Goal: Book appointment/travel/reservation

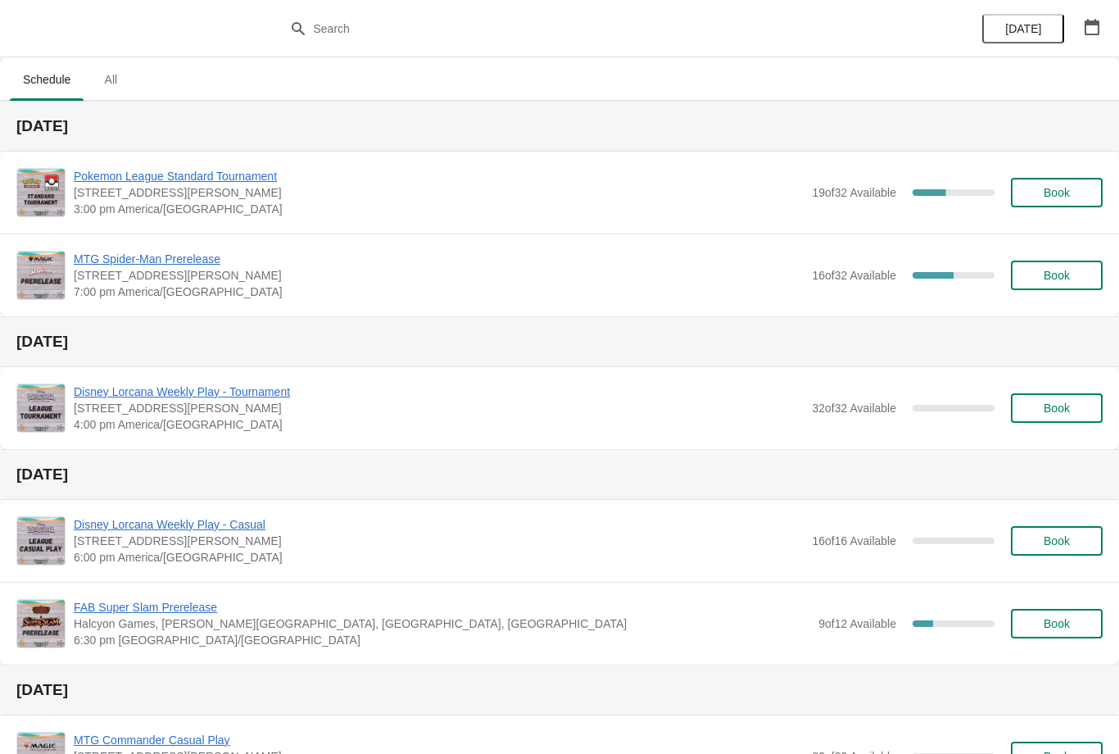
click at [1105, 16] on button "button" at bounding box center [1092, 26] width 29 height 29
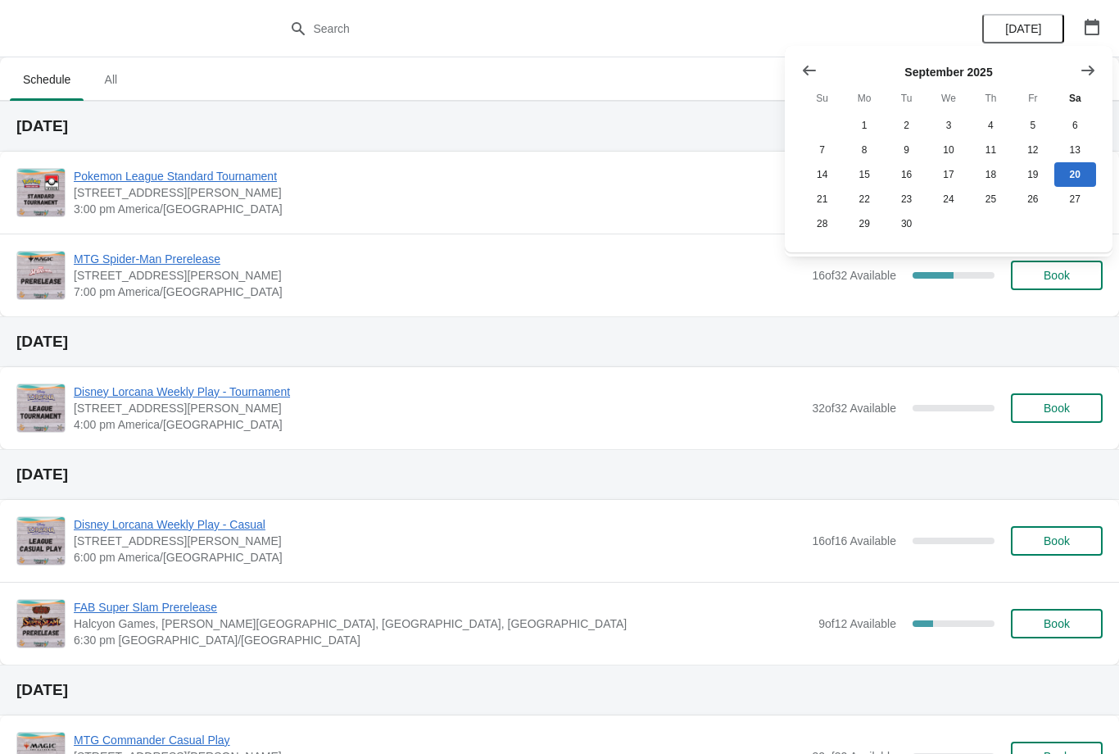
click at [1096, 67] on button "Show next month, October 2025" at bounding box center [1087, 70] width 29 height 29
click at [1089, 78] on icon "Show next month, November 2025" at bounding box center [1088, 70] width 16 height 16
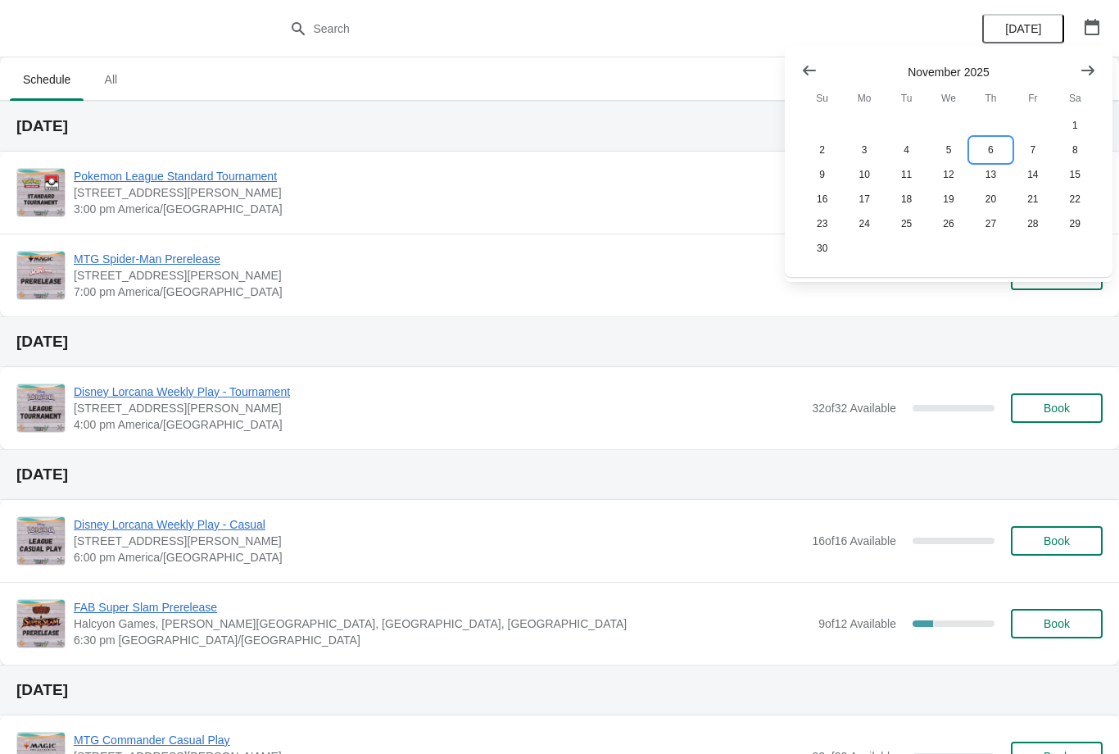
click at [991, 147] on button "6" at bounding box center [991, 150] width 42 height 25
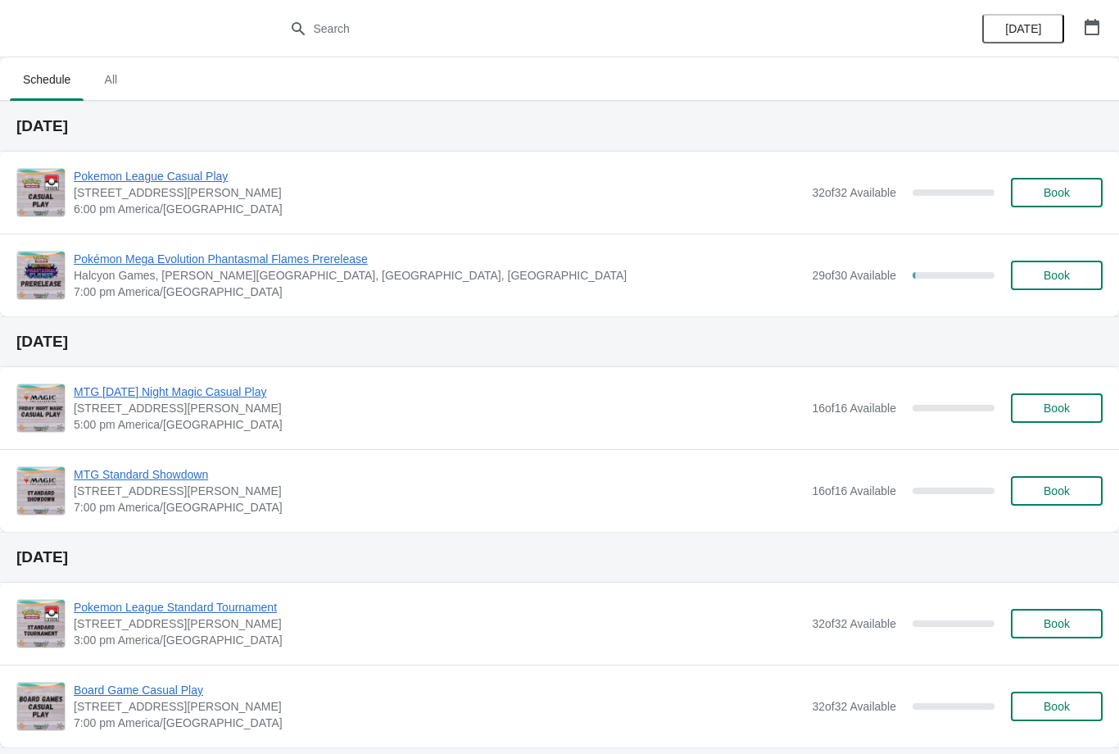
click at [1063, 279] on span "Book" at bounding box center [1057, 275] width 26 height 13
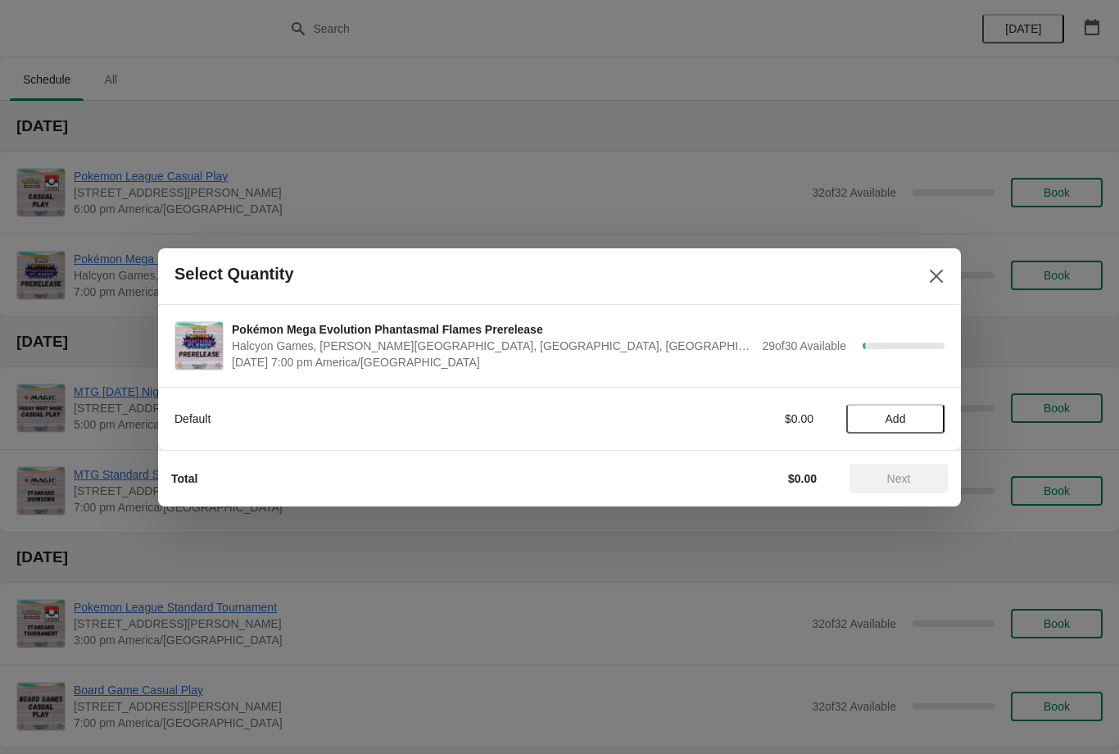
click at [911, 418] on span "Add" at bounding box center [895, 418] width 69 height 13
click at [899, 481] on span "Next" at bounding box center [899, 478] width 24 height 13
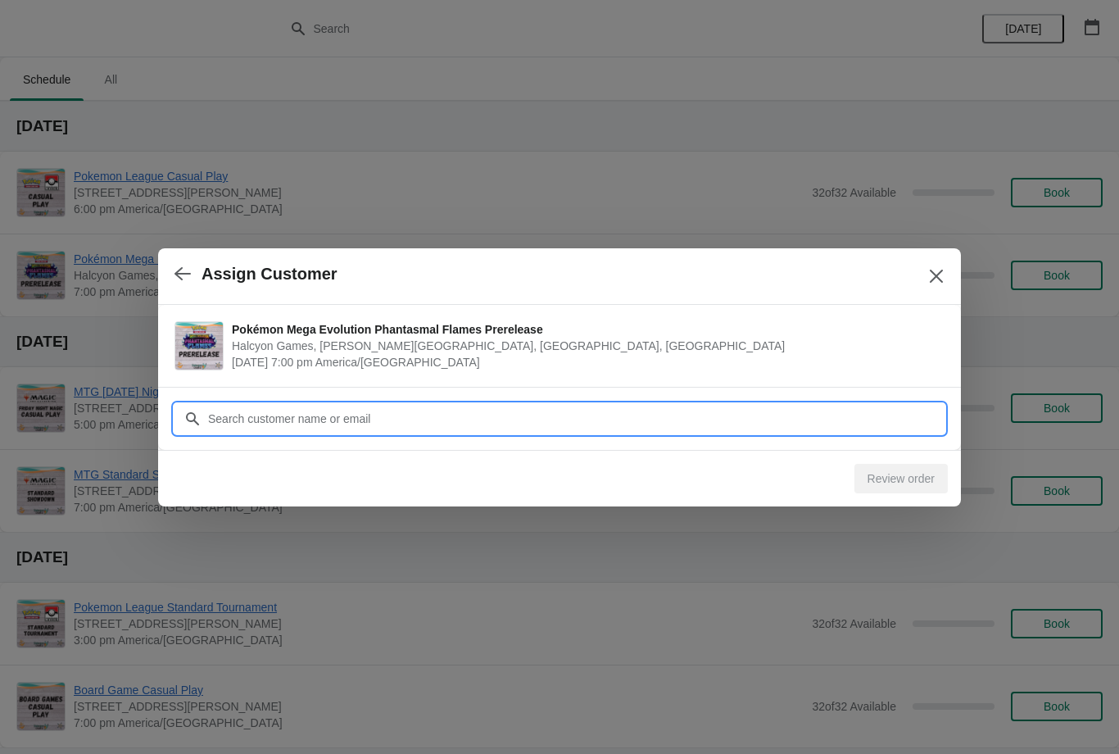
click at [852, 413] on input "Customer" at bounding box center [575, 418] width 737 height 29
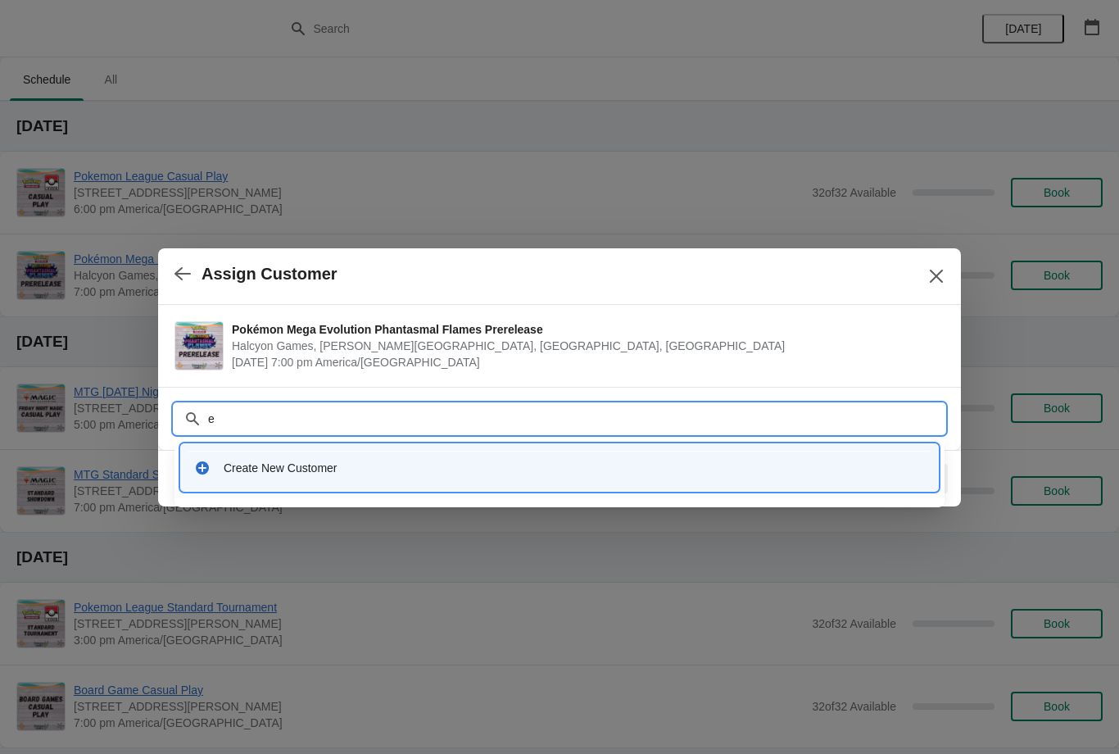
type input "ei"
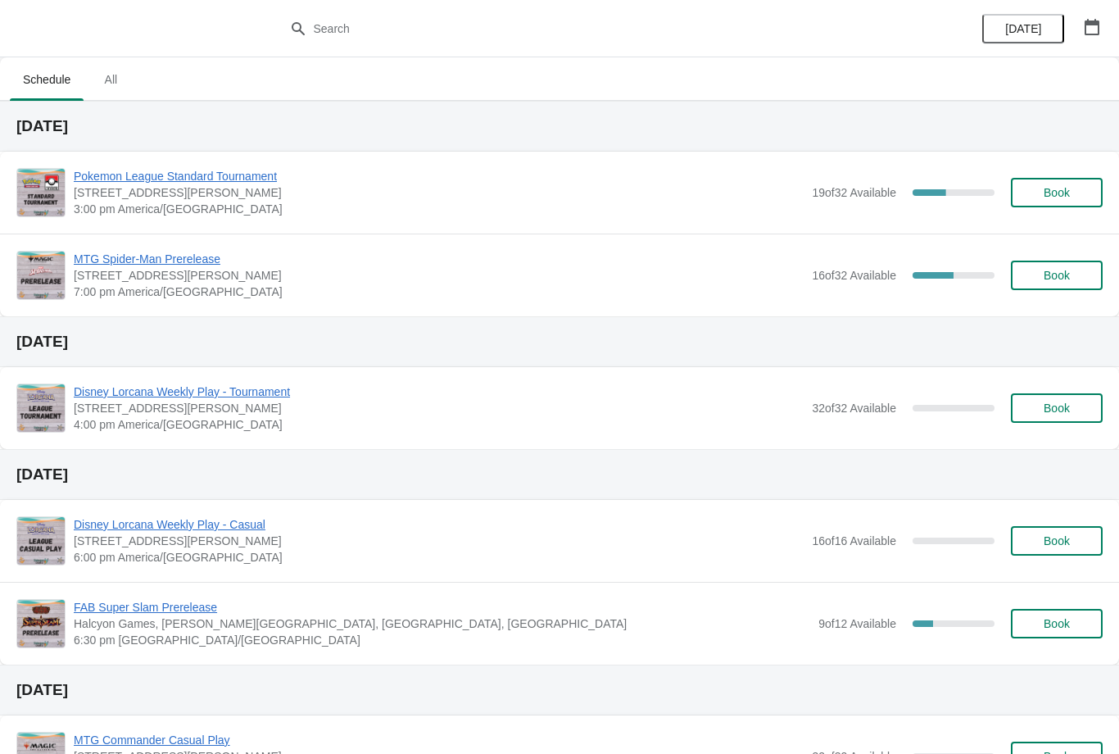
click at [1093, 31] on icon "button" at bounding box center [1092, 27] width 16 height 16
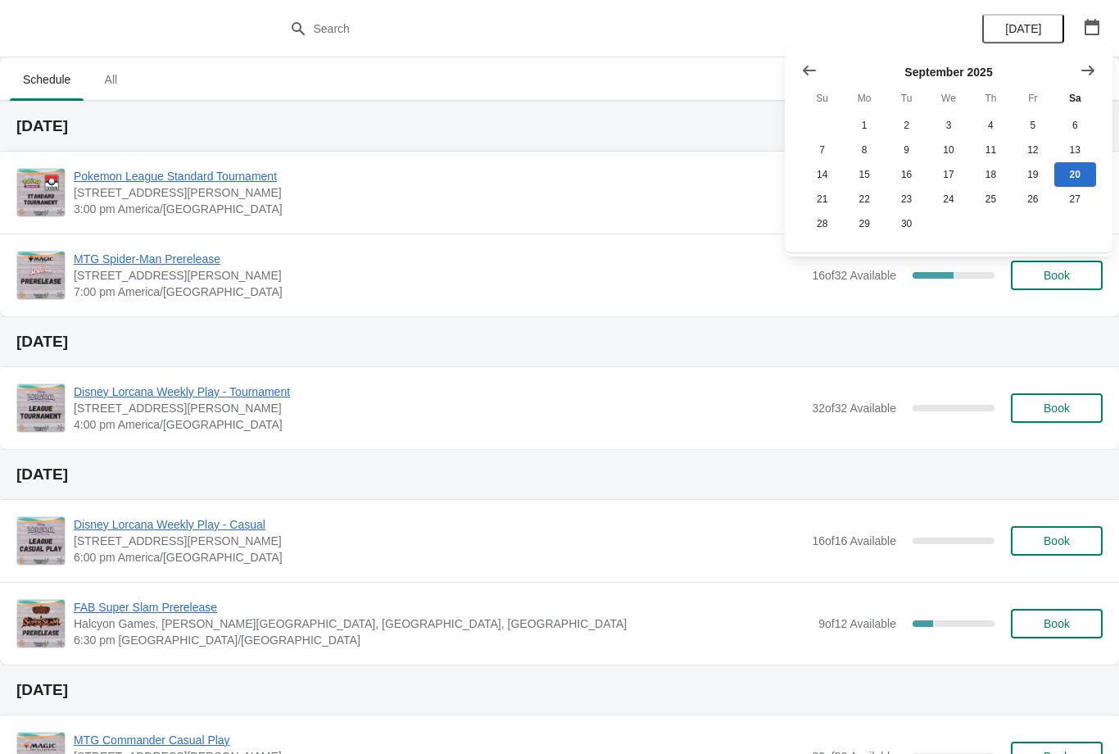
click at [1085, 69] on icon "Show next month, October 2025" at bounding box center [1088, 70] width 16 height 16
click at [1087, 74] on icon "Show next month, November 2025" at bounding box center [1088, 70] width 16 height 16
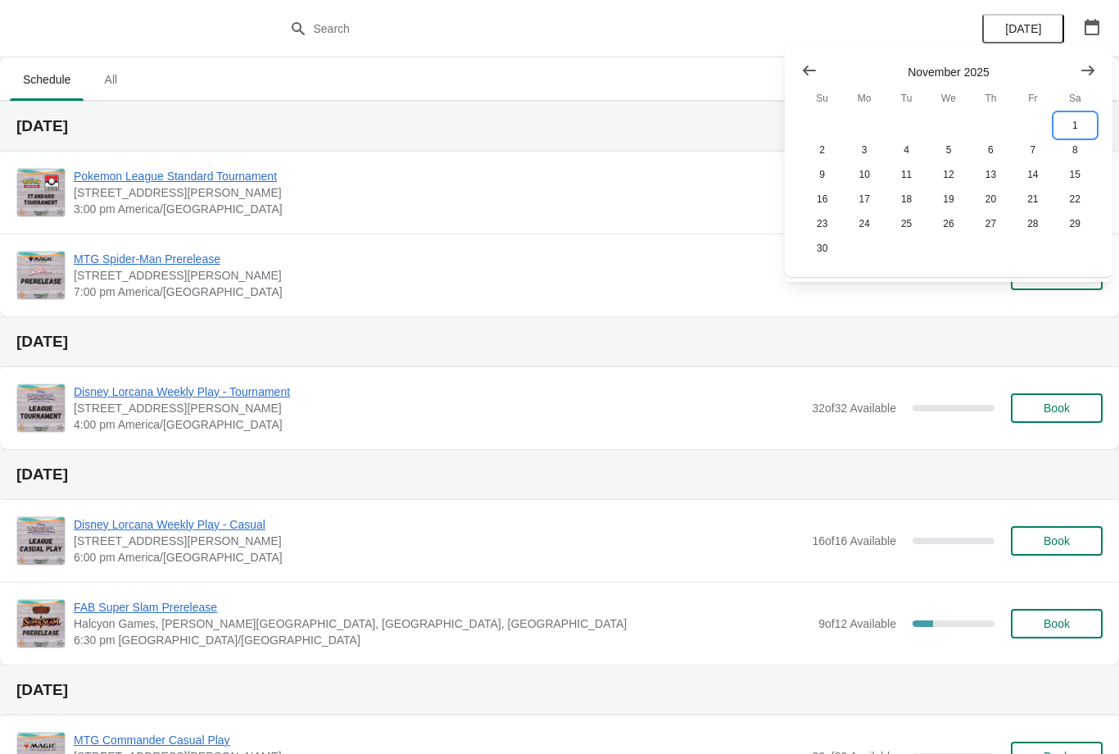
click at [1073, 125] on button "1" at bounding box center [1076, 125] width 42 height 25
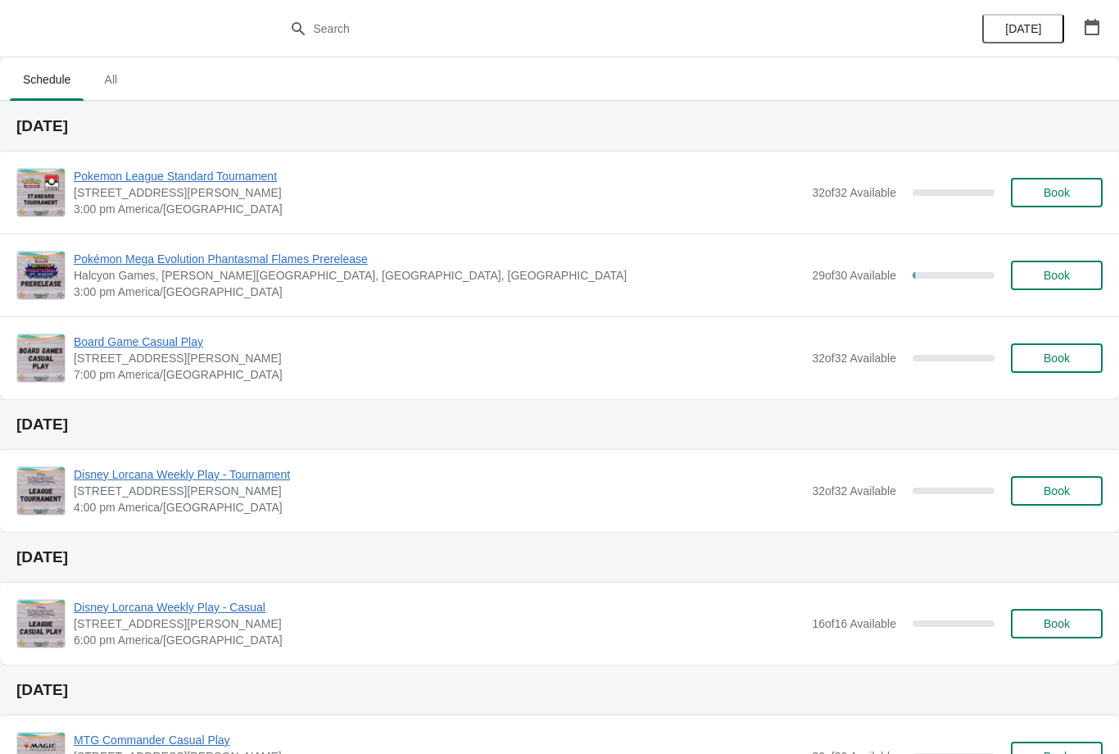
click at [1086, 269] on span "Book" at bounding box center [1057, 275] width 62 height 13
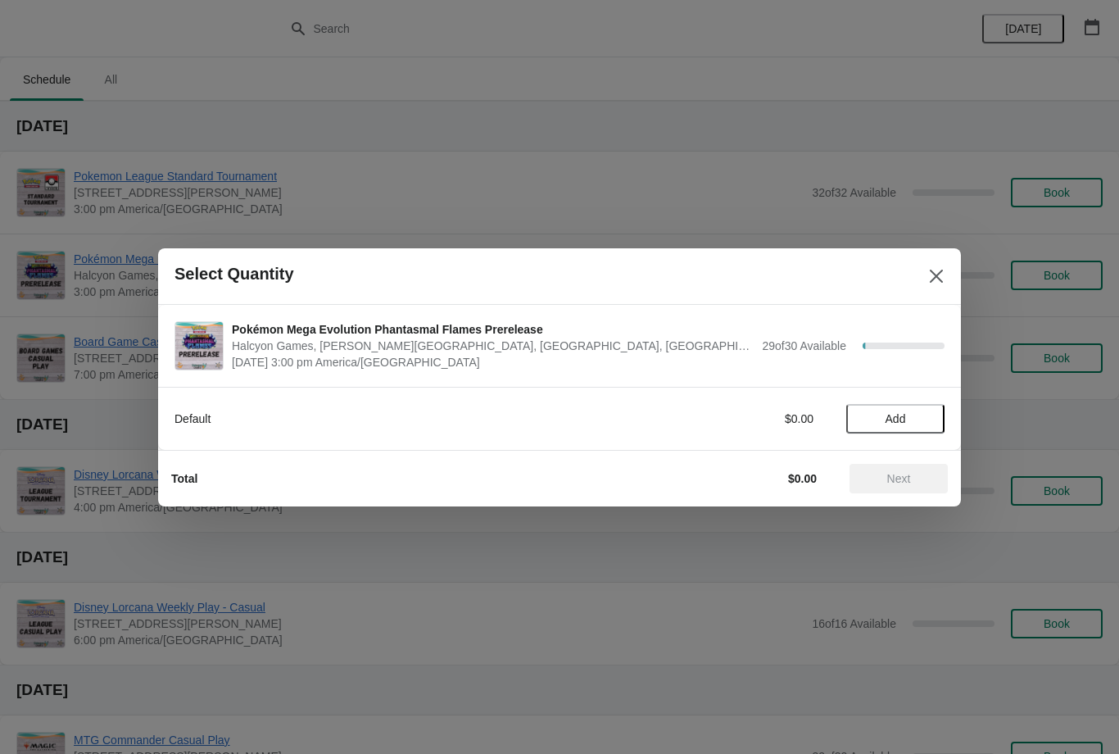
click at [930, 417] on span "Add" at bounding box center [895, 418] width 69 height 13
click at [928, 417] on icon at bounding box center [923, 418] width 17 height 17
click at [909, 477] on span "Next" at bounding box center [899, 478] width 24 height 13
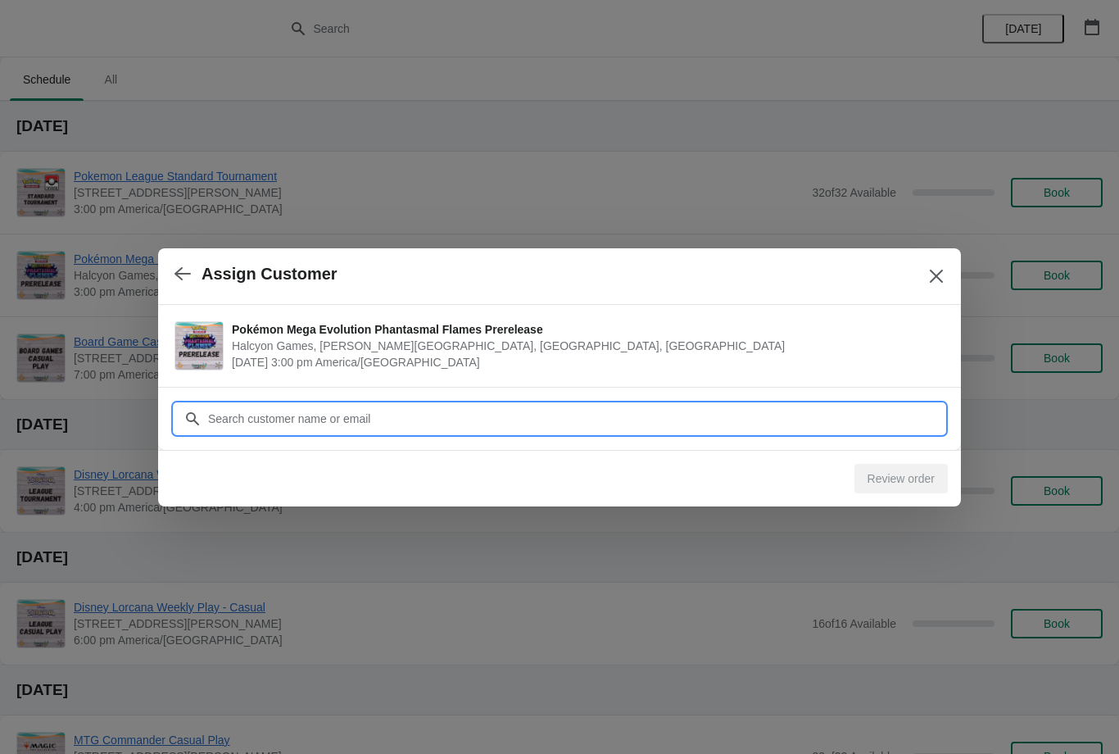
click at [780, 420] on input "Customer" at bounding box center [575, 418] width 737 height 29
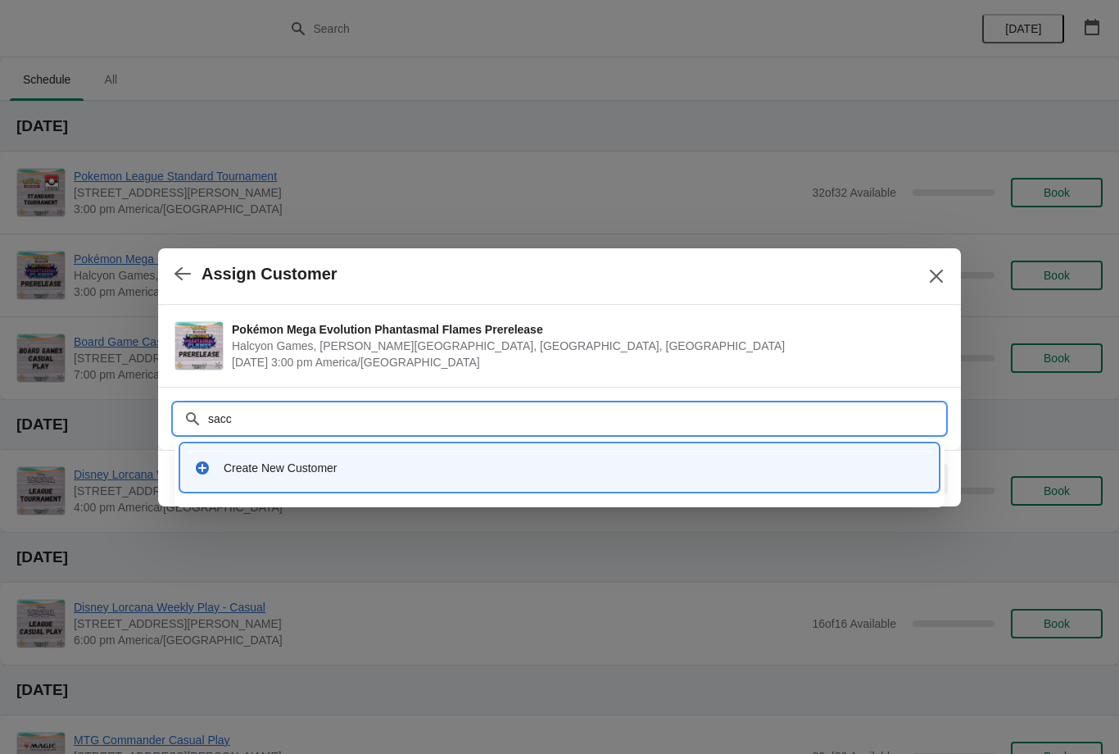
type input "sacco"
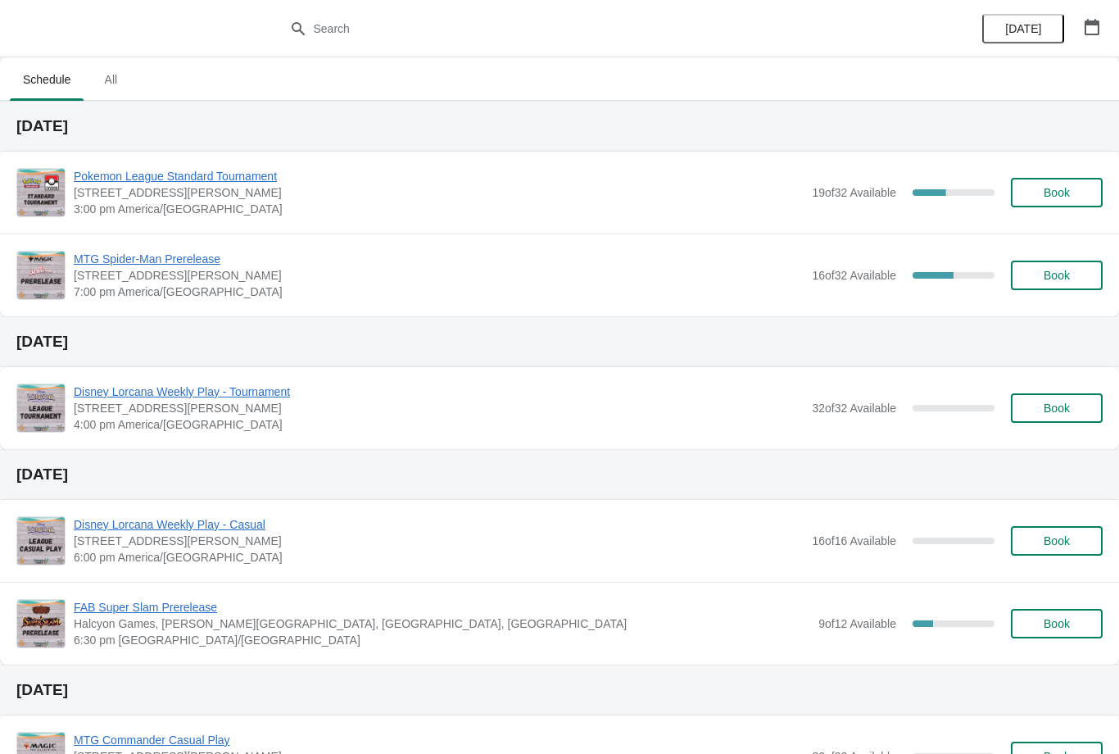
click at [1096, 20] on icon "button" at bounding box center [1092, 27] width 16 height 16
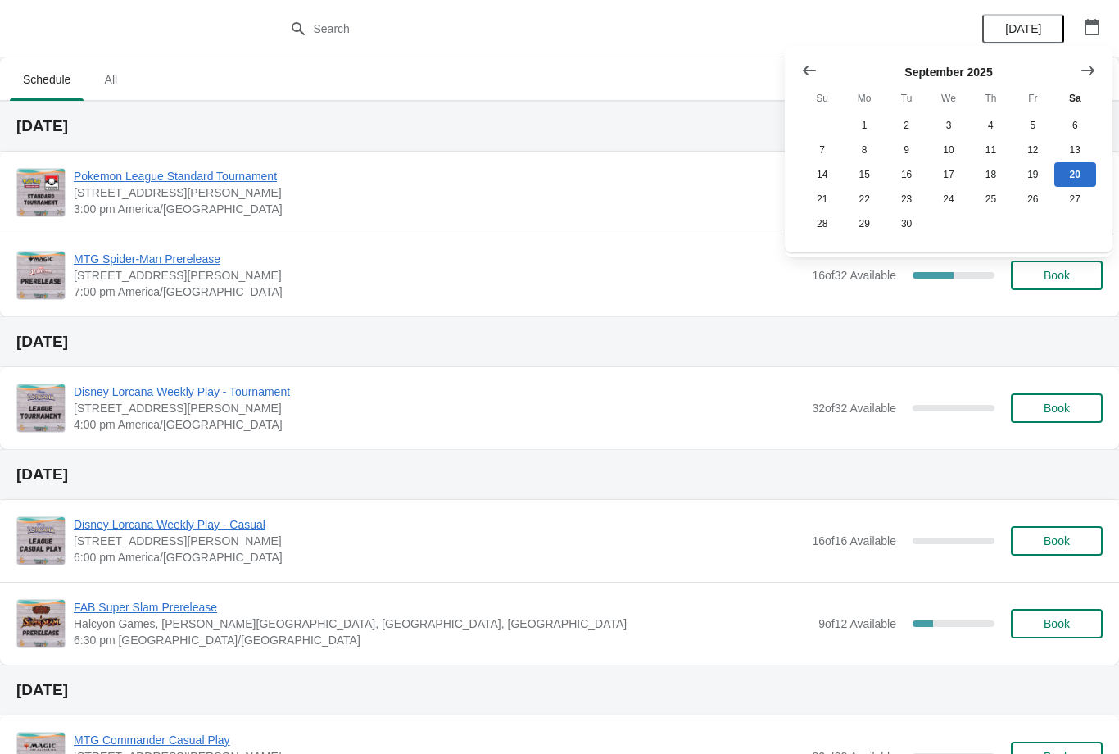
click at [1066, 79] on caption "September 2025" at bounding box center [948, 74] width 295 height 20
click at [1082, 60] on button "Show next month, October 2025" at bounding box center [1087, 70] width 29 height 29
click at [1082, 70] on icon "Show next month, November 2025" at bounding box center [1088, 70] width 16 height 16
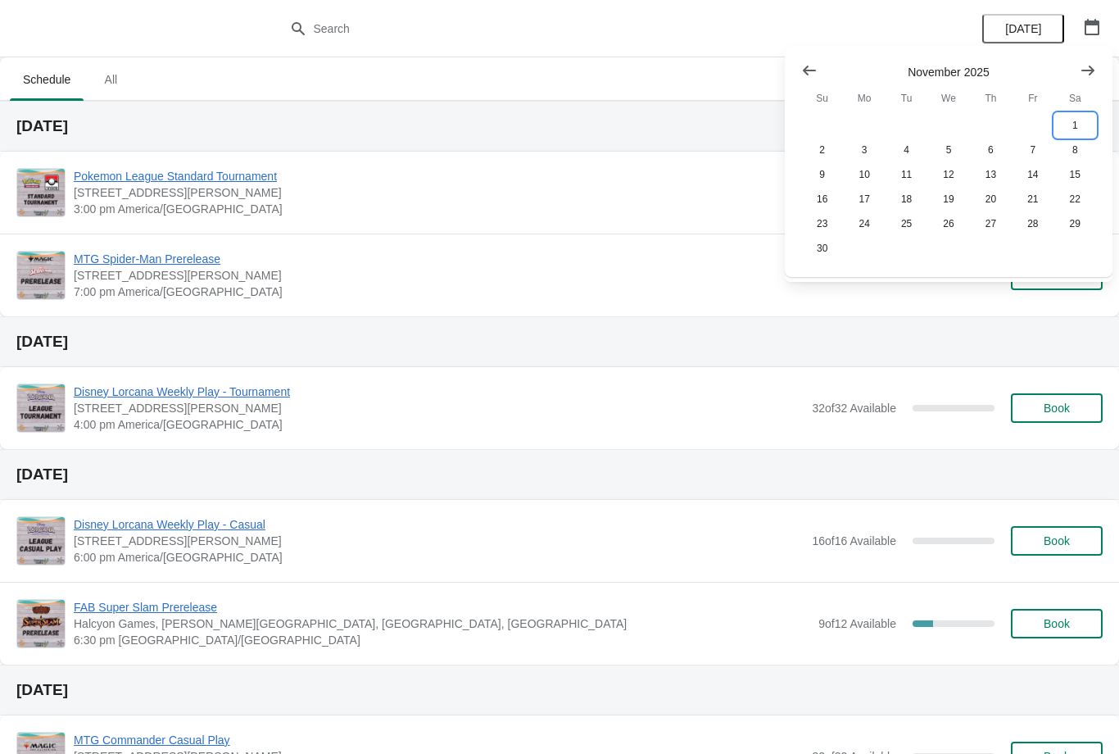
click at [1072, 130] on button "1" at bounding box center [1076, 125] width 42 height 25
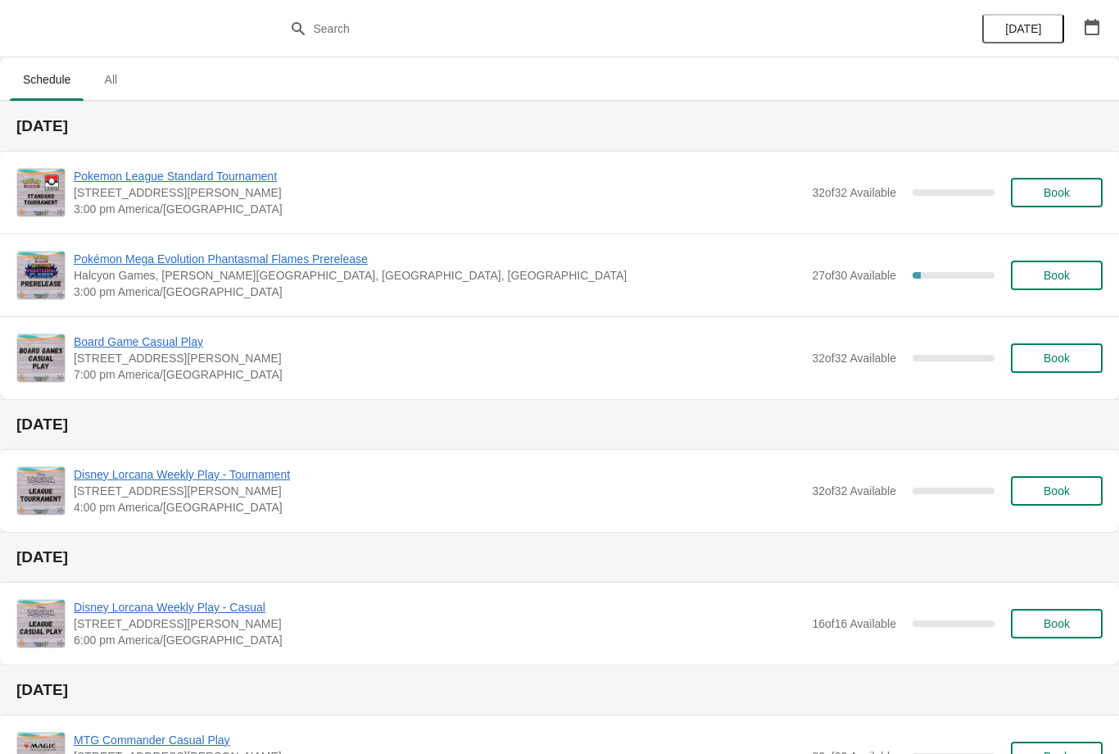
click at [1070, 287] on button "Book" at bounding box center [1057, 275] width 92 height 29
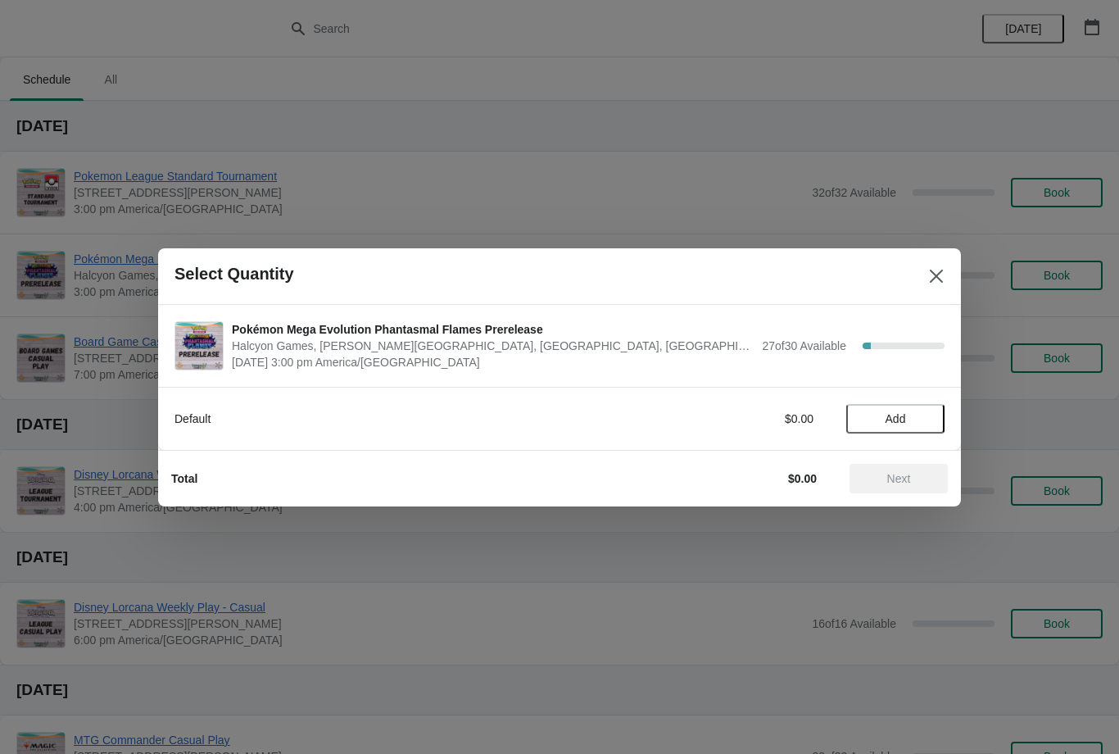
click at [928, 417] on span "Add" at bounding box center [895, 418] width 69 height 13
click at [932, 412] on icon at bounding box center [923, 418] width 17 height 17
click at [908, 472] on span "Next" at bounding box center [899, 478] width 24 height 13
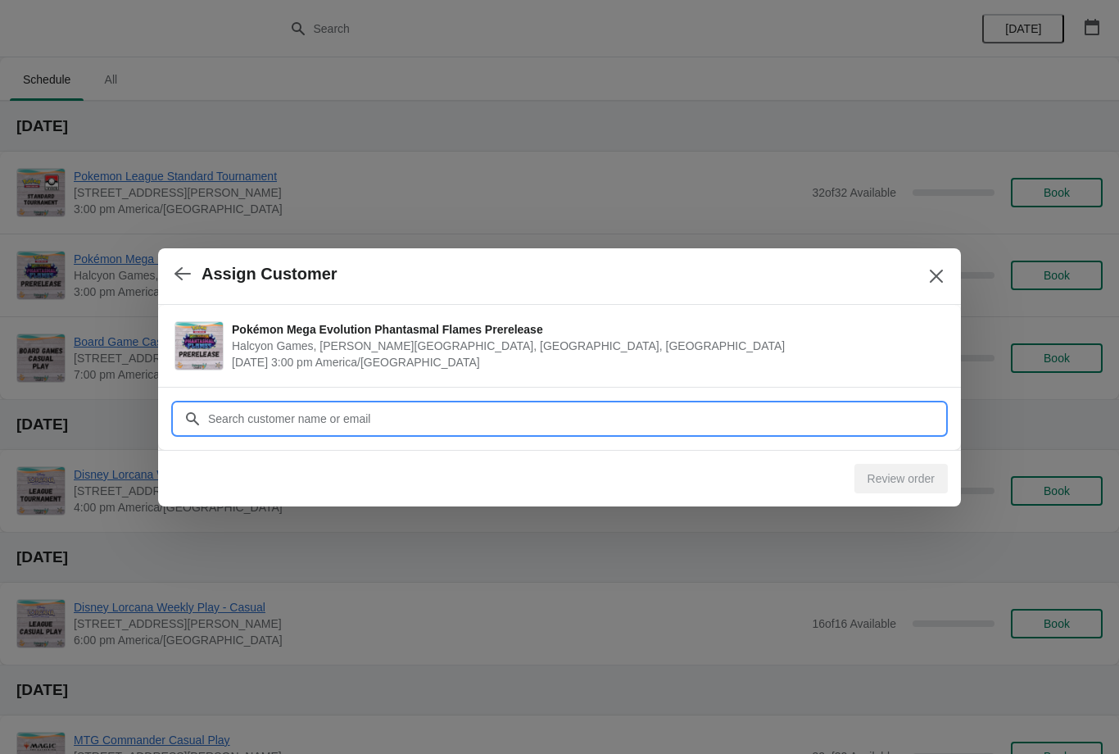
click at [816, 414] on input "Customer" at bounding box center [575, 418] width 737 height 29
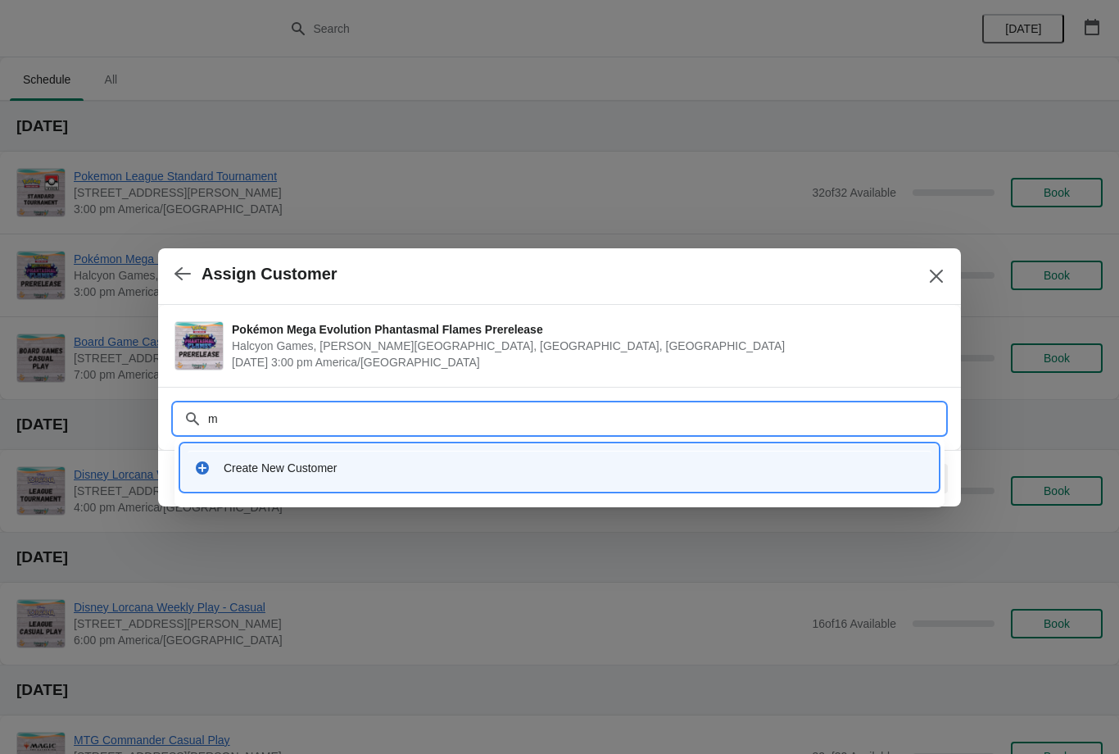
type input "mi"
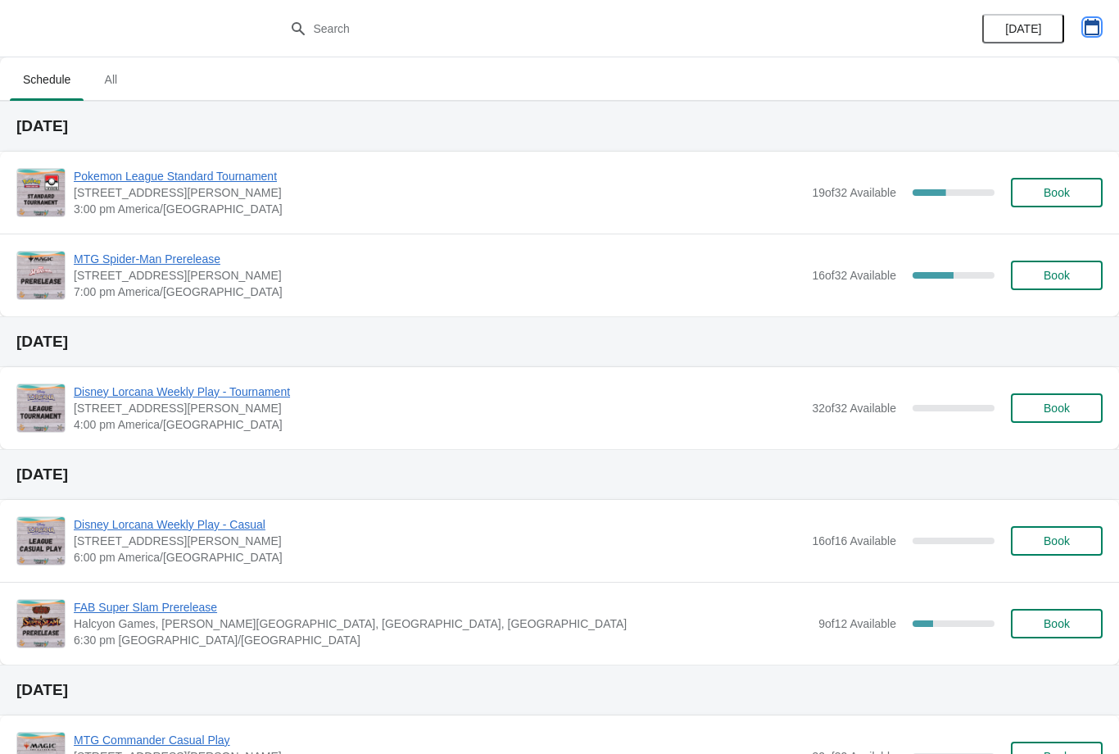
click at [1099, 33] on icon "button" at bounding box center [1092, 27] width 15 height 16
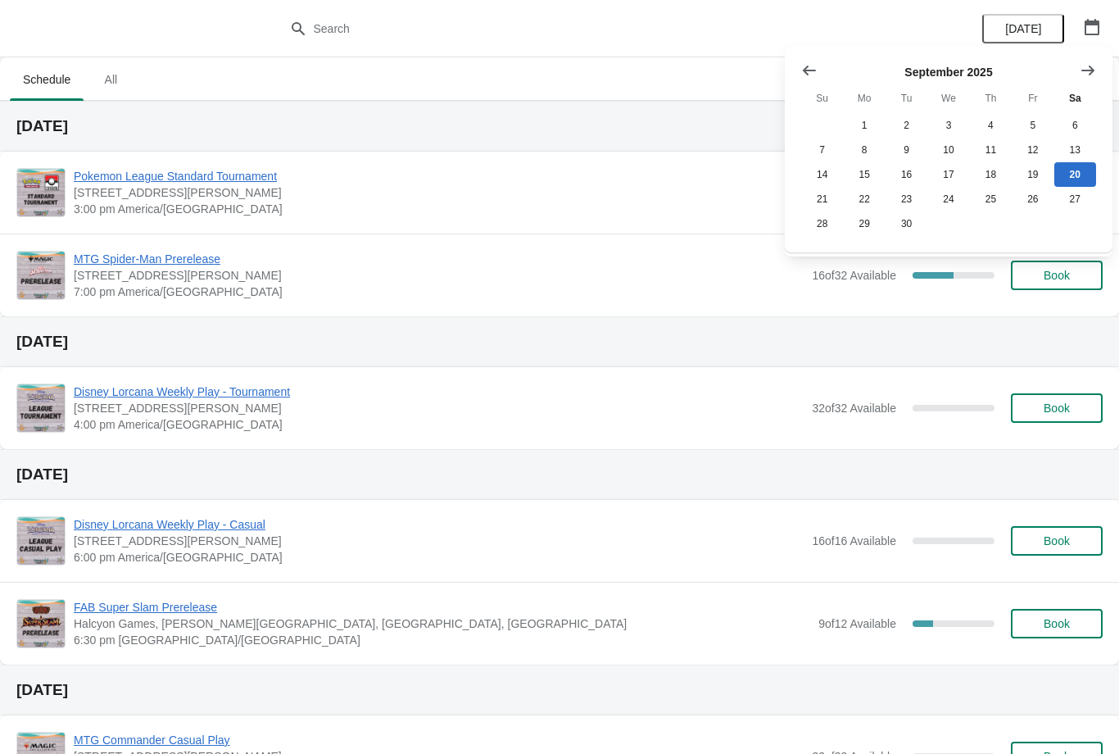
click at [1096, 66] on icon "Show next month, October 2025" at bounding box center [1088, 70] width 16 height 16
click at [1094, 70] on icon "Show next month, November 2025" at bounding box center [1088, 70] width 13 height 10
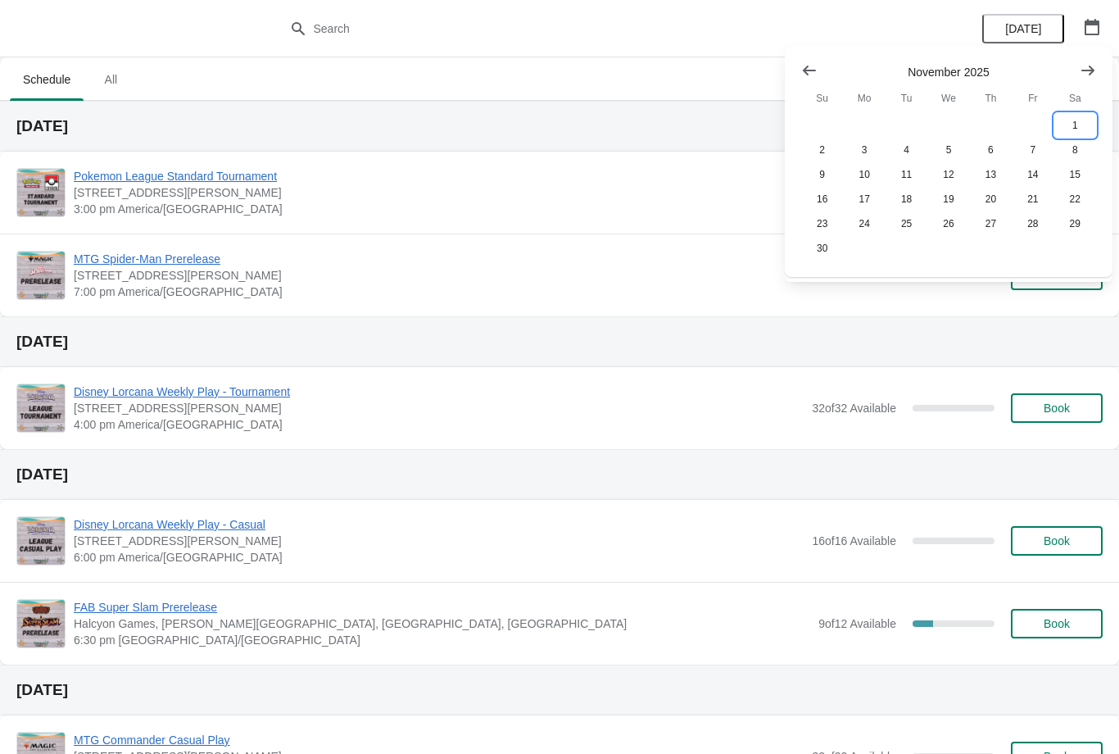
click at [1074, 129] on button "1" at bounding box center [1076, 125] width 42 height 25
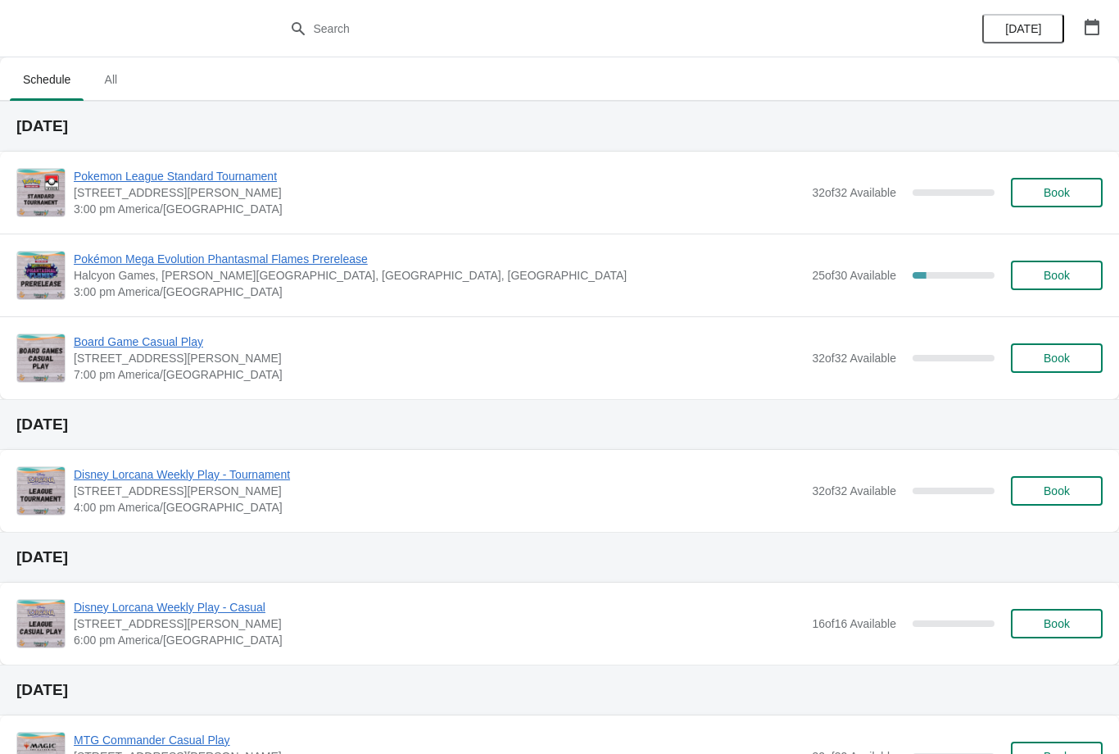
click at [1070, 276] on span "Book" at bounding box center [1057, 275] width 26 height 13
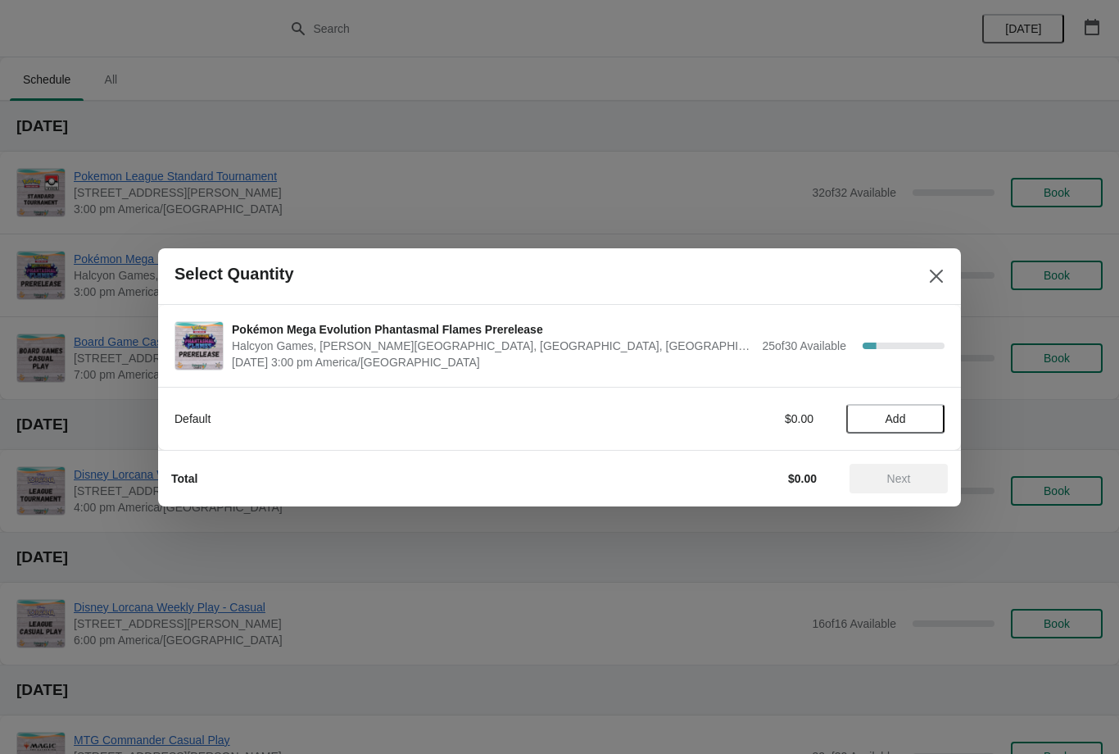
click at [923, 416] on span "Add" at bounding box center [895, 418] width 69 height 13
click at [931, 415] on icon at bounding box center [923, 418] width 17 height 17
click at [869, 425] on icon at bounding box center [867, 418] width 17 height 17
click at [892, 478] on span "Next" at bounding box center [899, 478] width 24 height 13
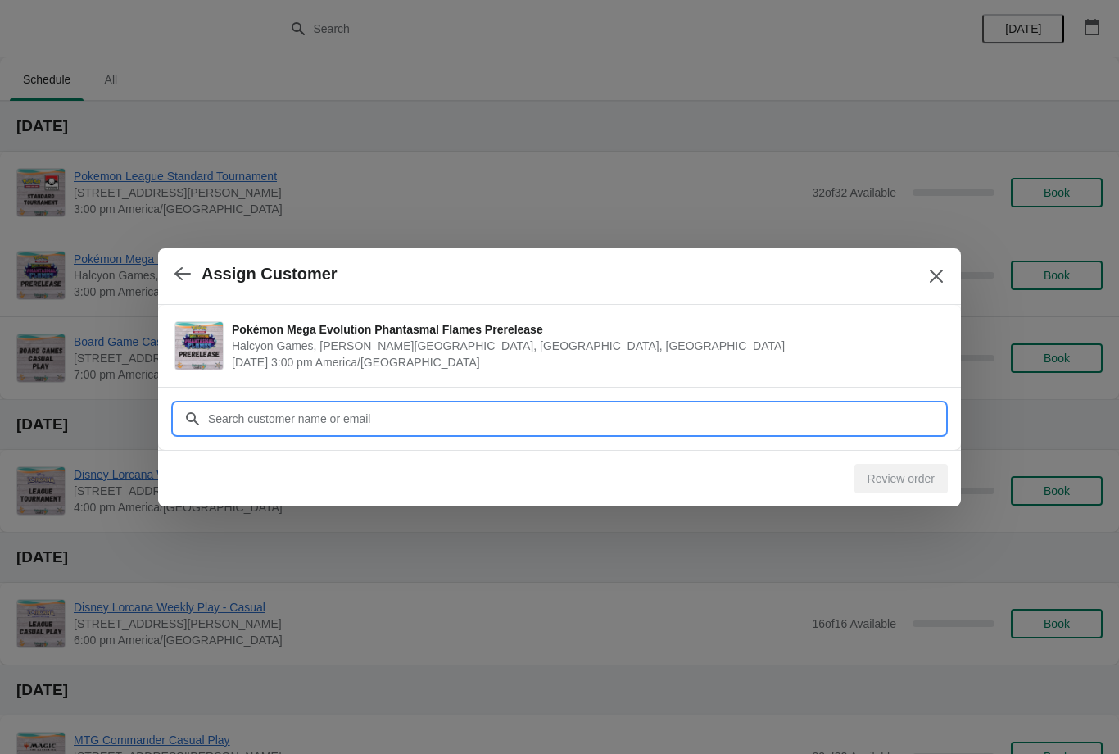
click at [791, 419] on input "Customer" at bounding box center [575, 418] width 737 height 29
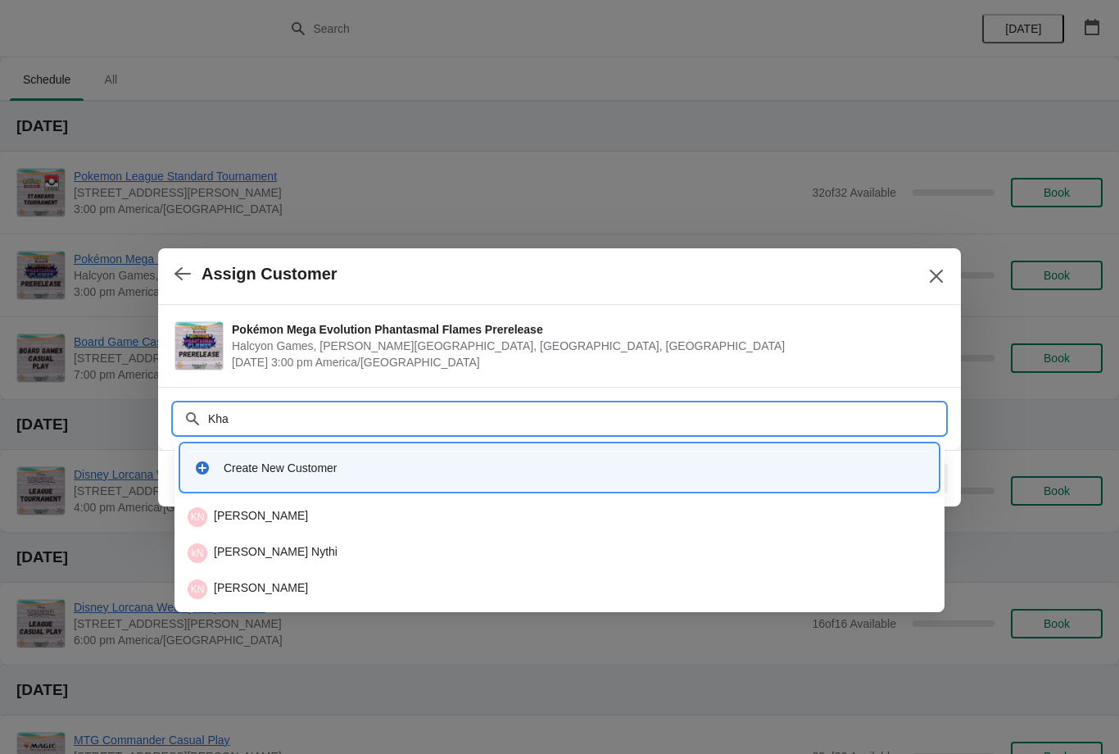
type input "Khat"
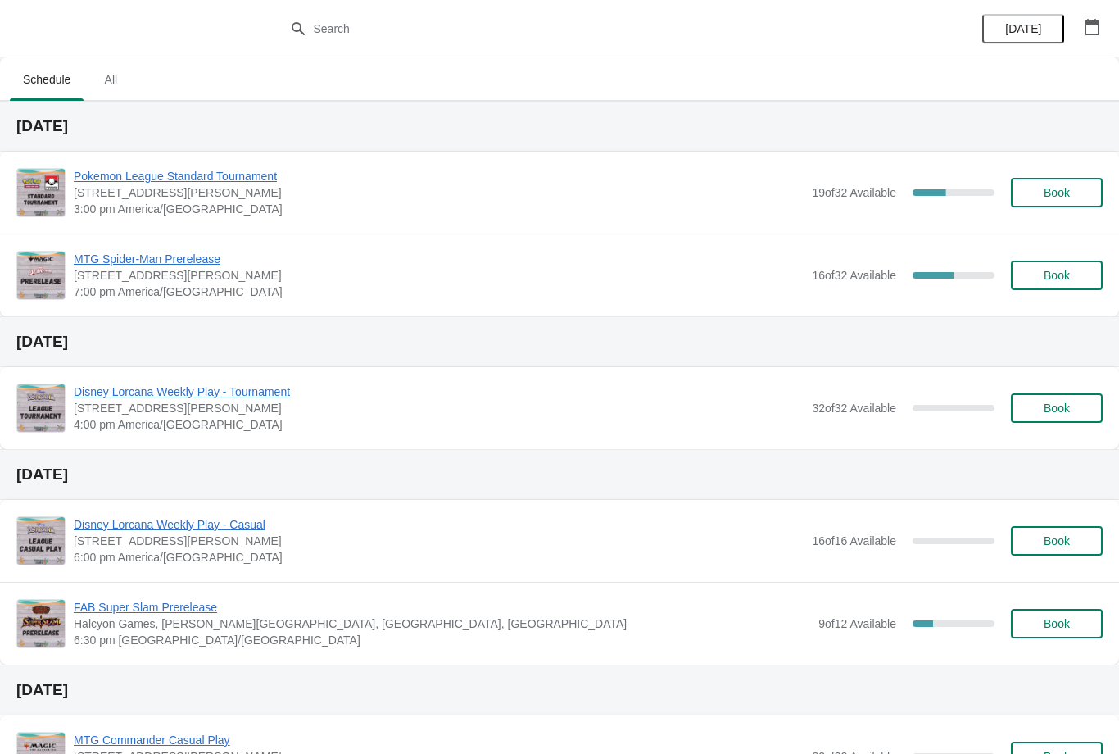
click at [1064, 18] on button "[DATE]" at bounding box center [1023, 28] width 82 height 29
click at [1090, 33] on icon "button" at bounding box center [1092, 27] width 16 height 16
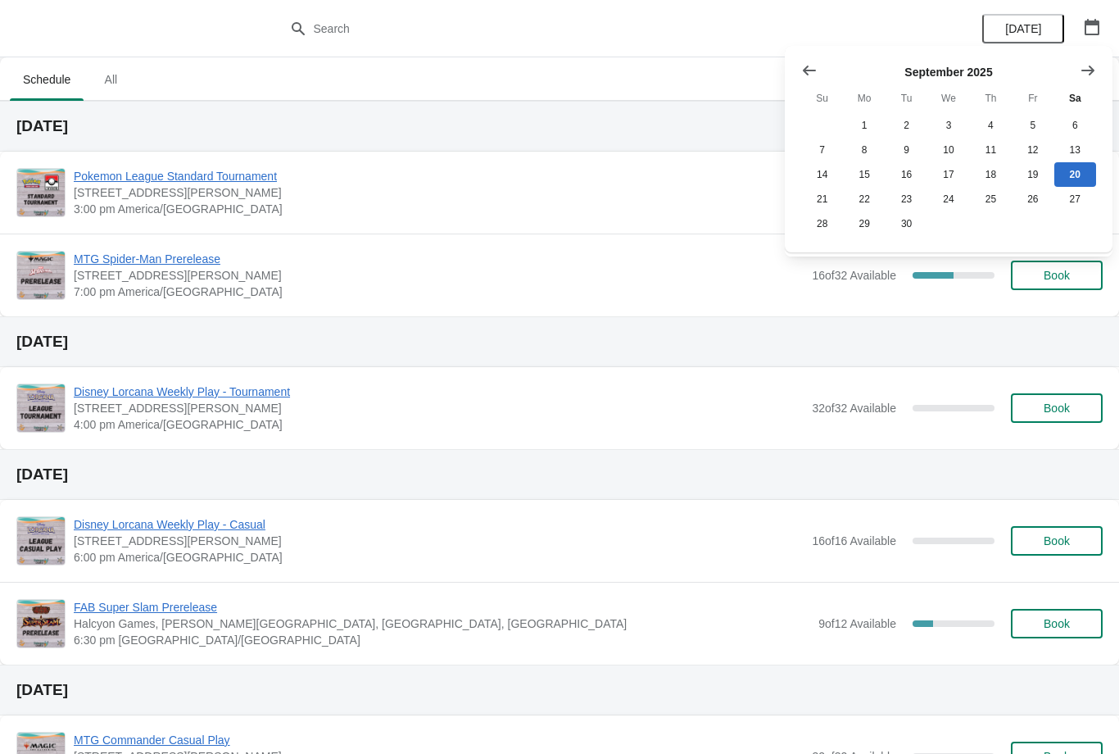
click at [1087, 63] on icon "Show next month, October 2025" at bounding box center [1088, 70] width 16 height 16
click at [1082, 70] on icon "Show next month, November 2025" at bounding box center [1088, 70] width 16 height 16
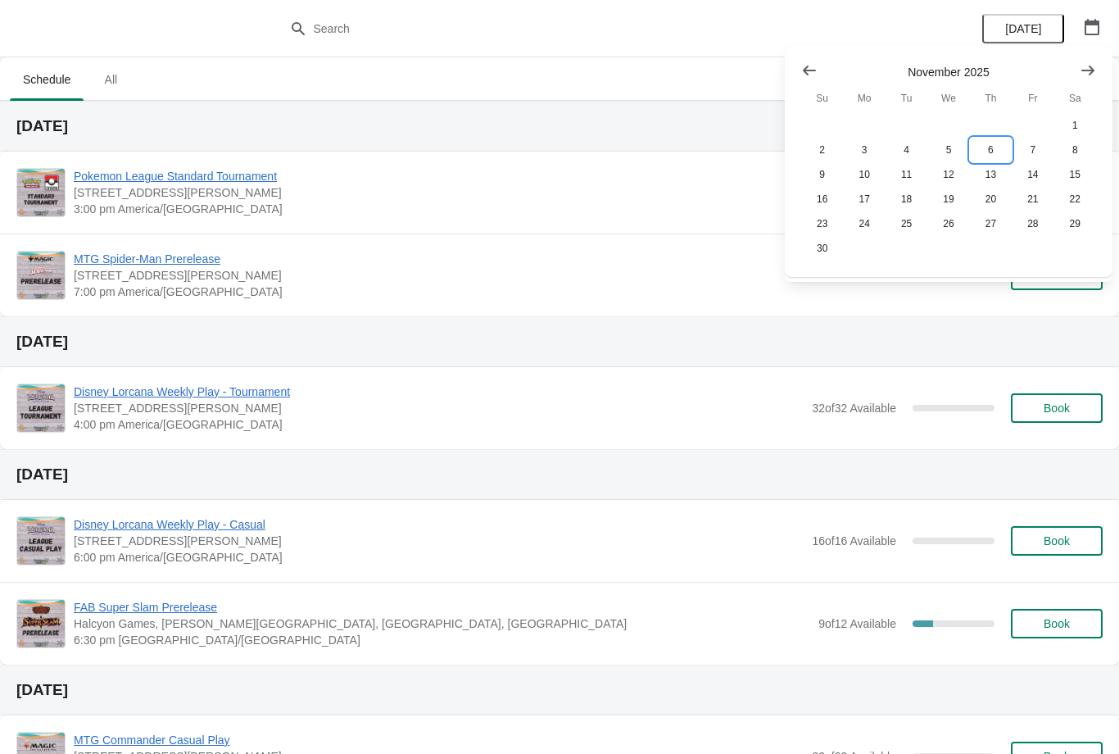
click at [990, 152] on button "6" at bounding box center [991, 150] width 42 height 25
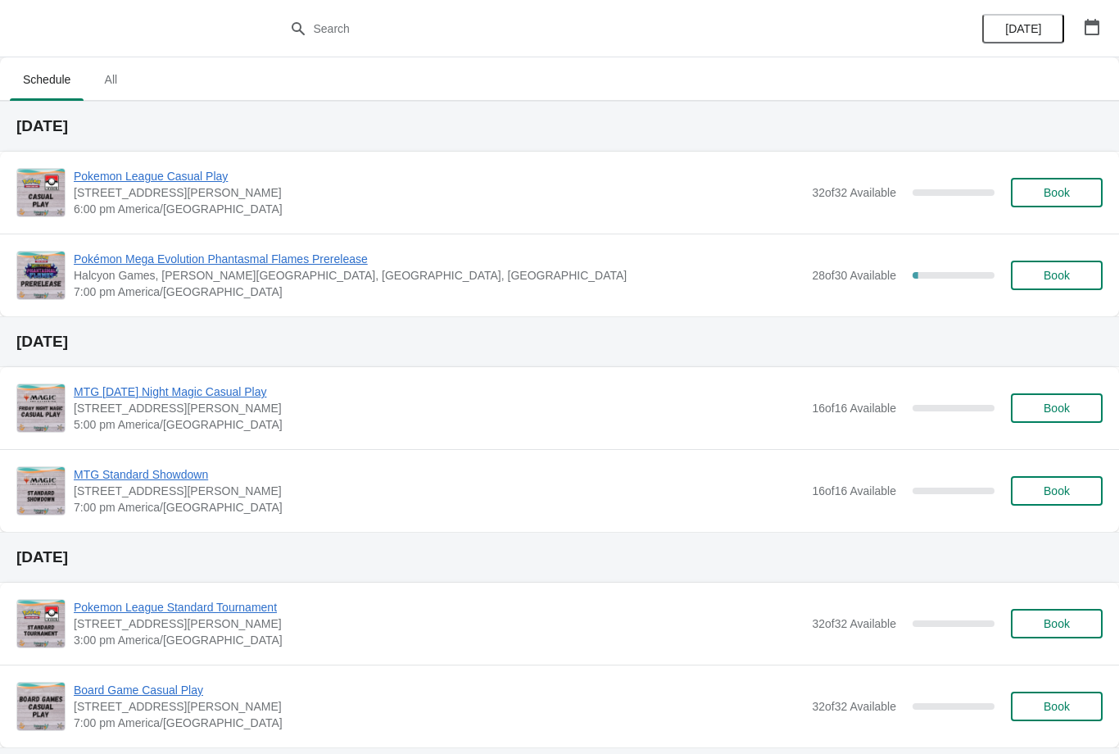
click at [1068, 271] on span "Book" at bounding box center [1057, 275] width 26 height 13
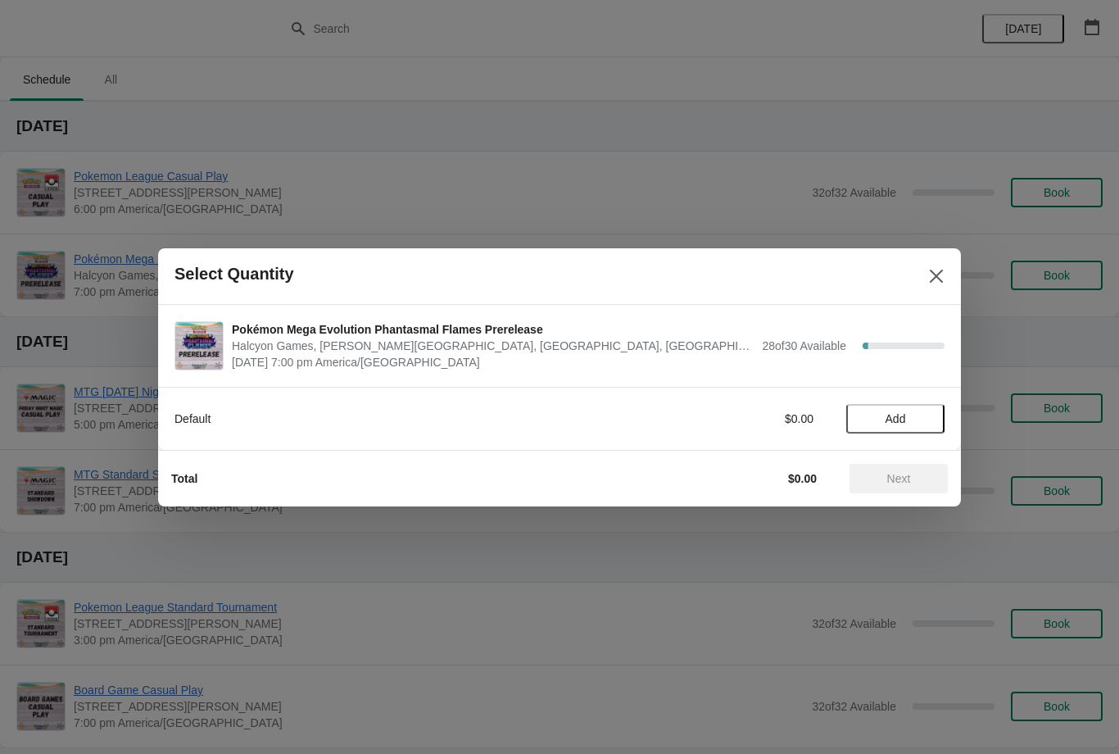
click at [916, 422] on span "Add" at bounding box center [895, 418] width 69 height 13
click at [912, 482] on span "Next" at bounding box center [899, 478] width 72 height 13
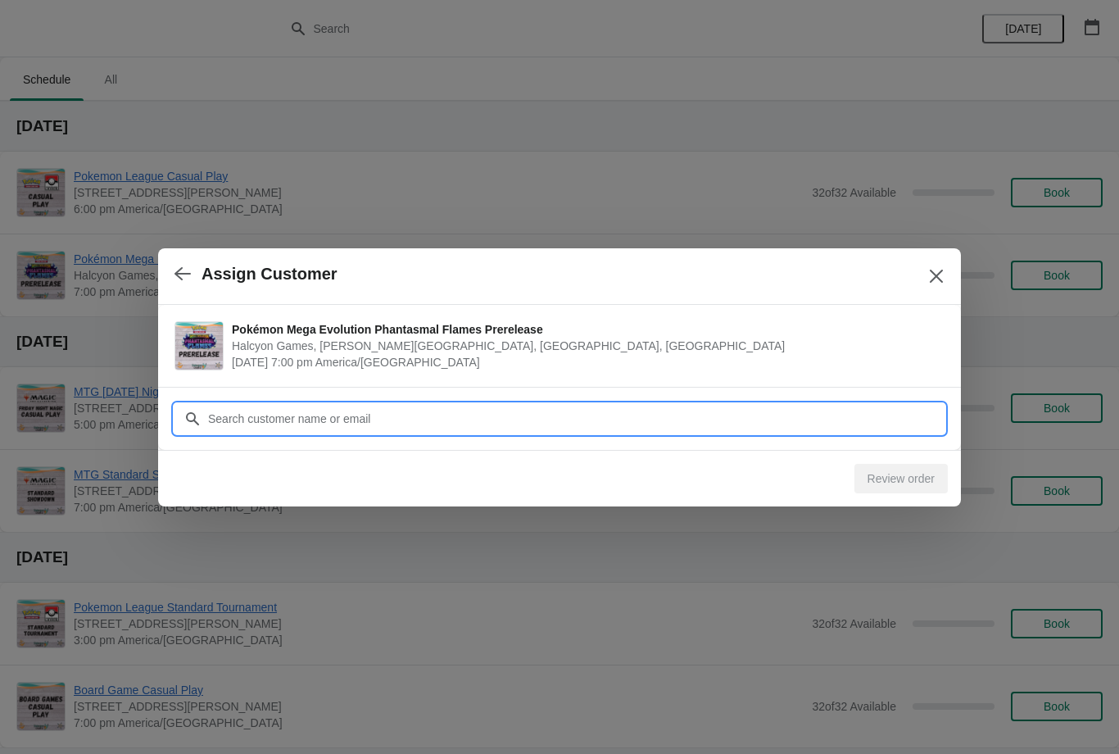
click at [770, 411] on input "Customer" at bounding box center [575, 418] width 737 height 29
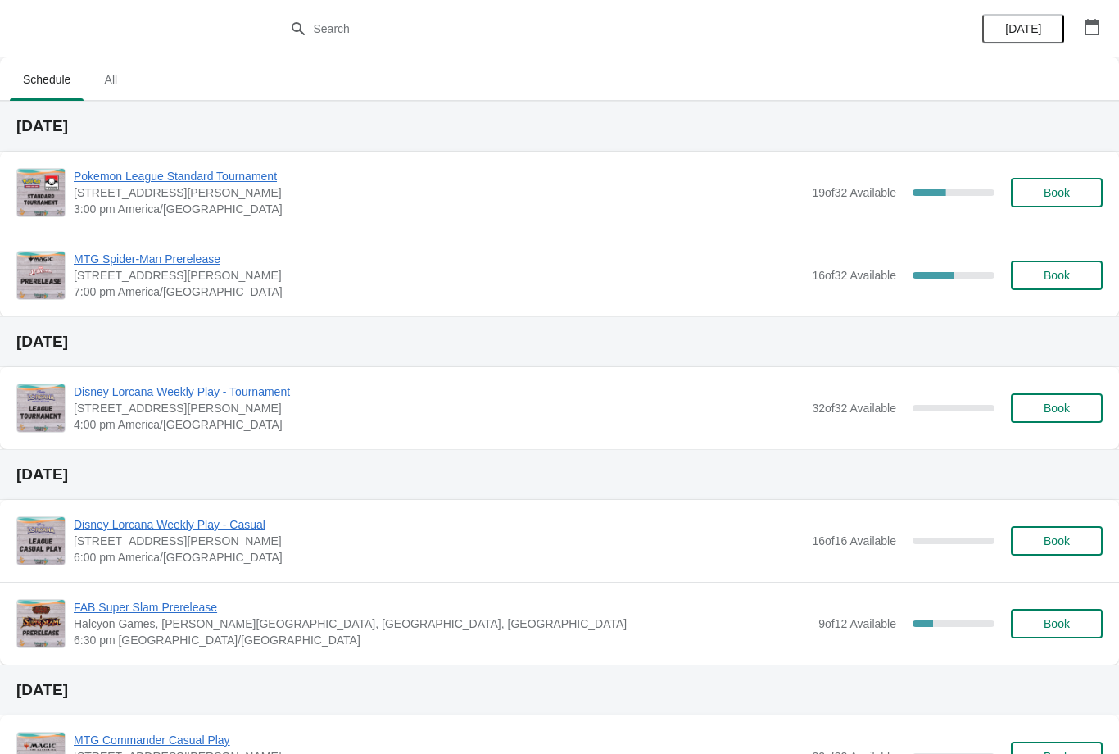
click at [1095, 21] on icon "button" at bounding box center [1092, 27] width 15 height 16
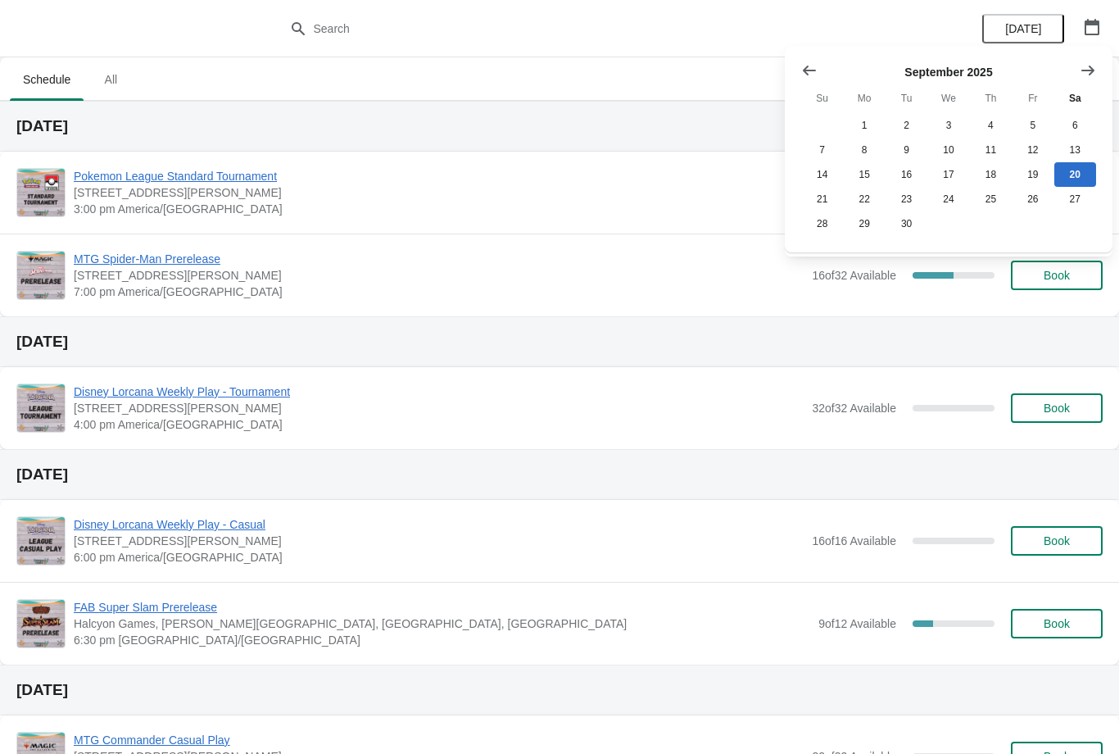
click at [1091, 64] on icon "Show next month, October 2025" at bounding box center [1088, 70] width 16 height 16
click at [1085, 72] on icon "Show next month, November 2025" at bounding box center [1088, 70] width 16 height 16
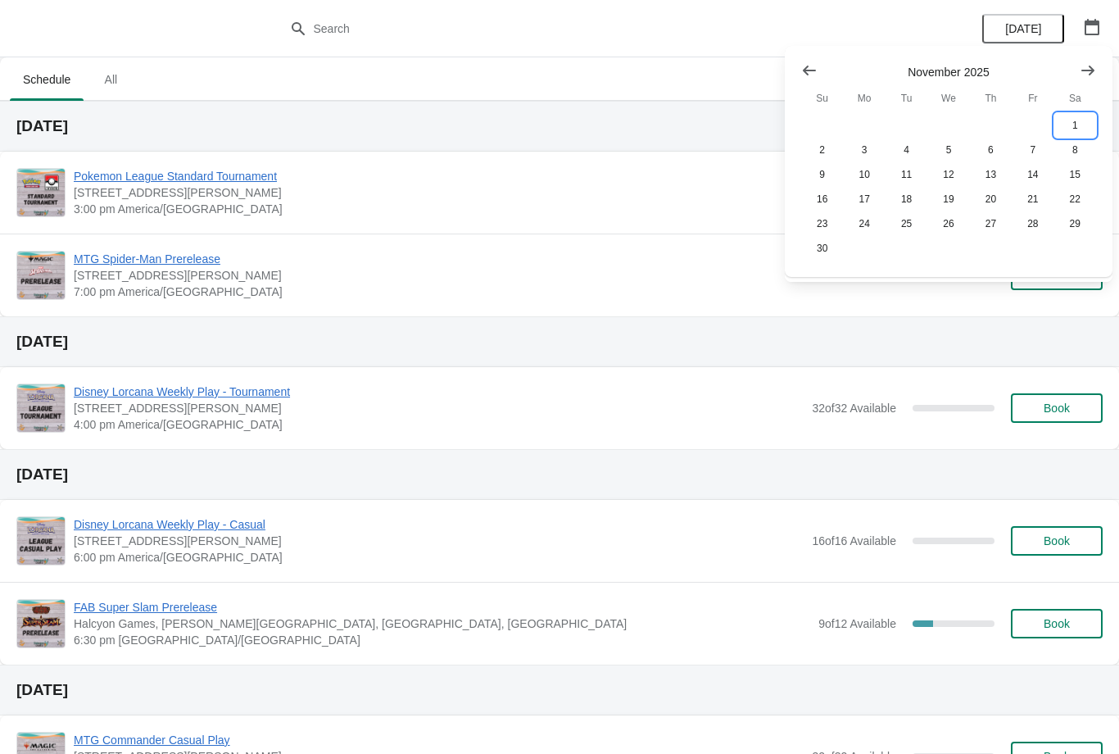
click at [1066, 129] on button "1" at bounding box center [1076, 125] width 42 height 25
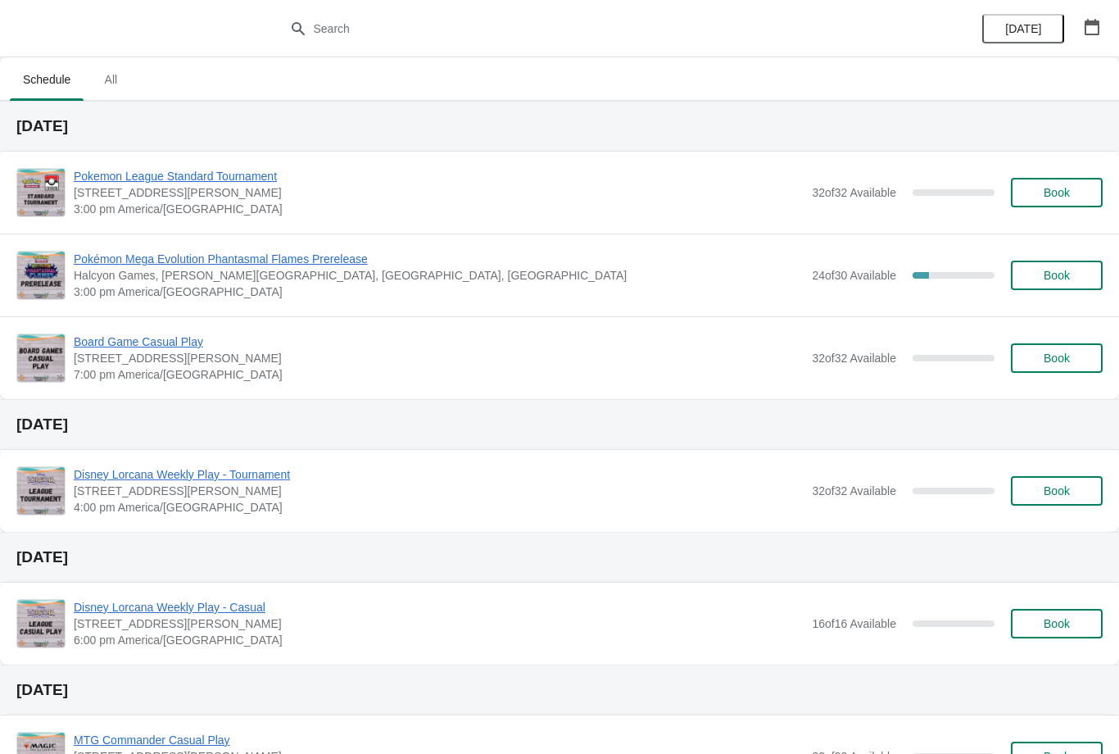
click at [1073, 284] on button "Book" at bounding box center [1057, 275] width 92 height 29
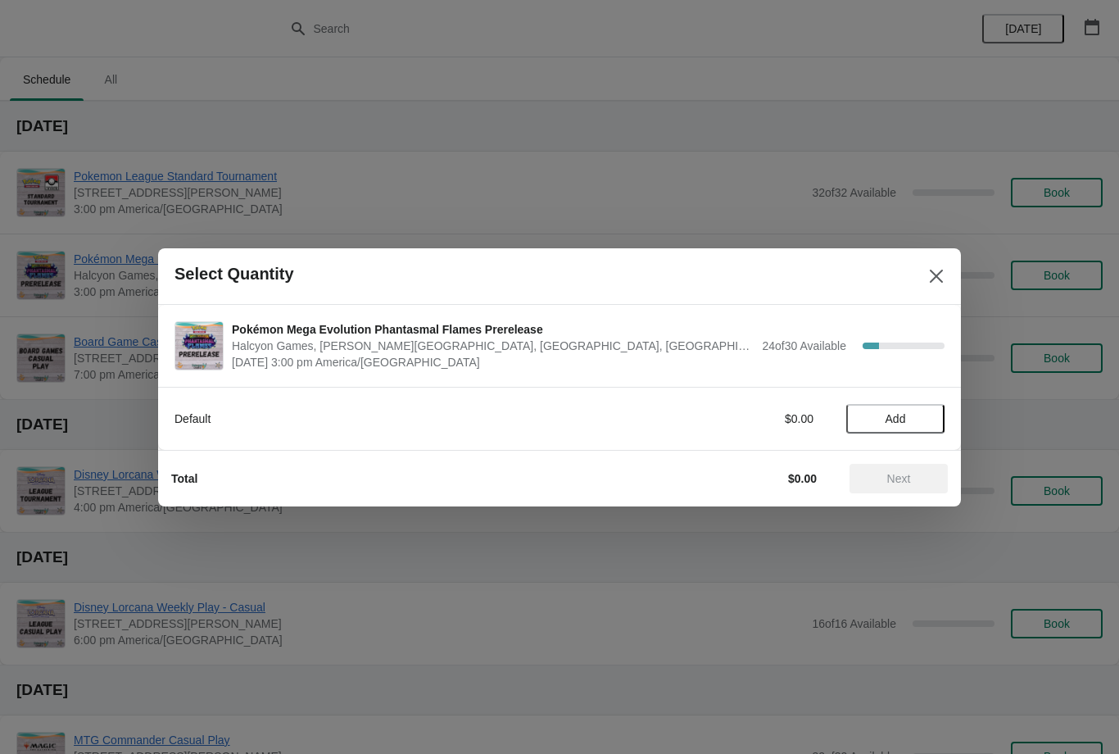
click at [922, 415] on span "Add" at bounding box center [895, 418] width 69 height 13
click at [909, 483] on span "Next" at bounding box center [899, 478] width 24 height 13
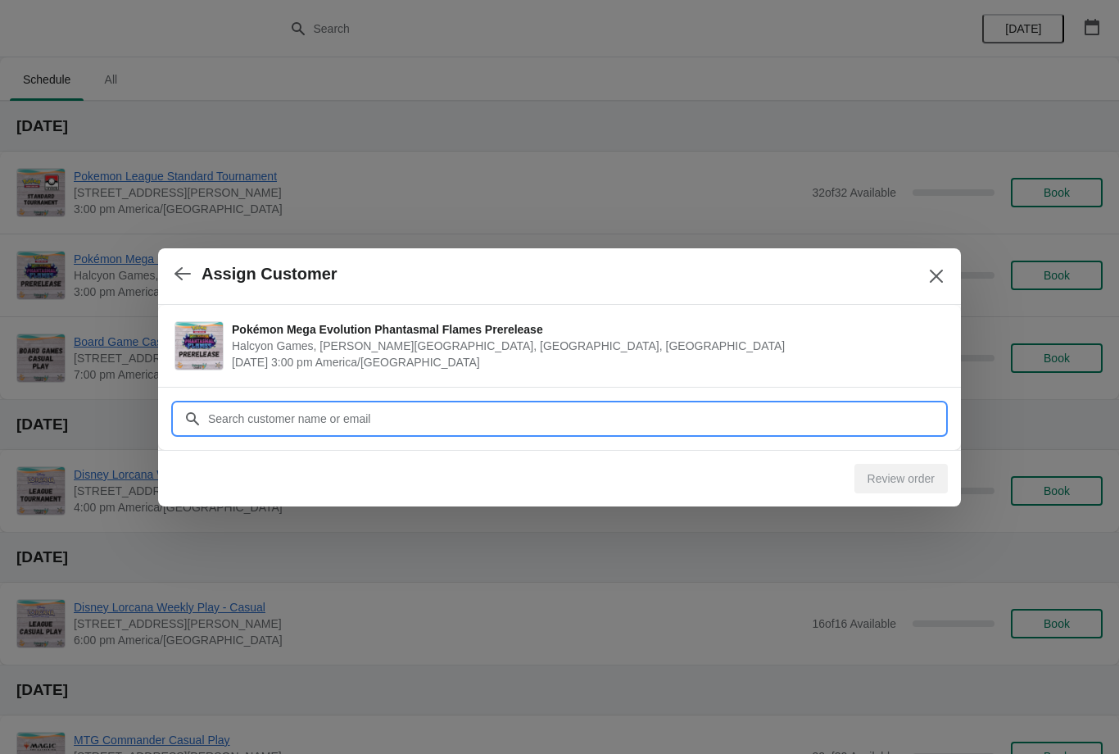
click at [860, 416] on input "Customer" at bounding box center [575, 418] width 737 height 29
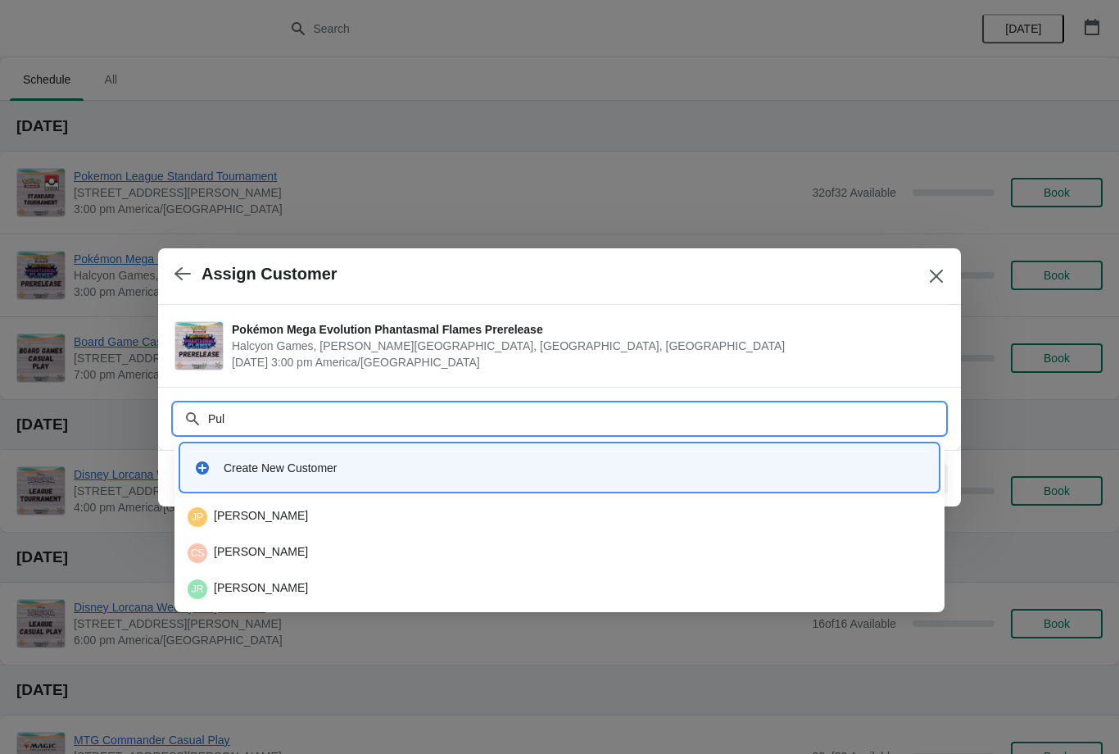
type input "Puli"
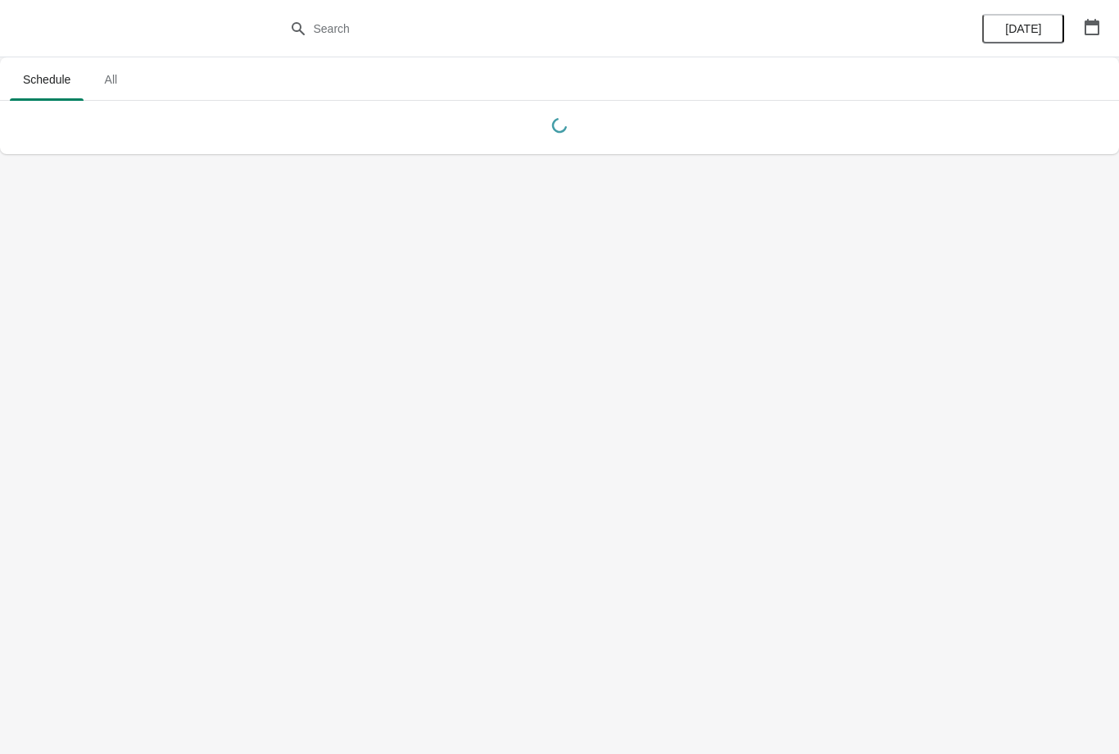
click at [1024, 111] on div at bounding box center [553, 121] width 1100 height 34
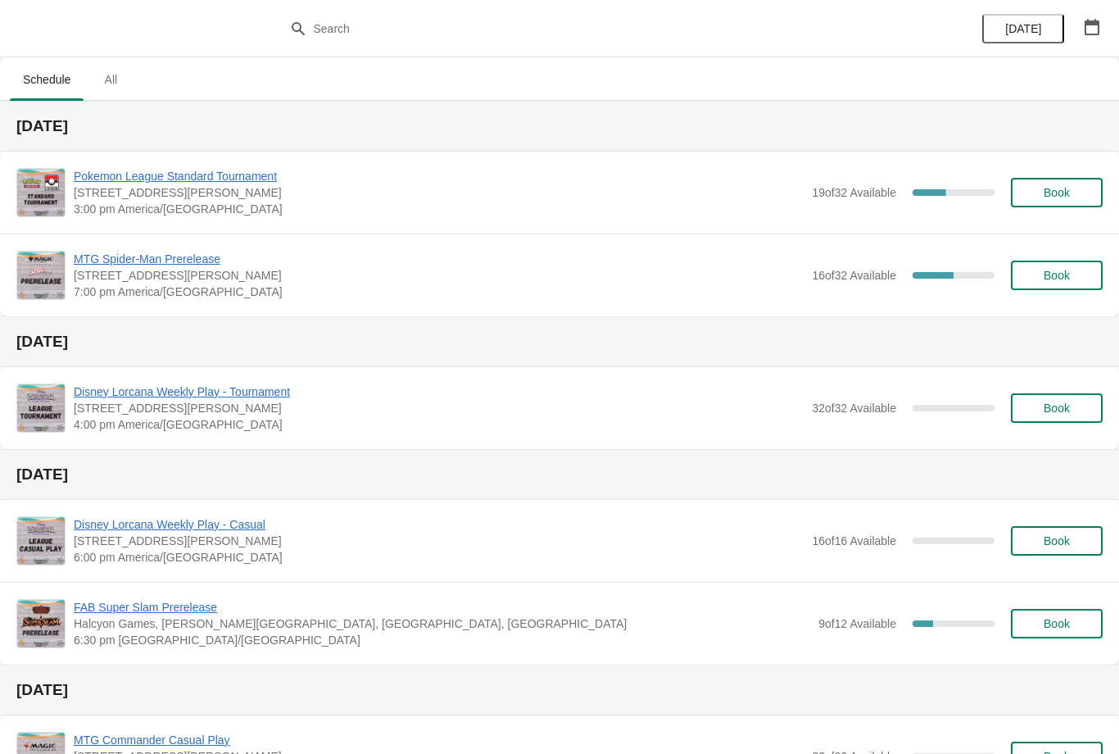
click at [1103, 28] on button "button" at bounding box center [1092, 26] width 29 height 29
click at [1099, 25] on icon "button" at bounding box center [1092, 27] width 15 height 16
click at [1089, 29] on icon "button" at bounding box center [1092, 27] width 16 height 16
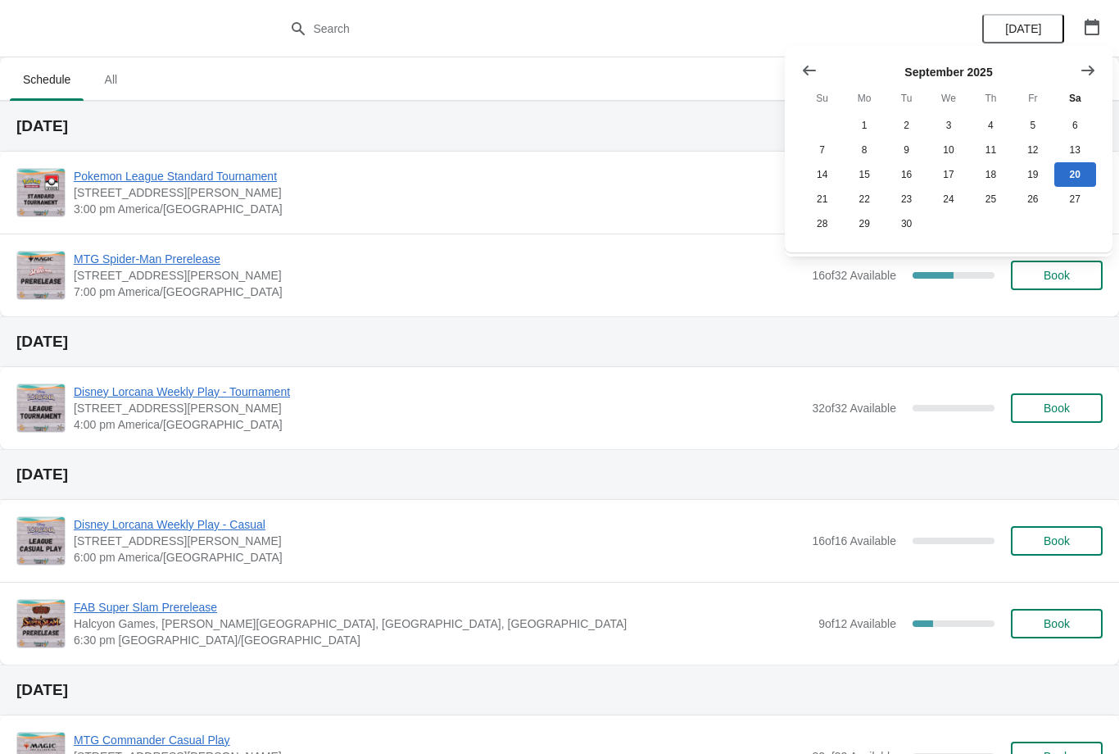
click at [1090, 74] on icon "Show next month, October 2025" at bounding box center [1088, 70] width 13 height 10
click at [1081, 75] on icon "Show next month, November 2025" at bounding box center [1088, 70] width 16 height 16
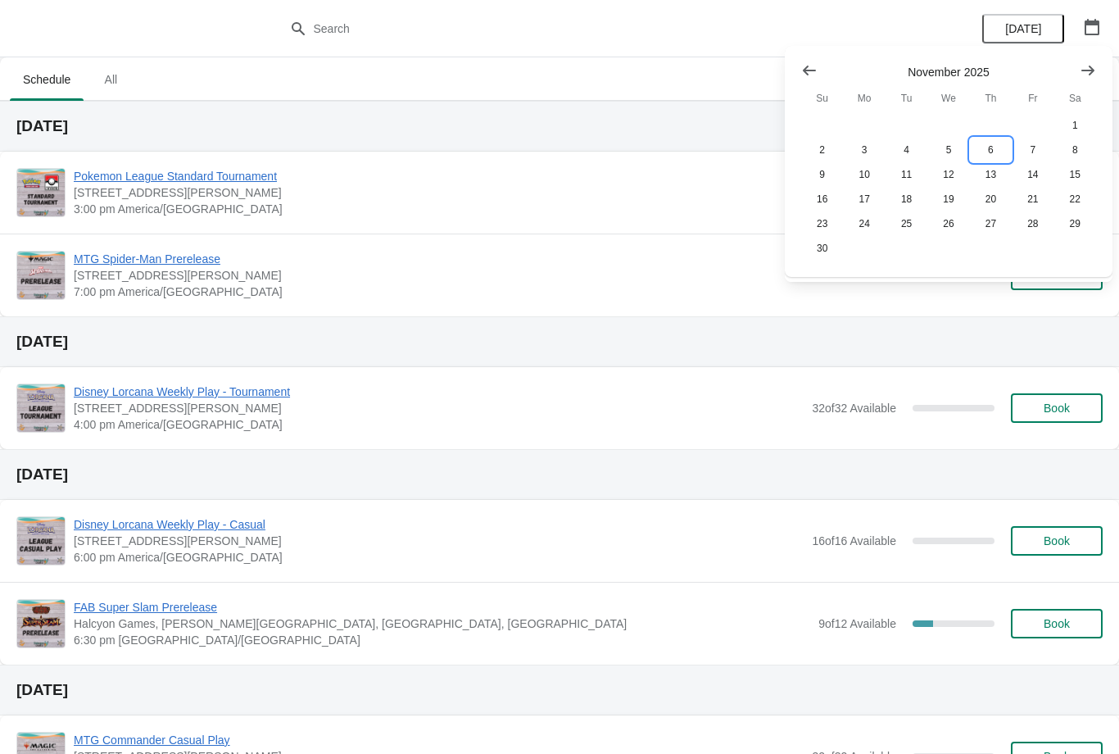
click at [994, 155] on button "6" at bounding box center [991, 150] width 42 height 25
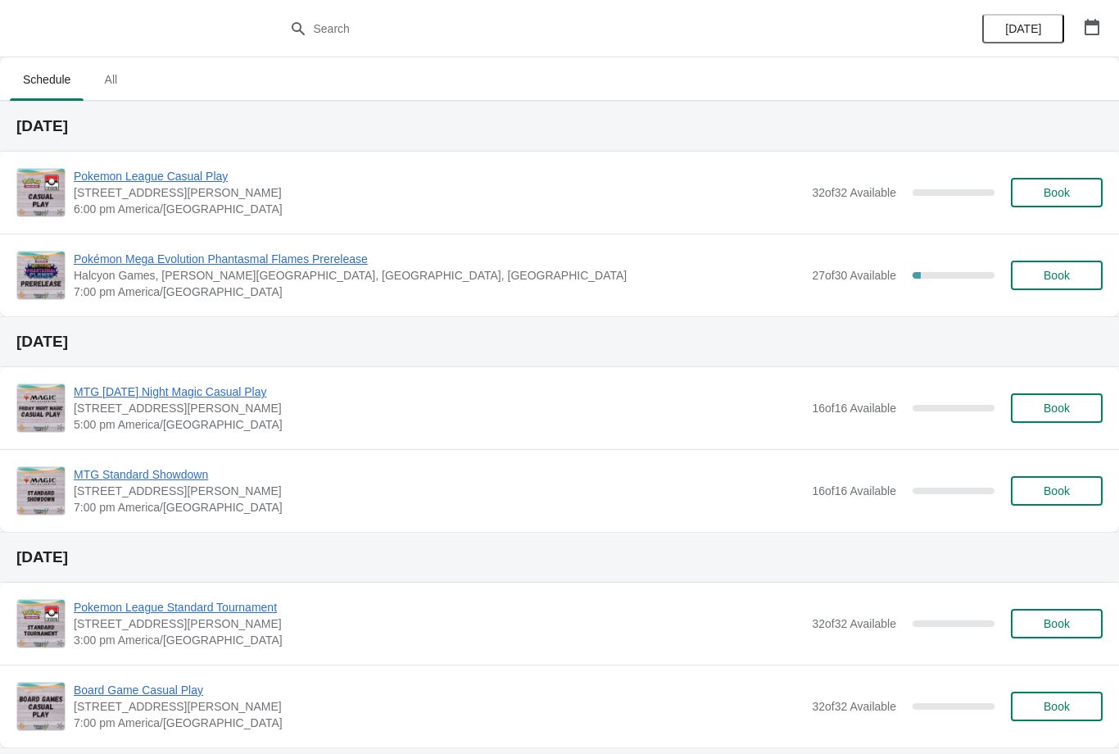
click at [1078, 274] on span "Book" at bounding box center [1057, 275] width 62 height 13
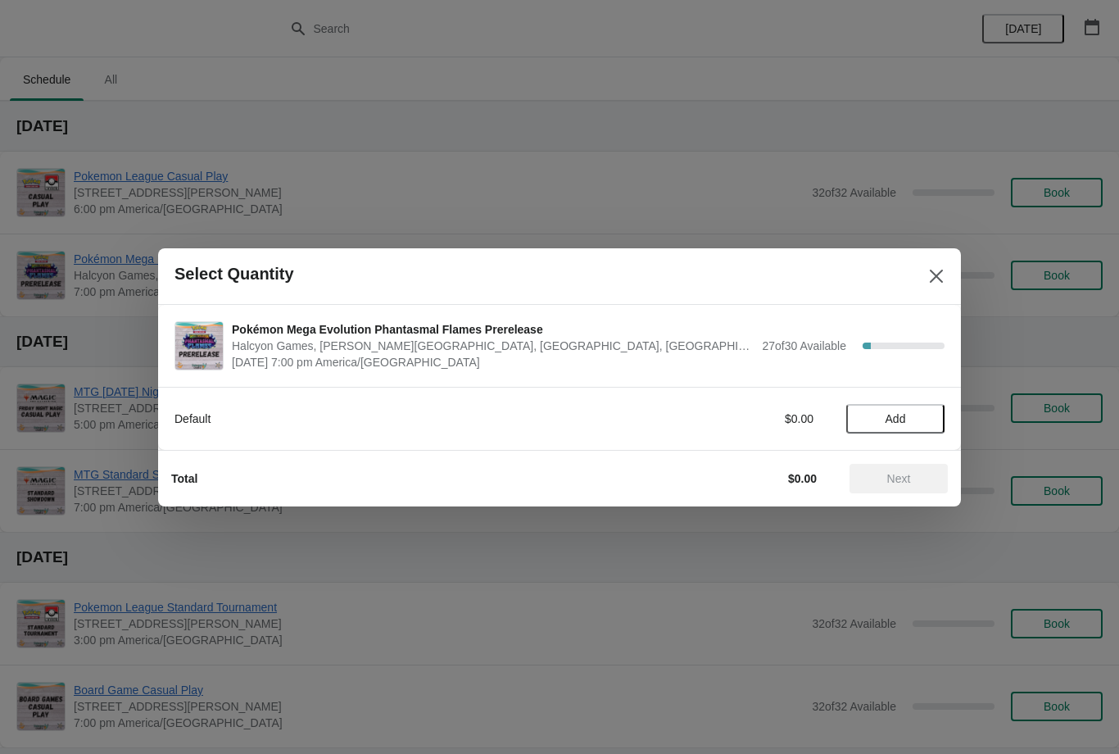
click at [924, 424] on span "Add" at bounding box center [895, 418] width 69 height 13
click at [916, 481] on span "Next" at bounding box center [899, 478] width 72 height 13
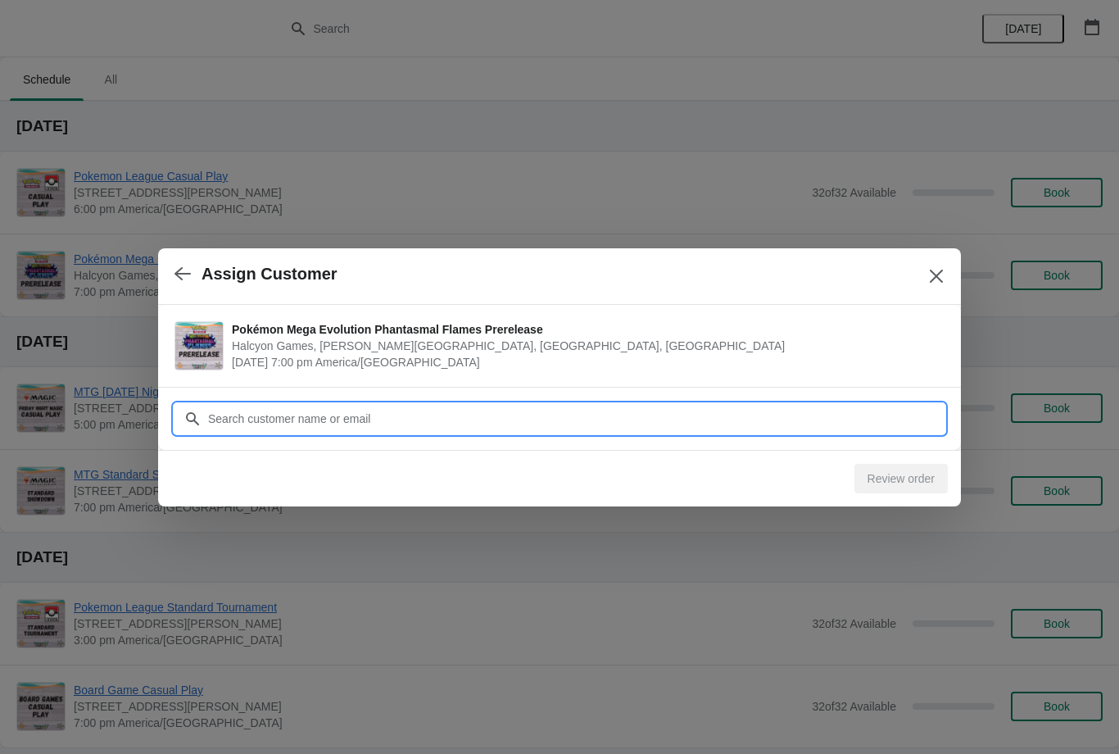
click at [809, 422] on input "Customer" at bounding box center [575, 418] width 737 height 29
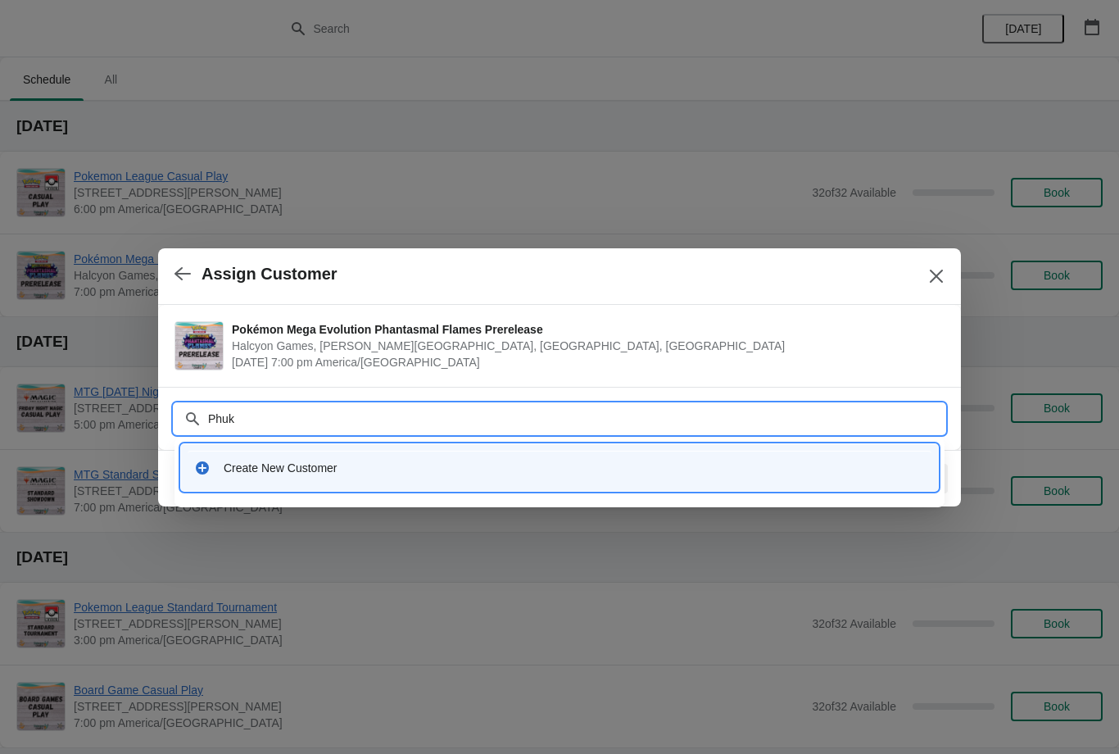
type input "Phu"
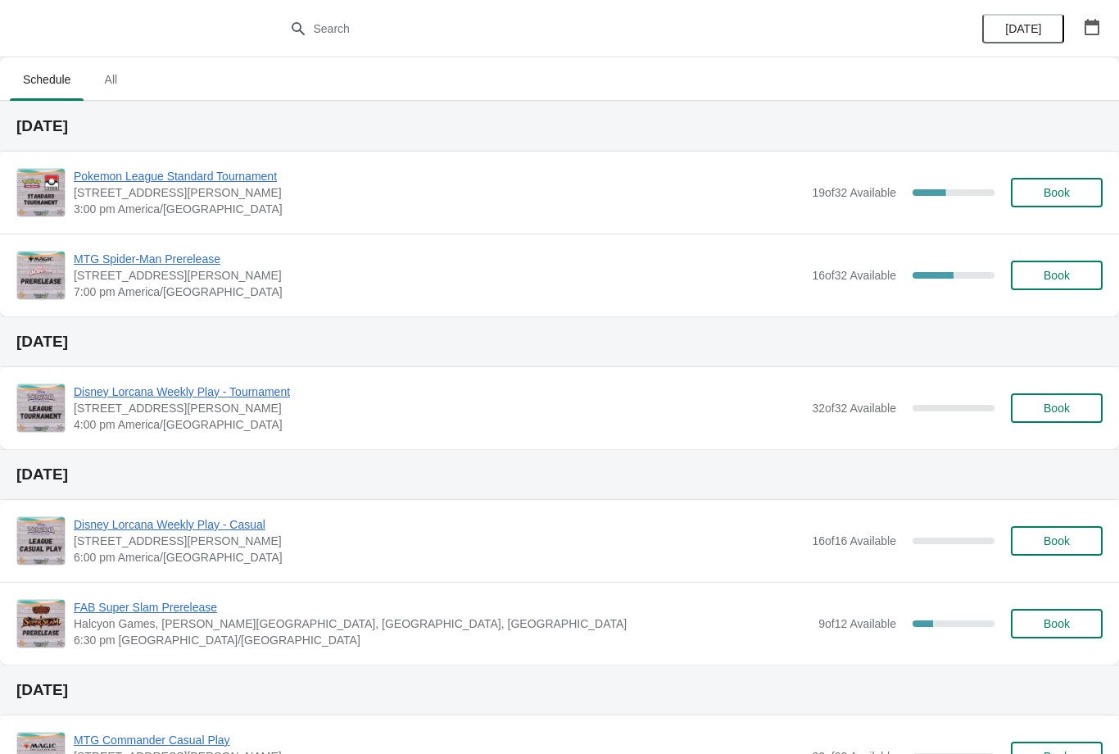
click at [1096, 34] on icon "button" at bounding box center [1092, 27] width 15 height 16
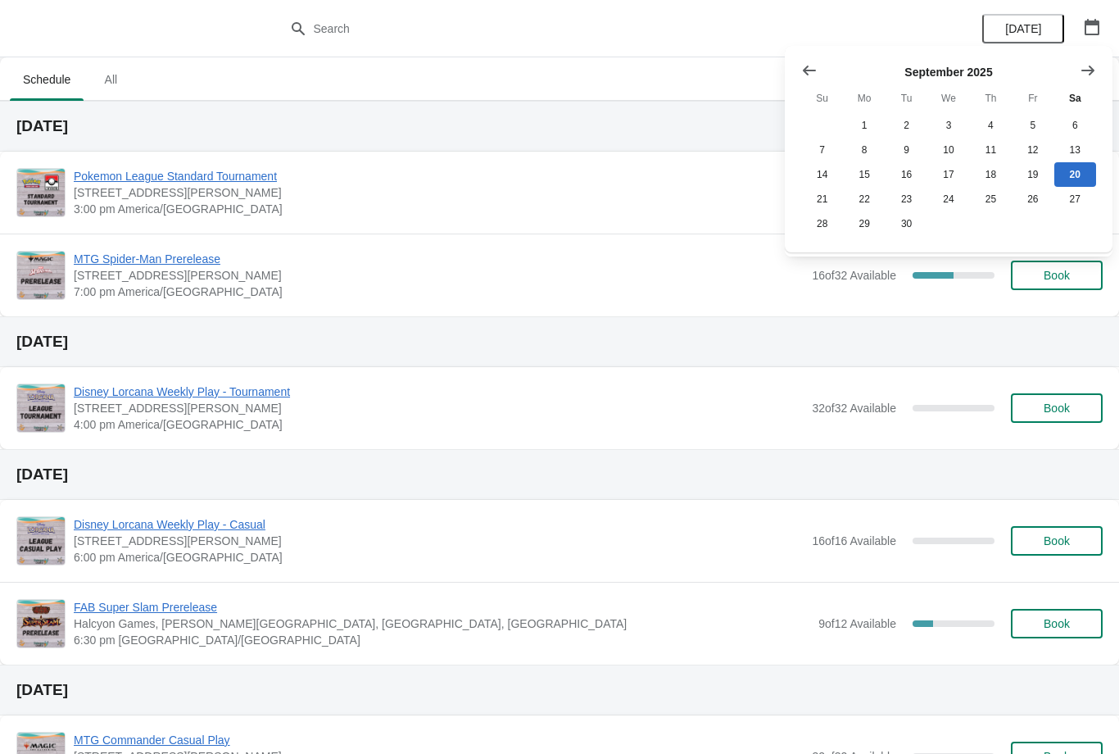
click at [1087, 70] on icon "Show next month, October 2025" at bounding box center [1088, 70] width 13 height 10
click at [1100, 58] on button "Show next month, November 2025" at bounding box center [1087, 70] width 29 height 29
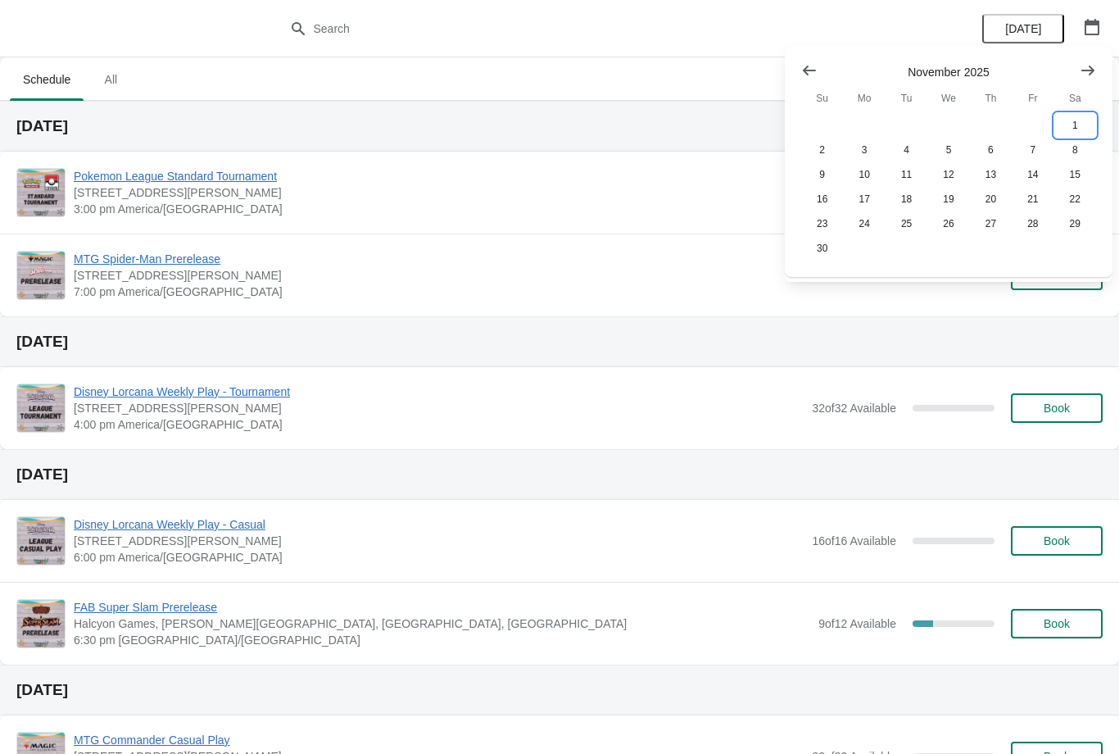
click at [1083, 120] on button "1" at bounding box center [1076, 125] width 42 height 25
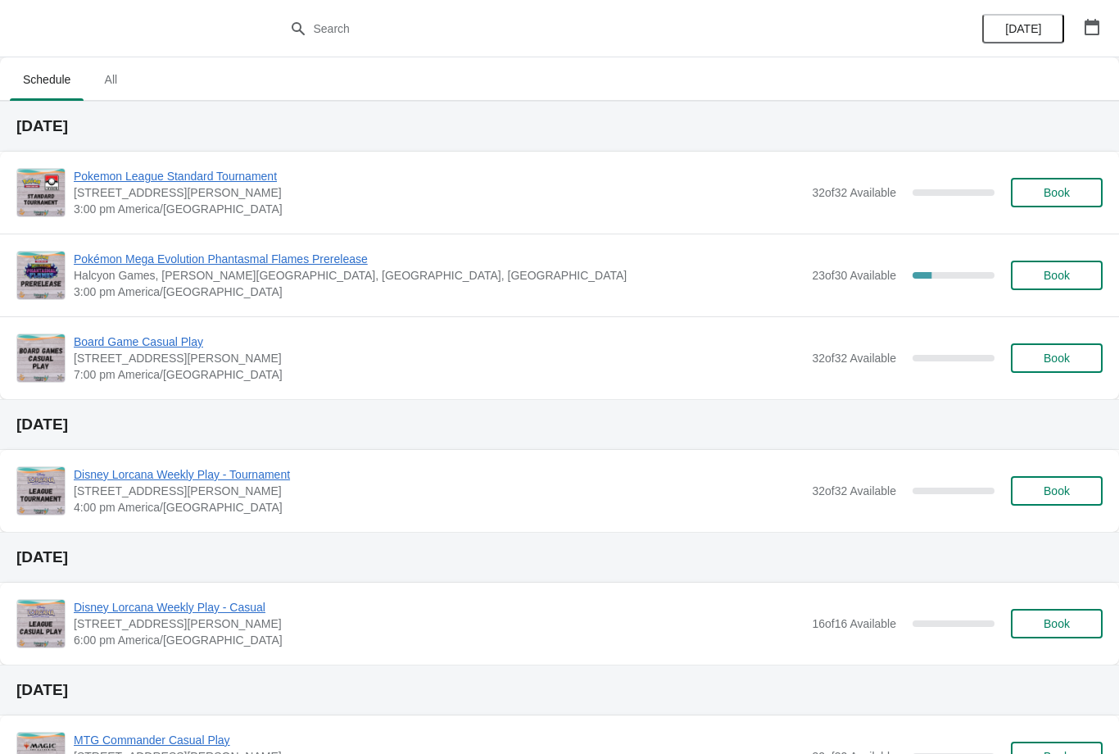
click at [1069, 273] on span "Book" at bounding box center [1057, 275] width 26 height 13
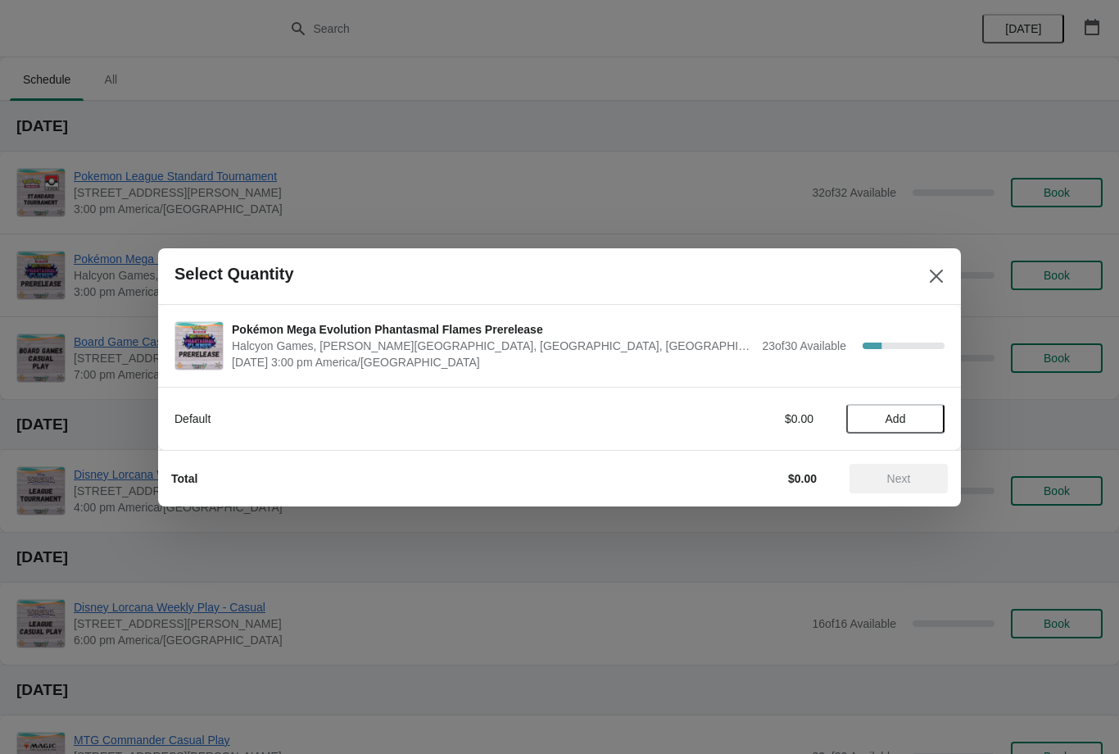
click at [922, 415] on span "Add" at bounding box center [895, 418] width 69 height 13
click at [901, 474] on span "Next" at bounding box center [899, 478] width 24 height 13
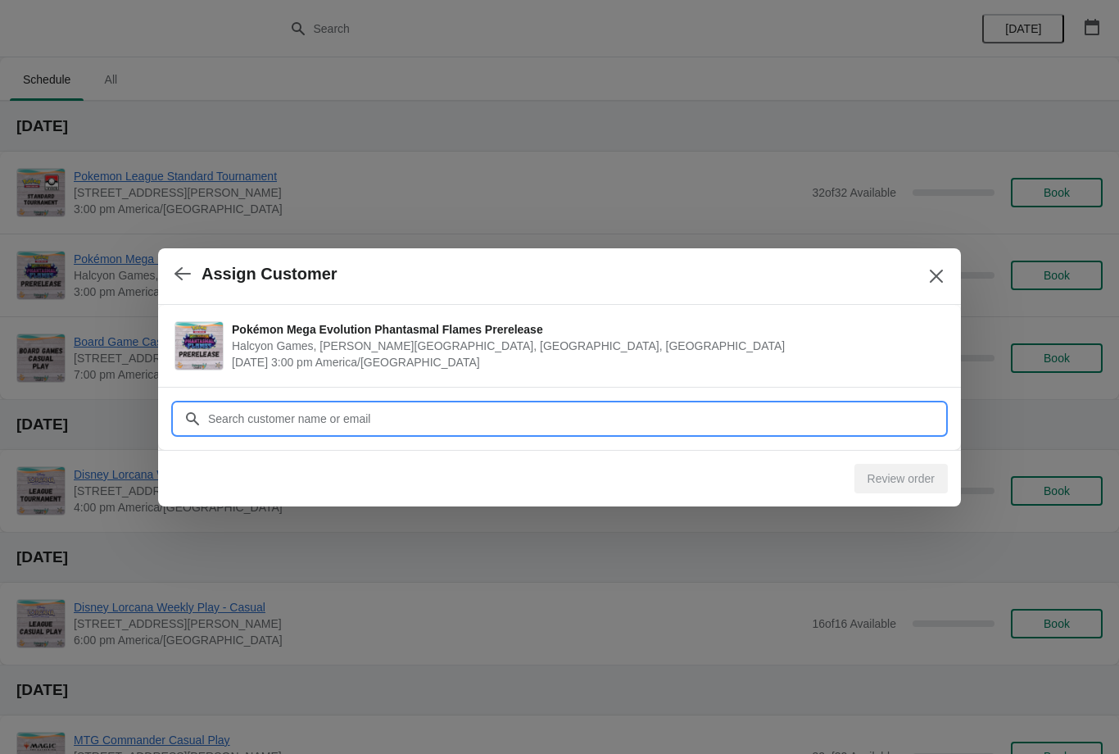
click at [847, 404] on input "Customer" at bounding box center [575, 418] width 737 height 29
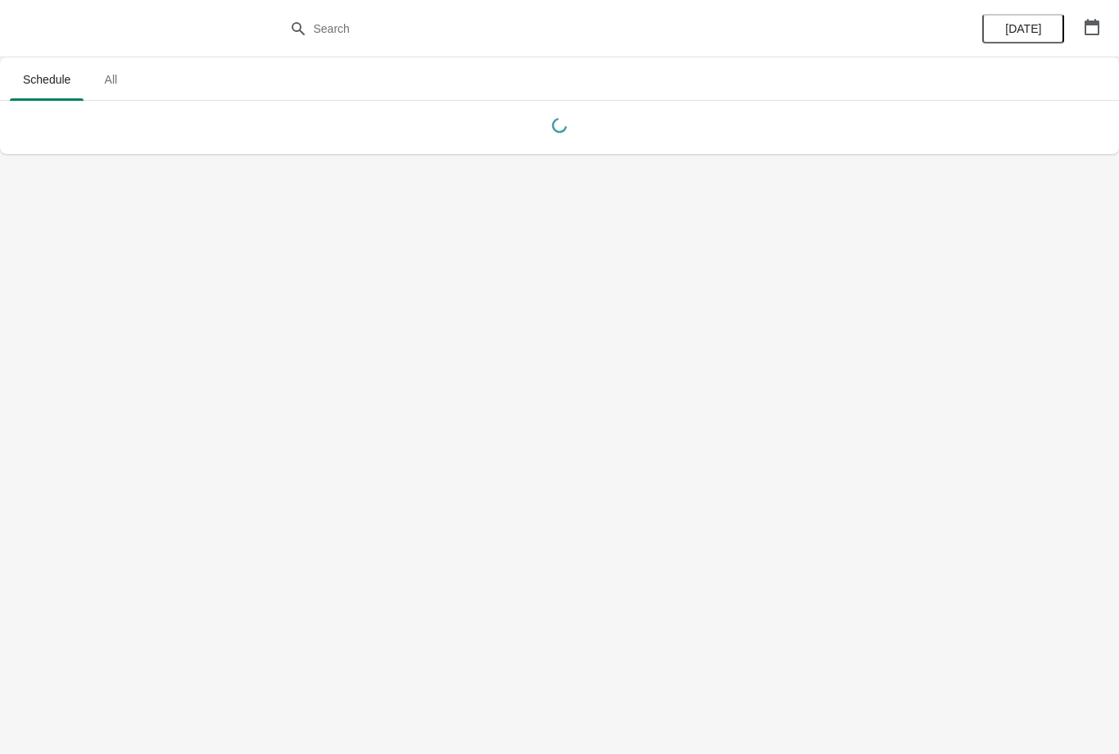
click at [1094, 34] on icon "button" at bounding box center [1092, 27] width 15 height 16
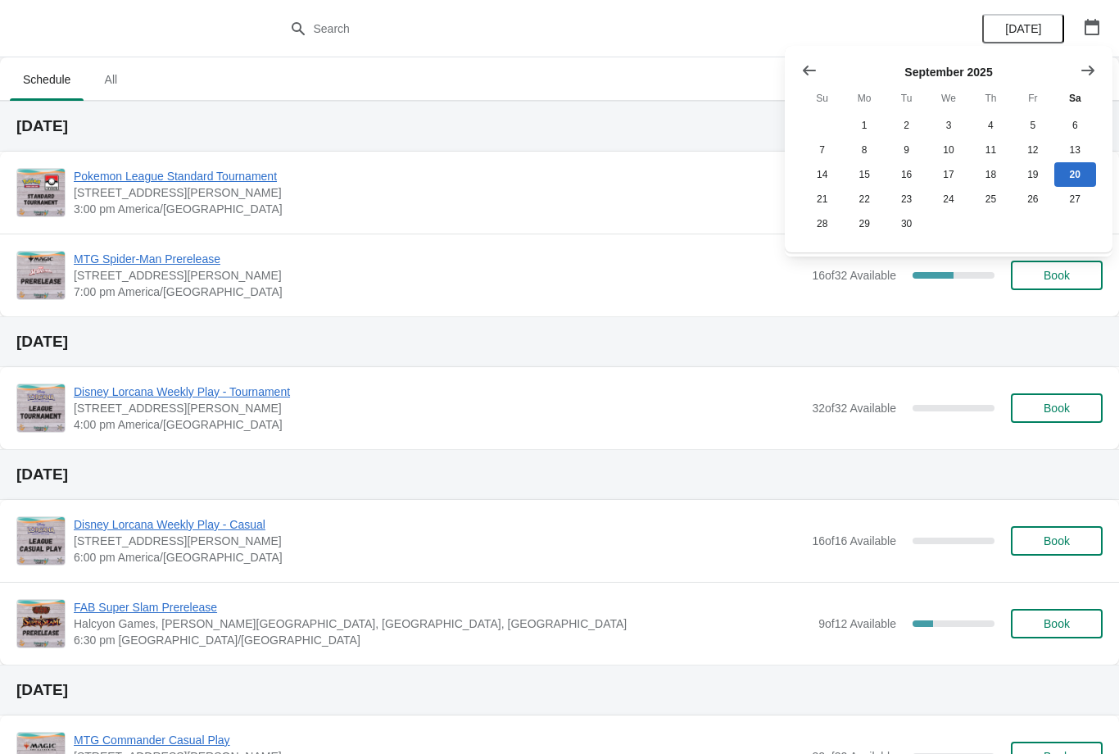
click at [1092, 65] on icon "Show next month, October 2025" at bounding box center [1088, 70] width 16 height 16
click at [1082, 73] on icon "Show next month, November 2025" at bounding box center [1088, 70] width 16 height 16
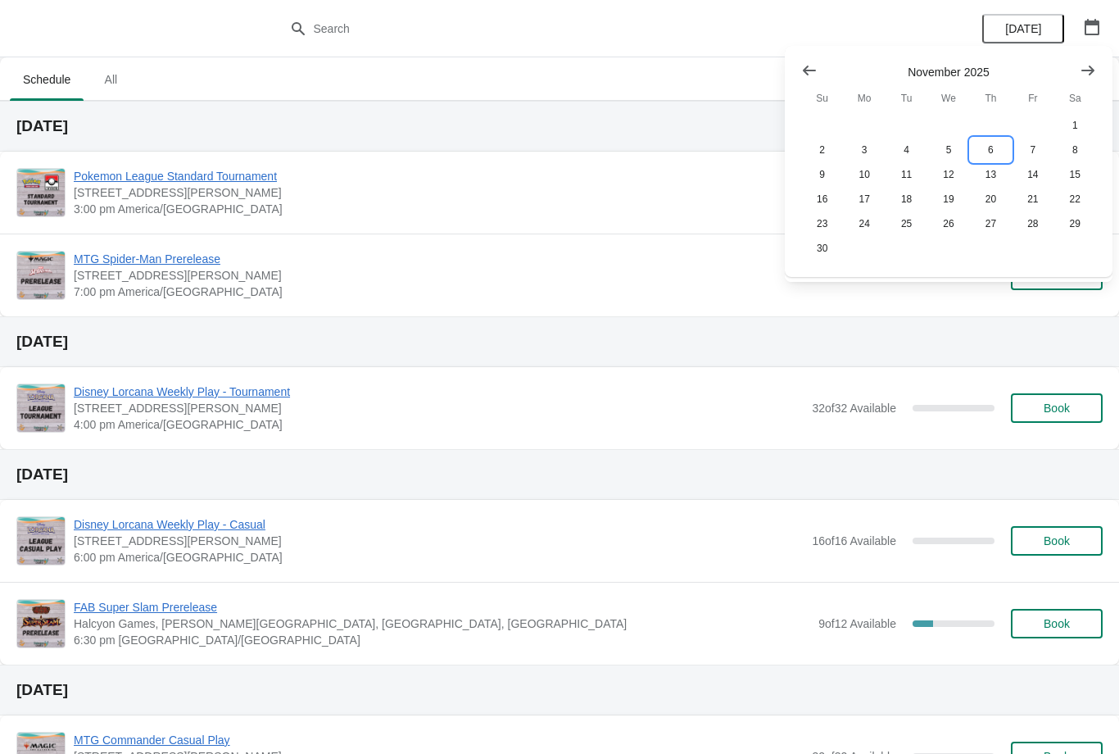
click at [990, 152] on button "6" at bounding box center [991, 150] width 42 height 25
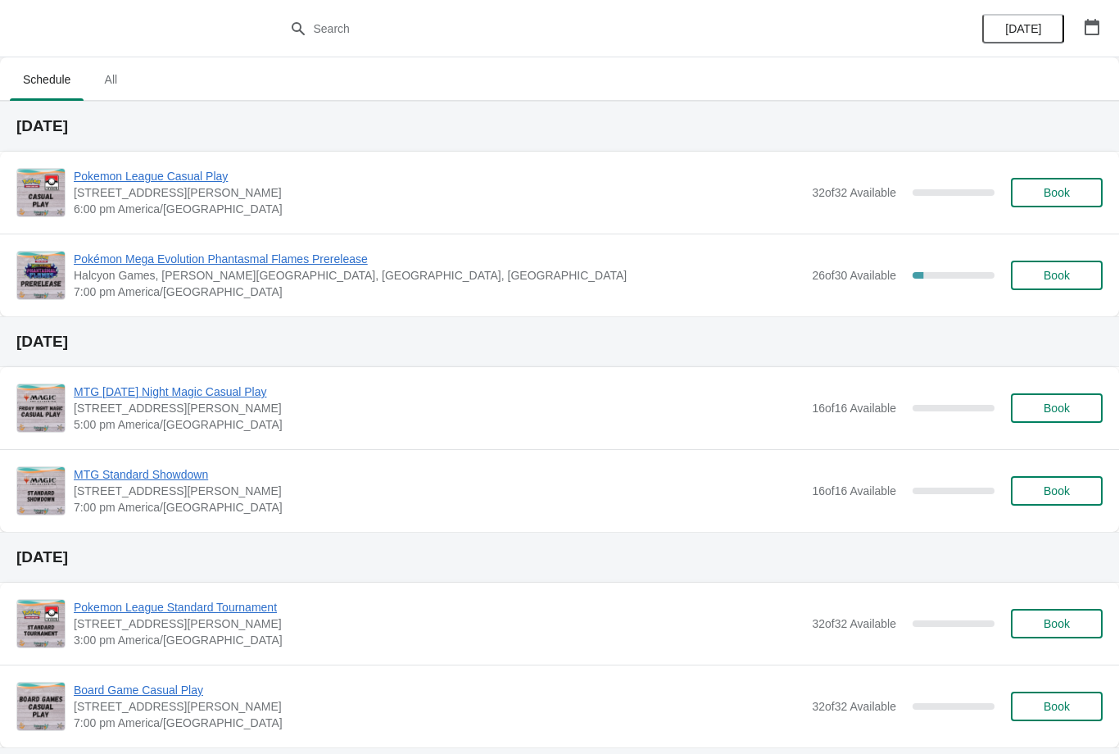
click at [1078, 273] on span "Book" at bounding box center [1057, 275] width 62 height 13
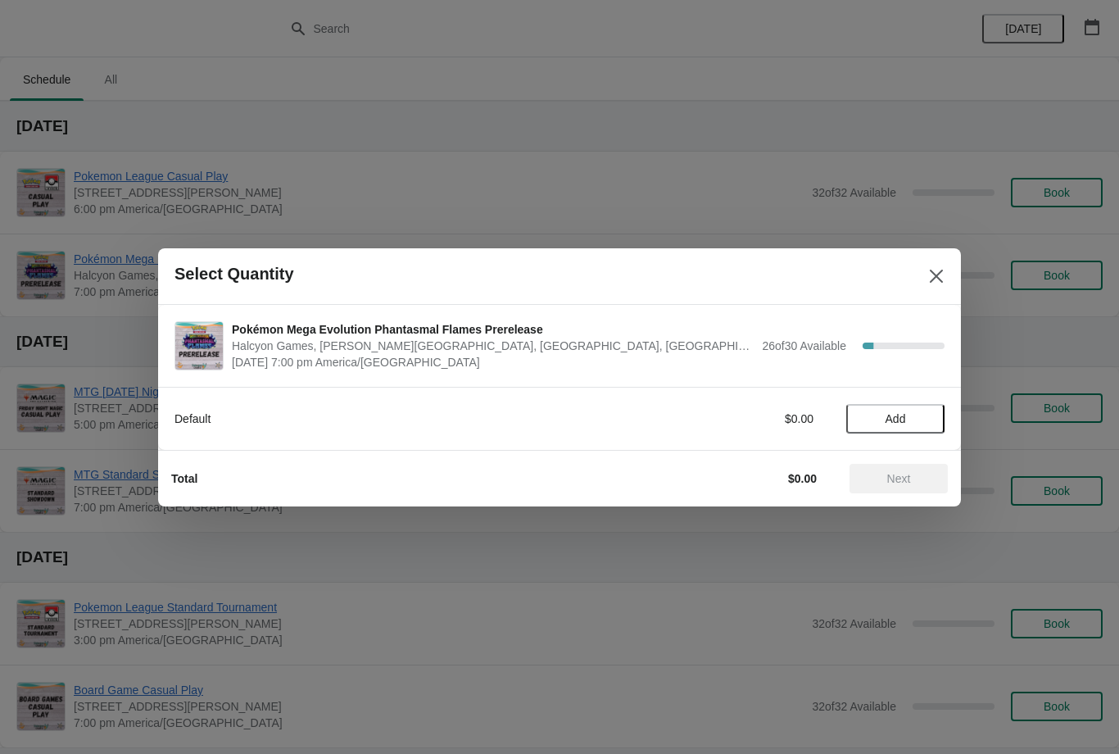
click at [919, 414] on span "Add" at bounding box center [895, 418] width 69 height 13
click at [912, 474] on span "Next" at bounding box center [899, 478] width 72 height 13
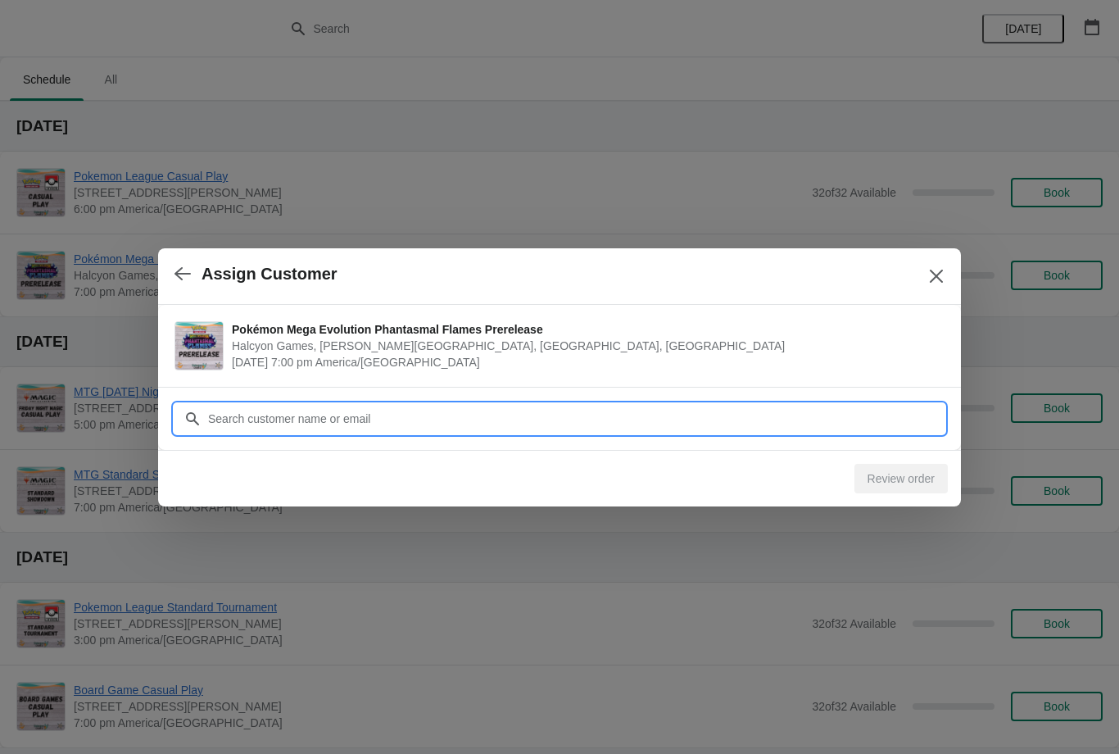
click at [834, 404] on input "Customer" at bounding box center [575, 418] width 737 height 29
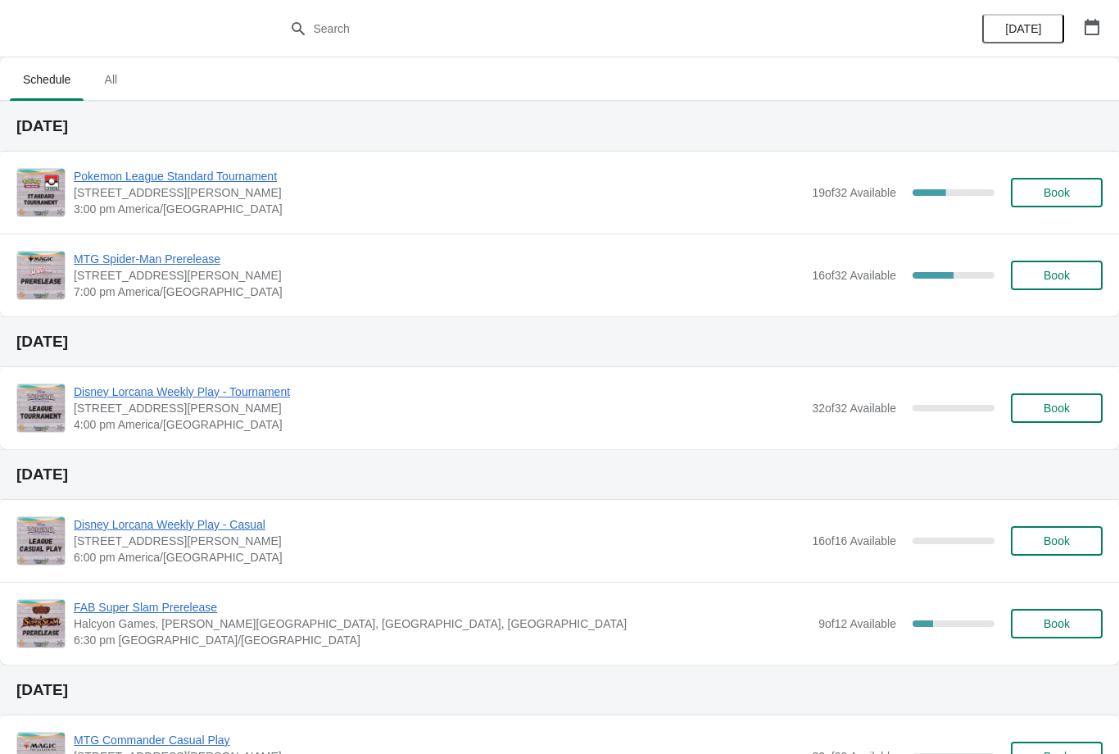
click at [1069, 275] on span "Book" at bounding box center [1057, 275] width 26 height 13
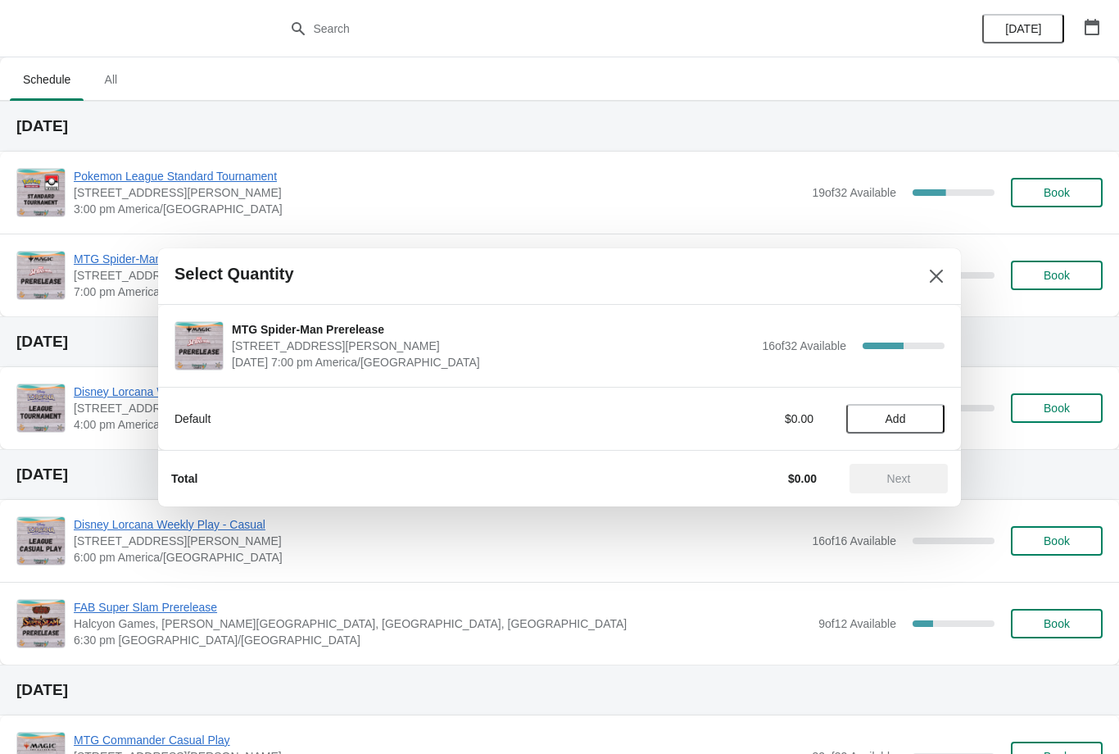
click at [922, 270] on button "Close" at bounding box center [936, 275] width 29 height 29
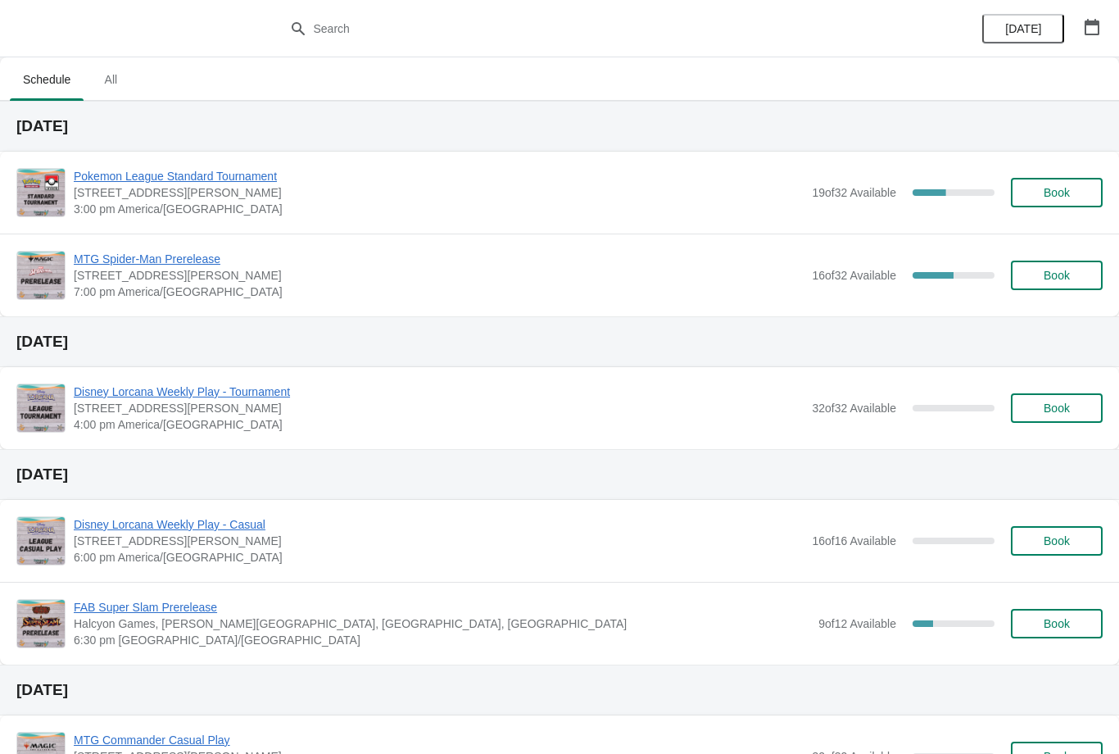
click at [1099, 20] on icon "button" at bounding box center [1092, 27] width 15 height 16
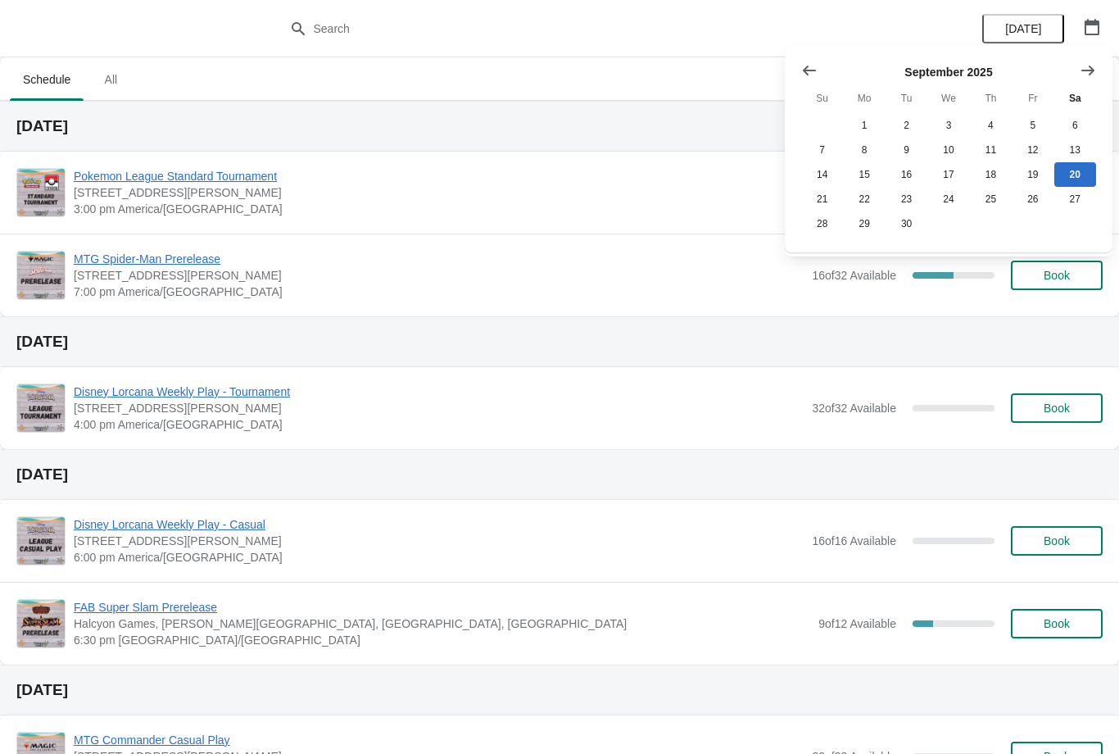
click at [1086, 82] on button "Show next month, October 2025" at bounding box center [1087, 70] width 29 height 29
click at [1083, 66] on icon "Show next month, November 2025" at bounding box center [1088, 70] width 16 height 16
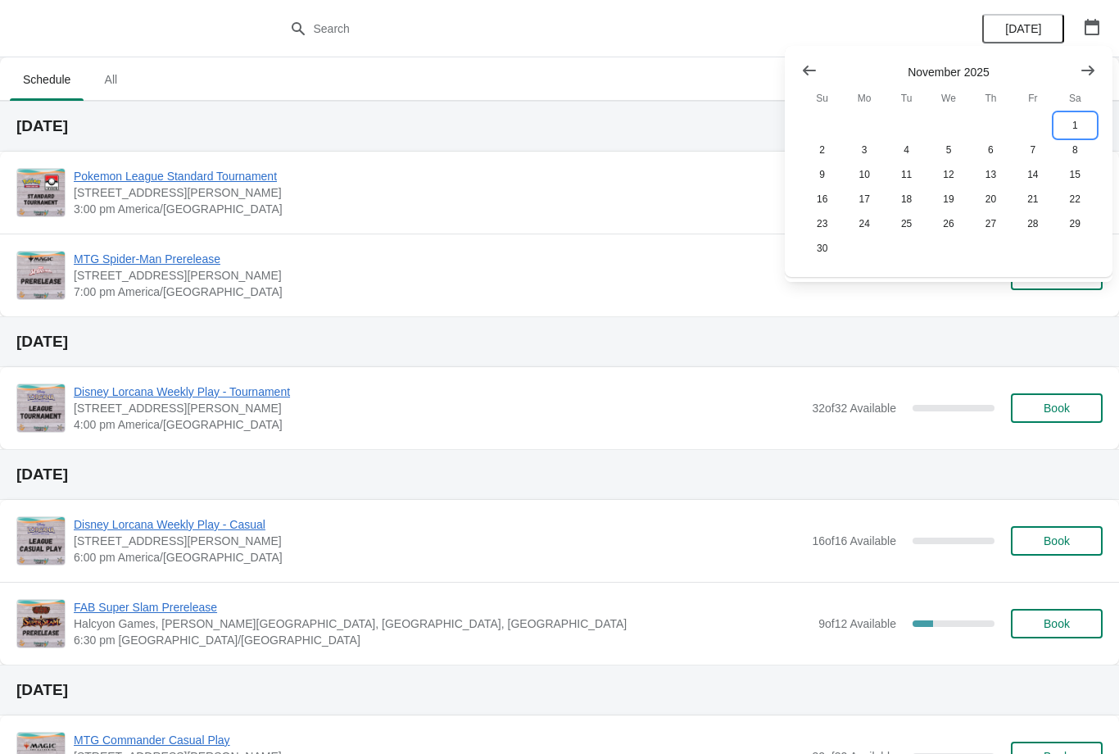
click at [1076, 113] on button "1" at bounding box center [1076, 125] width 42 height 25
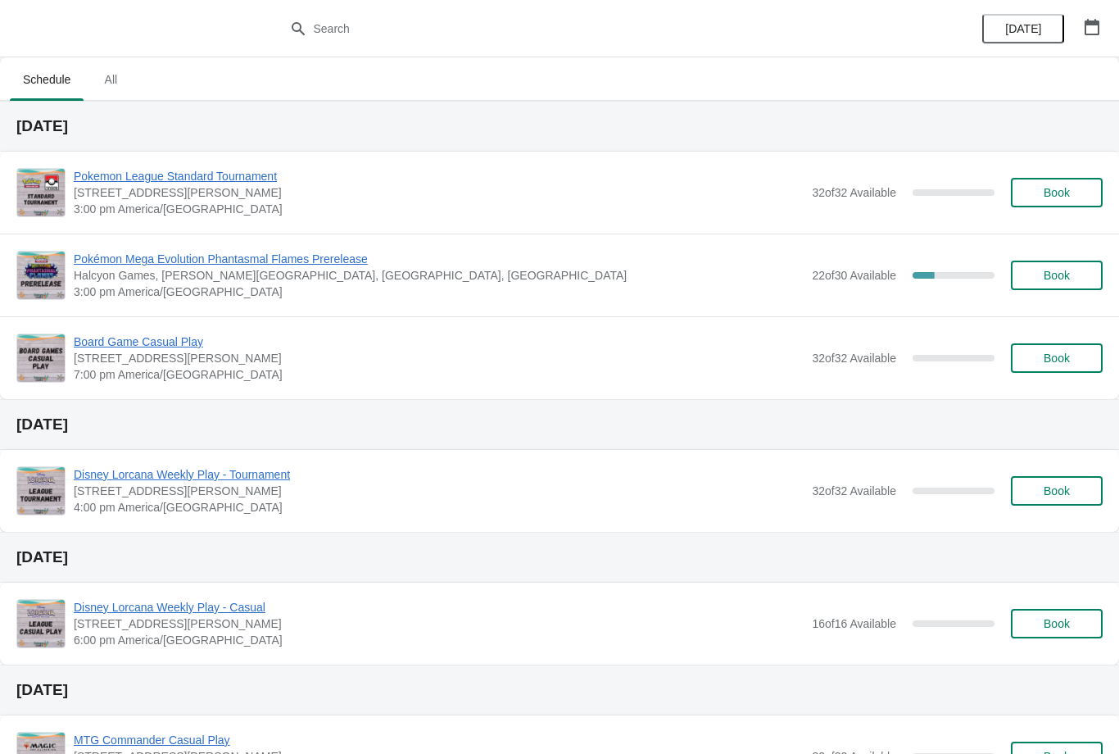
click at [1067, 279] on span "Book" at bounding box center [1057, 275] width 26 height 13
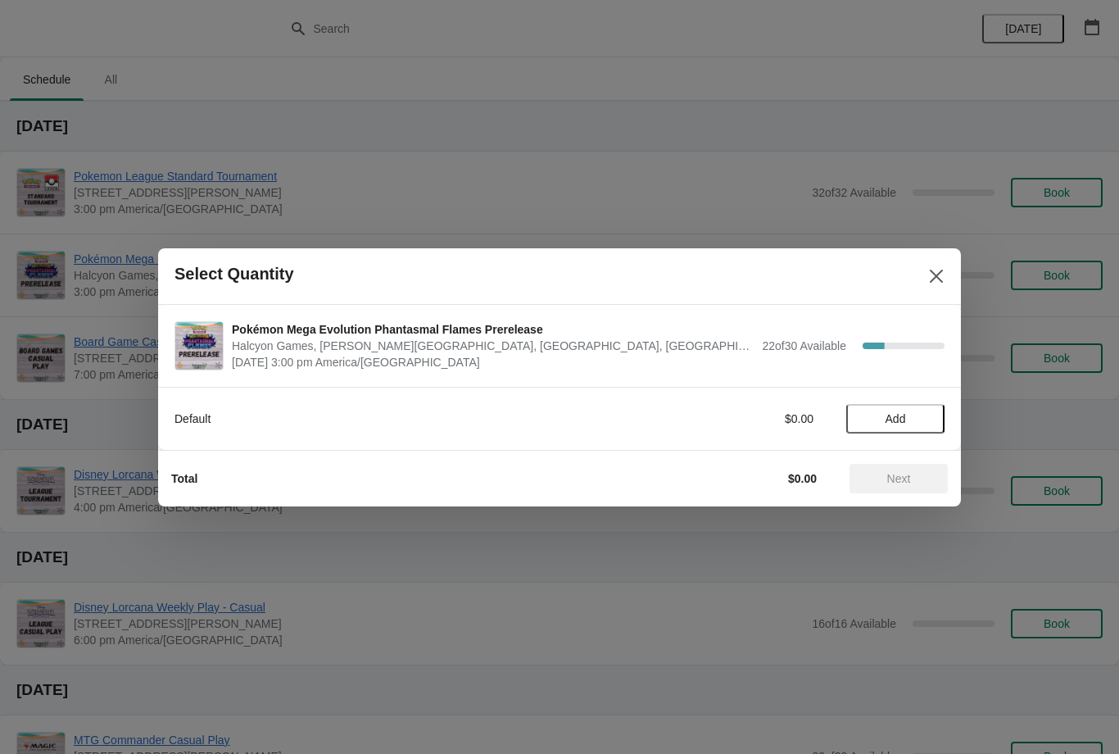
click at [912, 415] on span "Add" at bounding box center [895, 418] width 69 height 13
click at [892, 477] on span "Next" at bounding box center [899, 478] width 24 height 13
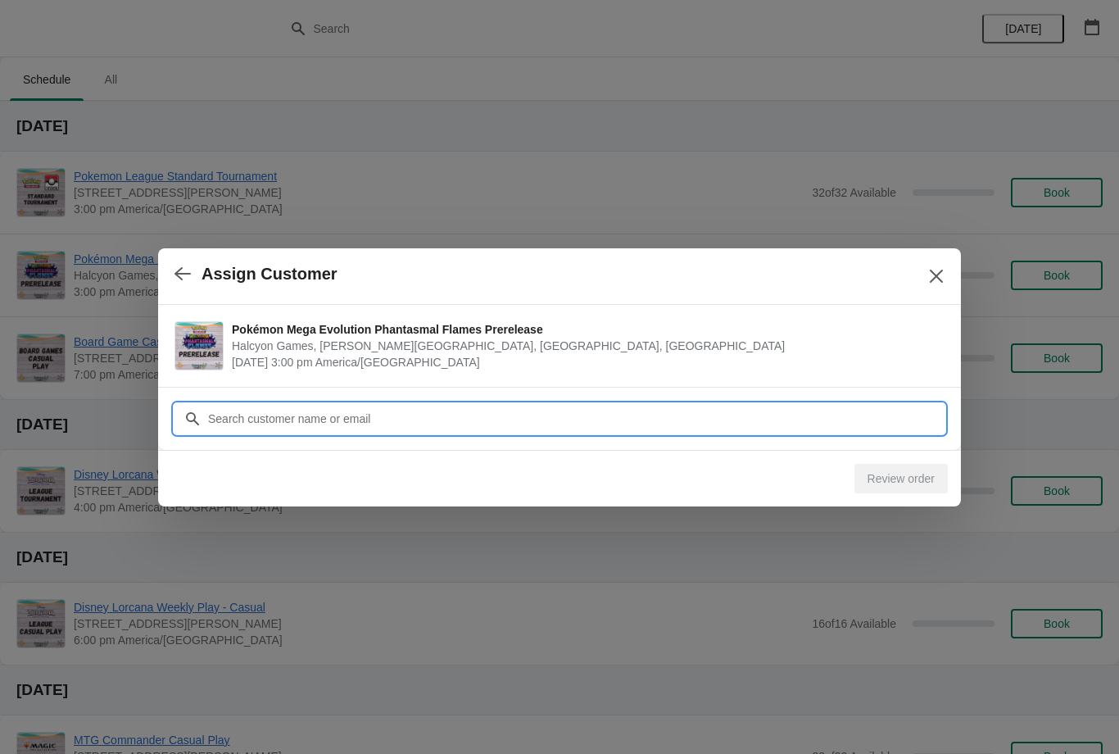
click at [835, 412] on input "Customer" at bounding box center [575, 418] width 737 height 29
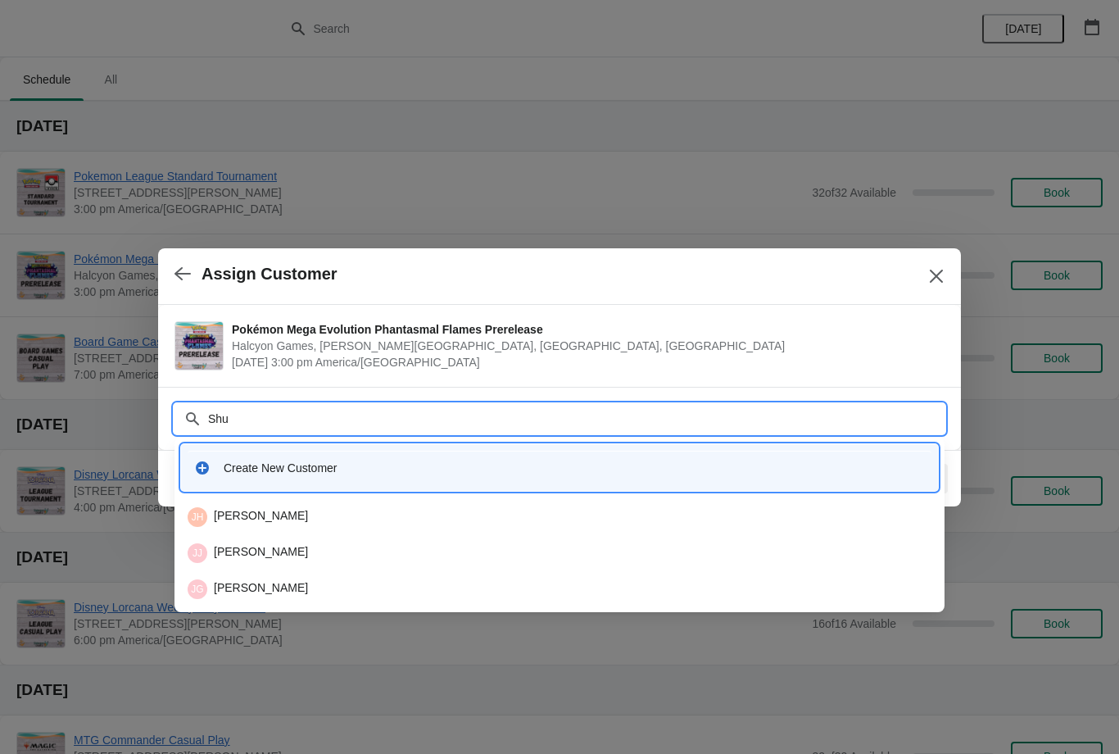
type input "Shuc"
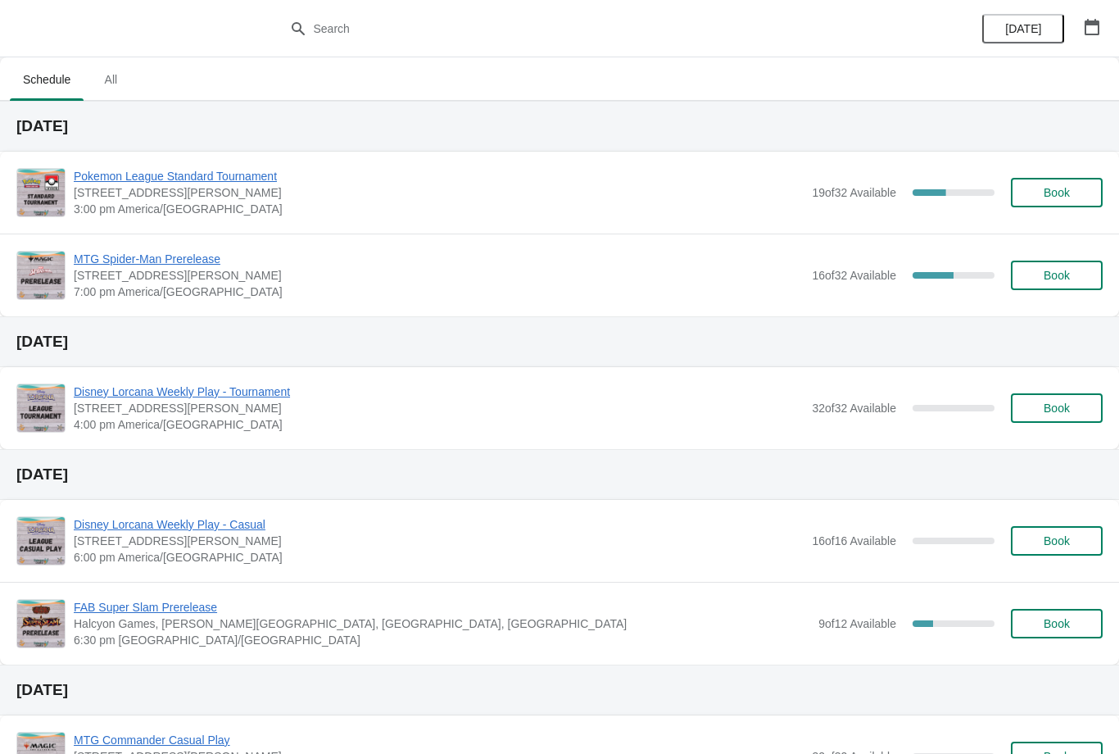
click at [1090, 25] on icon "button" at bounding box center [1092, 27] width 15 height 16
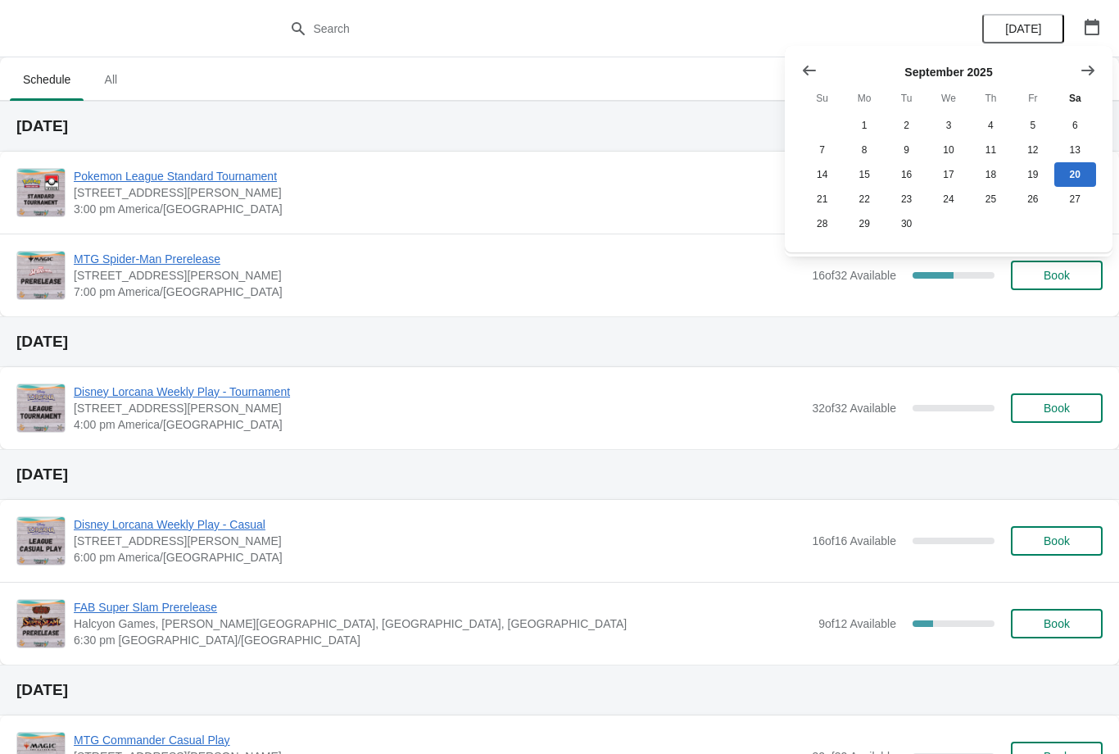
click at [1081, 71] on icon "Show next month, October 2025" at bounding box center [1088, 70] width 16 height 16
click at [1074, 70] on button "Show next month, November 2025" at bounding box center [1087, 70] width 29 height 29
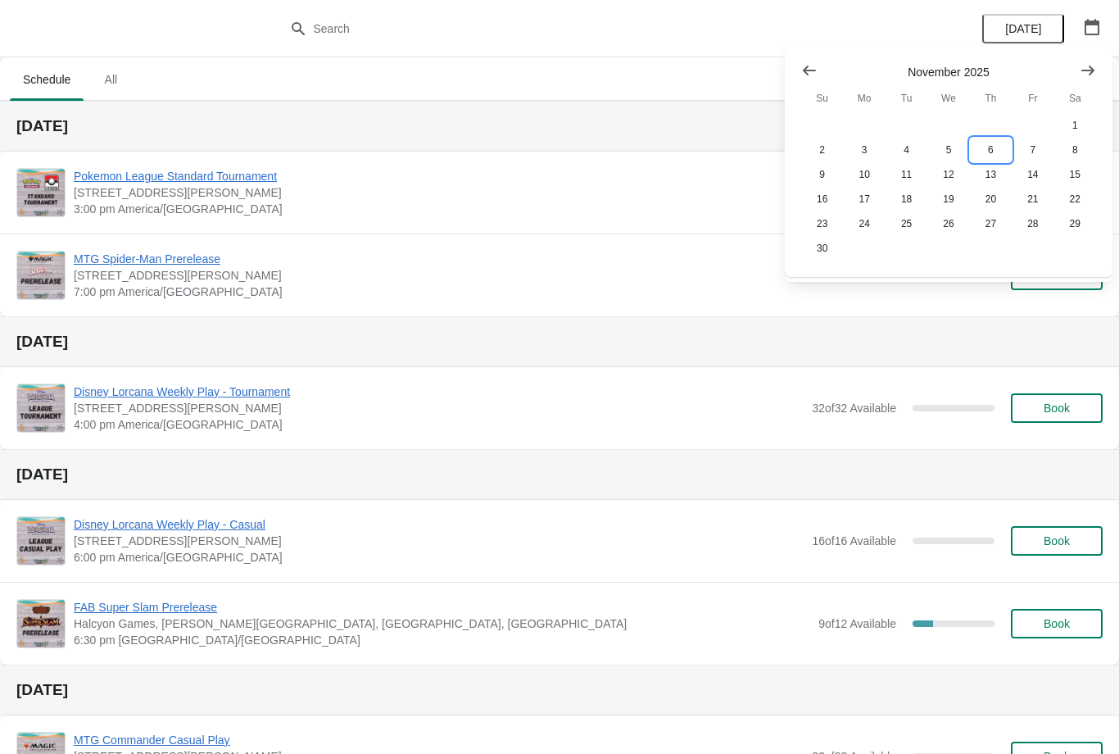
click at [1001, 148] on button "6" at bounding box center [991, 150] width 42 height 25
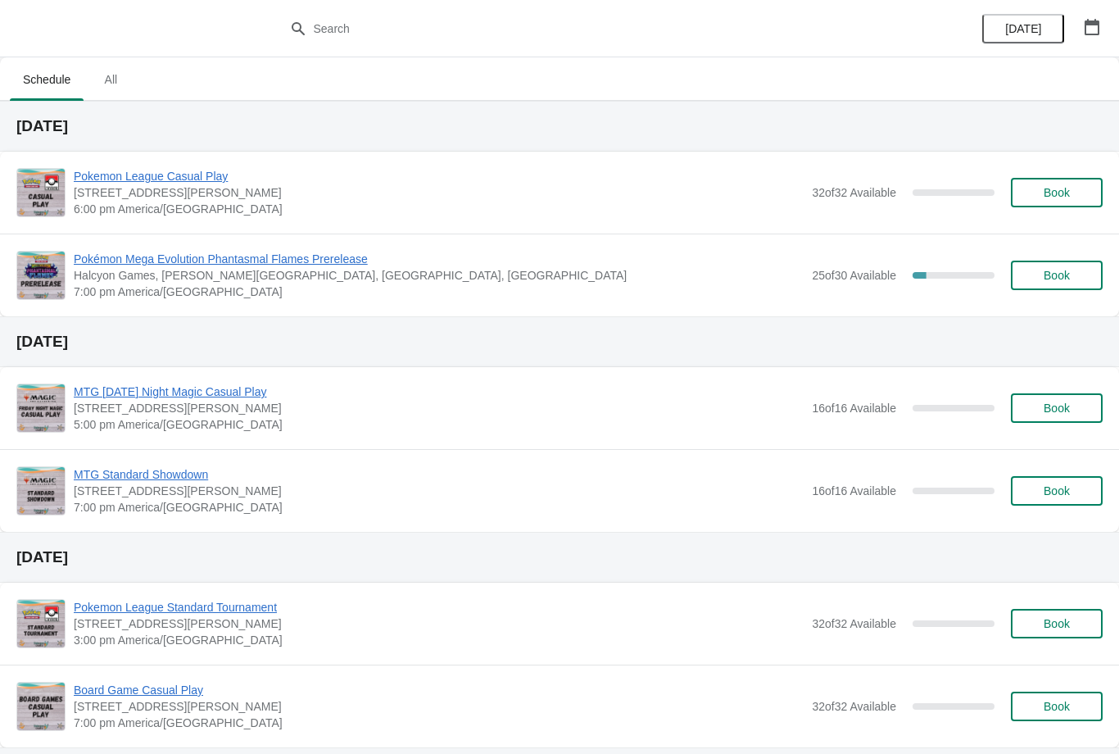
click at [1050, 261] on button "Book" at bounding box center [1057, 275] width 92 height 29
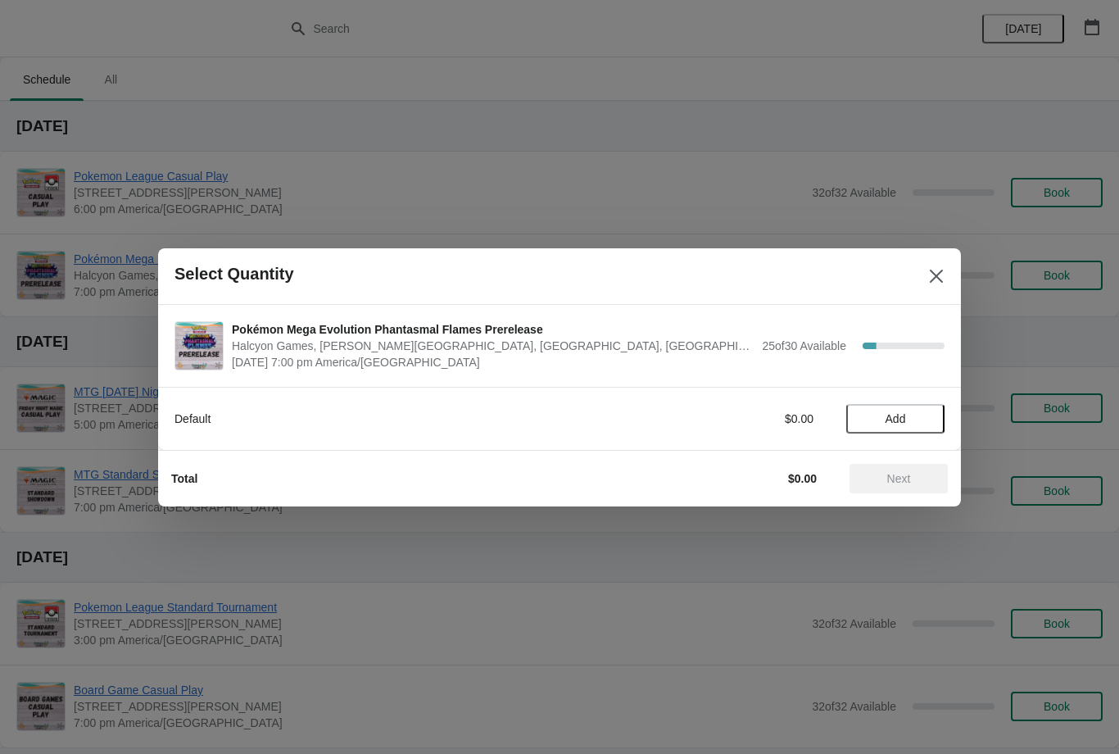
click at [914, 414] on span "Add" at bounding box center [895, 418] width 69 height 13
click at [898, 483] on span "Next" at bounding box center [899, 478] width 24 height 13
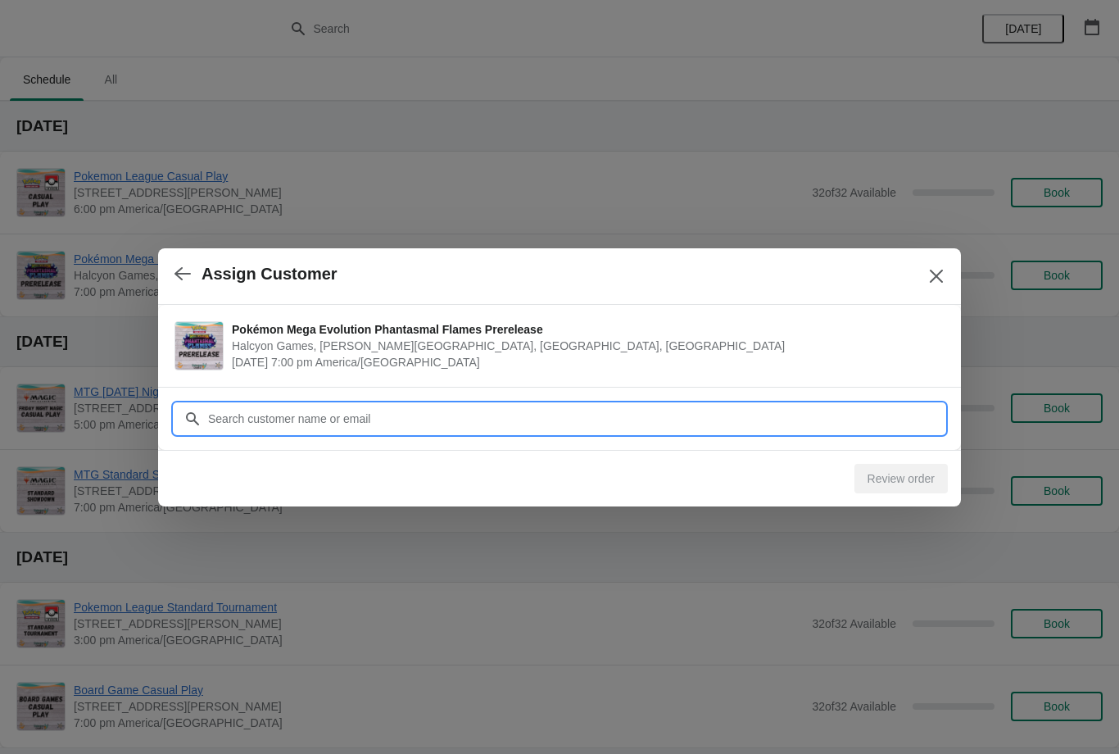
click at [839, 409] on input "Customer" at bounding box center [575, 418] width 737 height 29
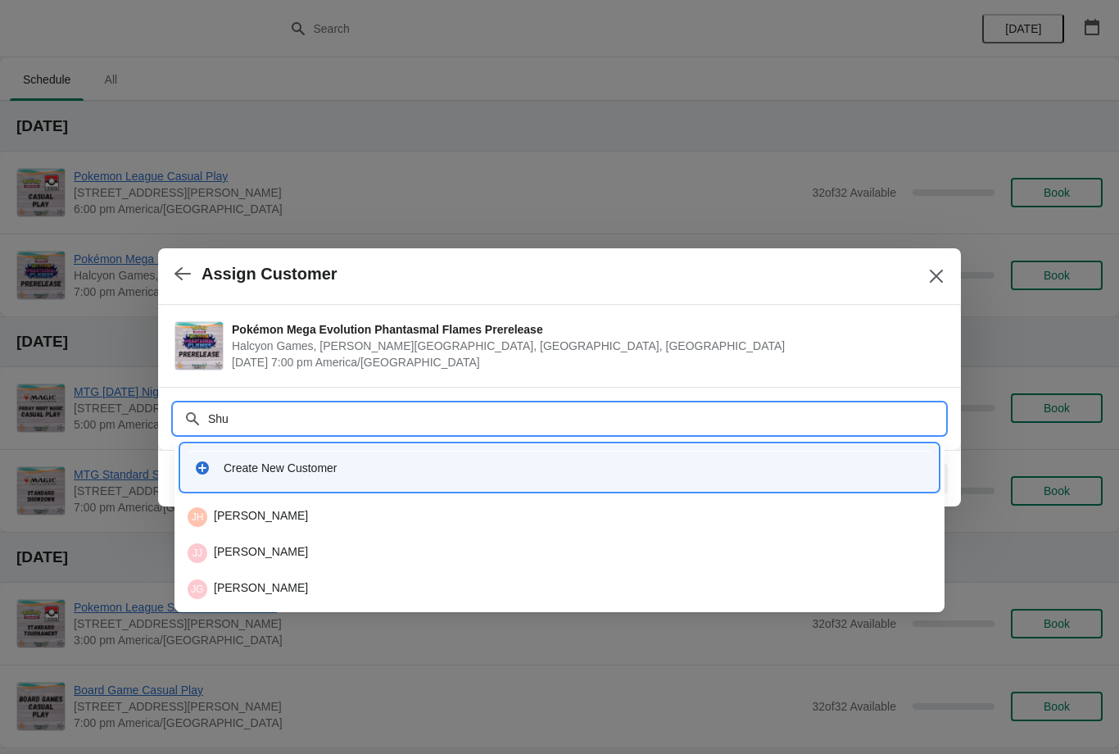
type input "Shuc"
click at [361, 525] on div "JS Joseph Shuchart" at bounding box center [560, 517] width 744 height 20
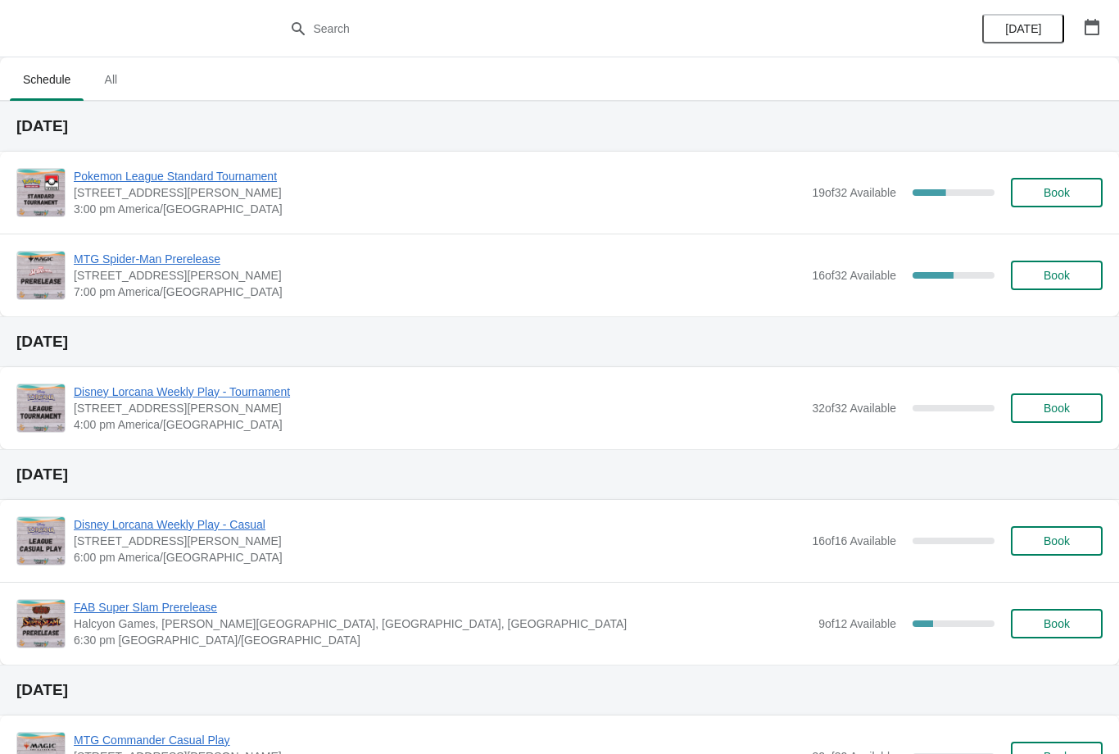
click at [1103, 18] on button "button" at bounding box center [1092, 26] width 29 height 29
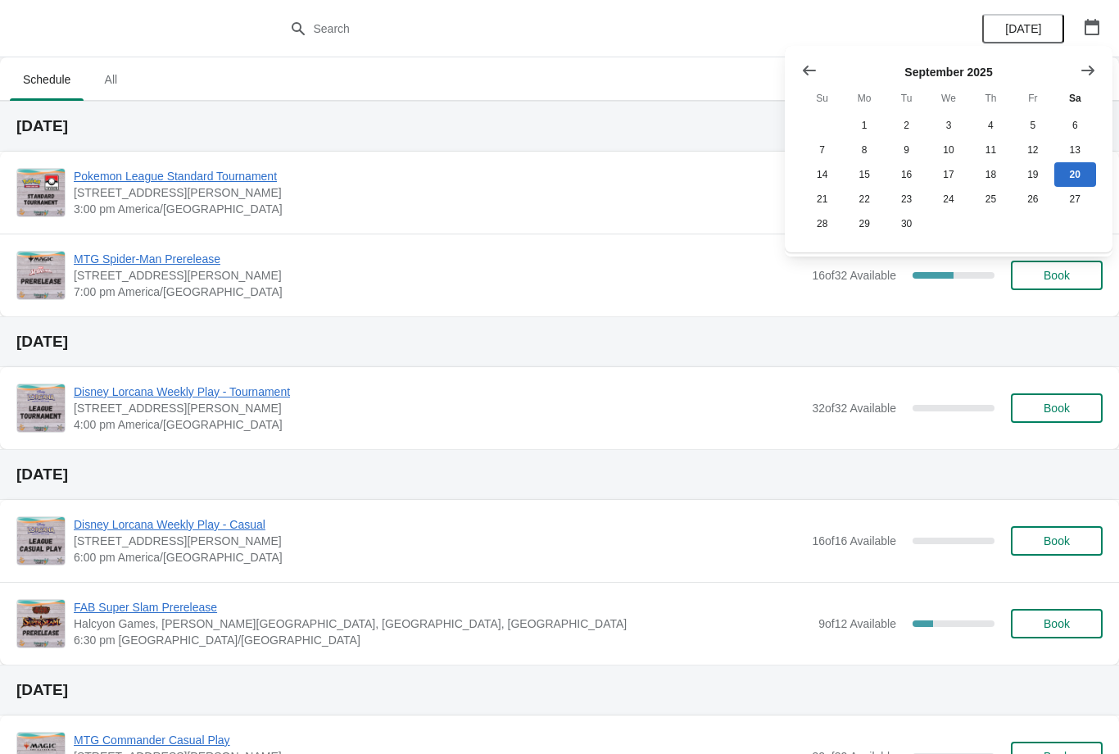
click at [1099, 57] on button "Show next month, October 2025" at bounding box center [1087, 70] width 29 height 29
click at [1091, 62] on icon "Show next month, November 2025" at bounding box center [1088, 70] width 16 height 16
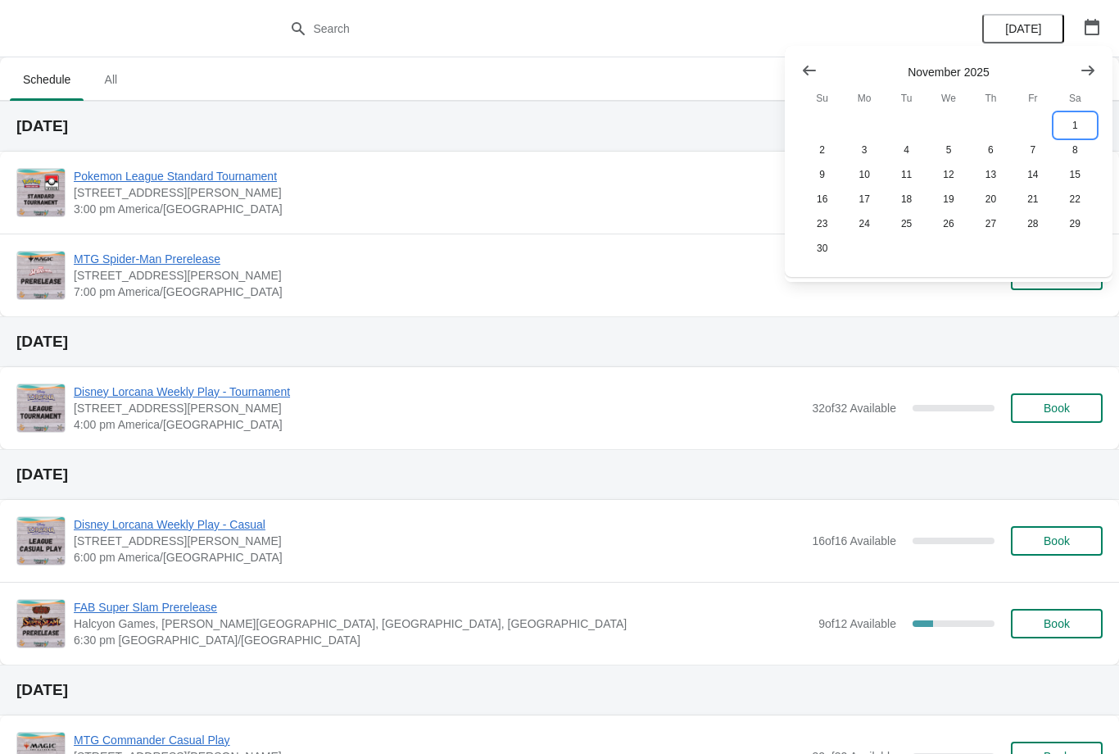
click at [1068, 119] on button "1" at bounding box center [1076, 125] width 42 height 25
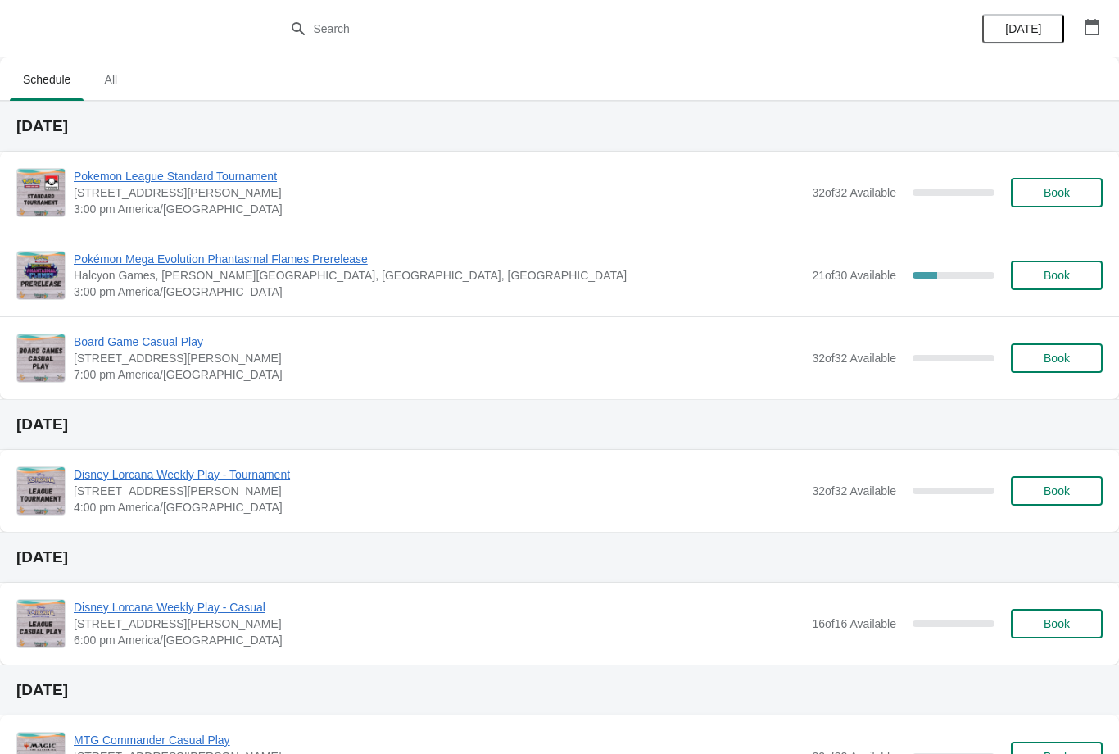
click at [1073, 280] on span "Book" at bounding box center [1057, 275] width 62 height 13
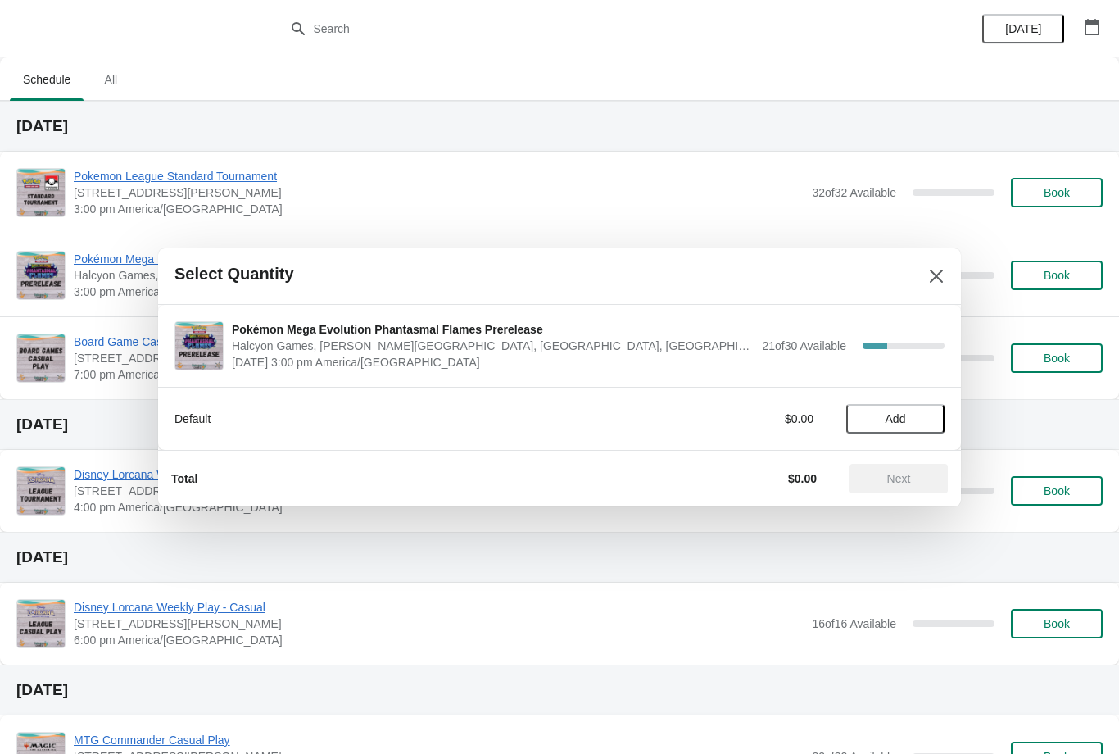
click at [910, 405] on button "Add" at bounding box center [895, 418] width 98 height 29
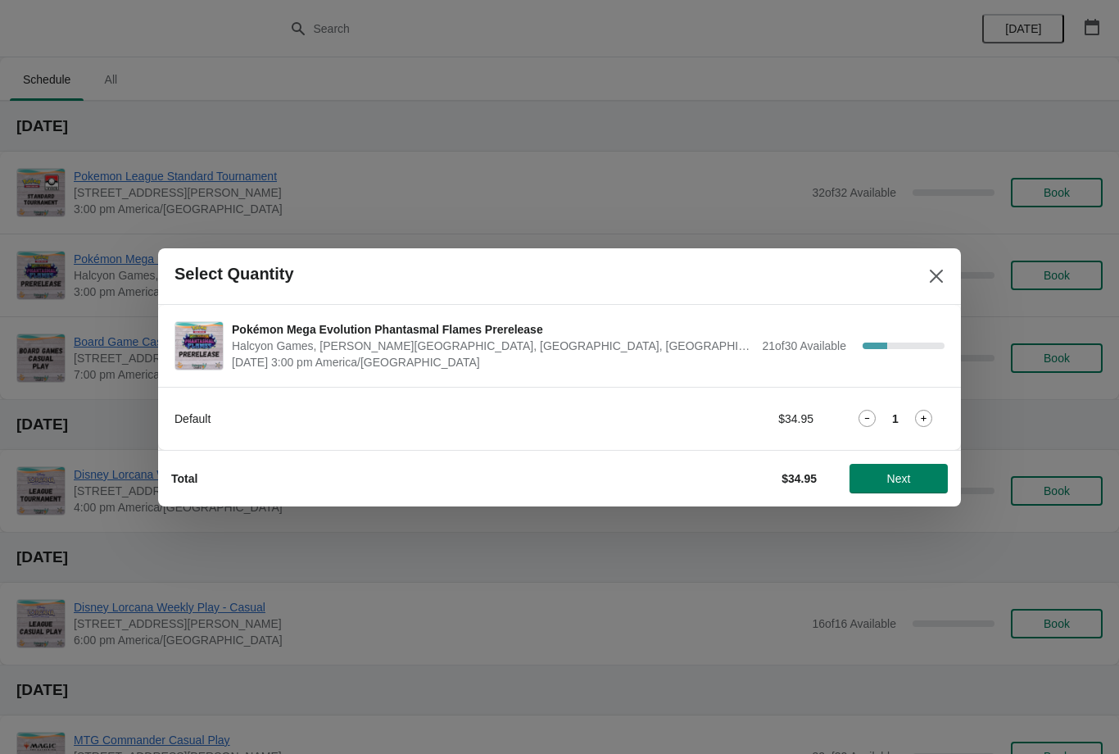
click at [901, 486] on button "Next" at bounding box center [899, 478] width 98 height 29
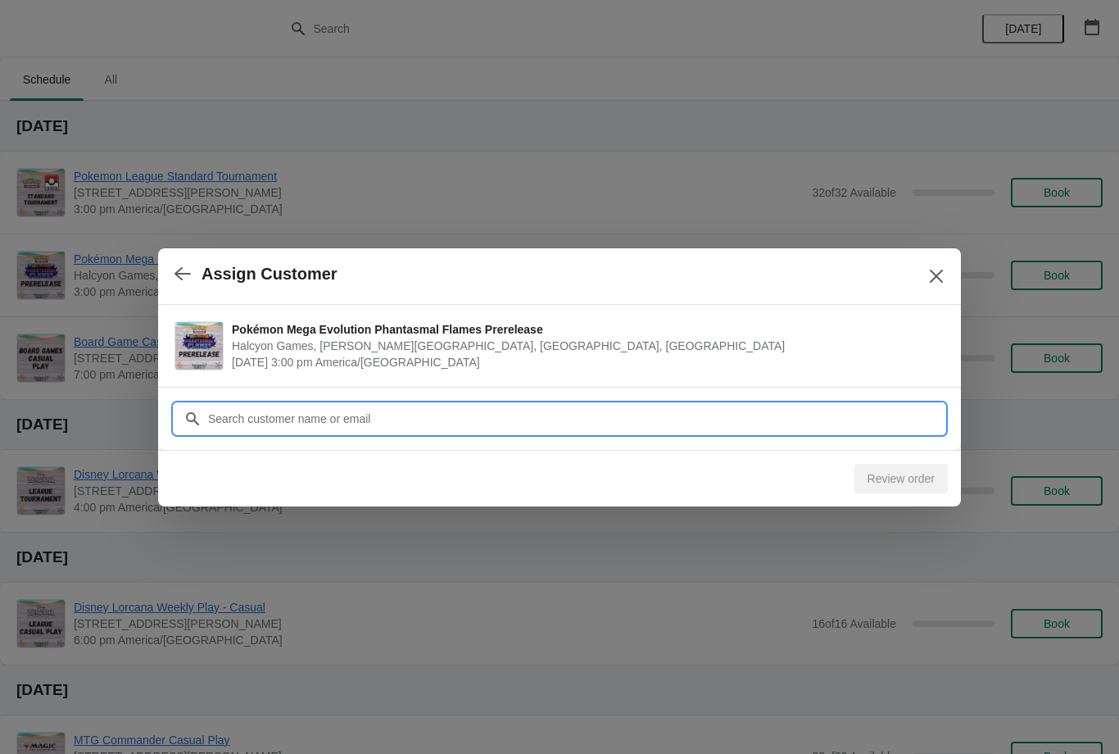
click at [817, 424] on input "Customer" at bounding box center [575, 418] width 737 height 29
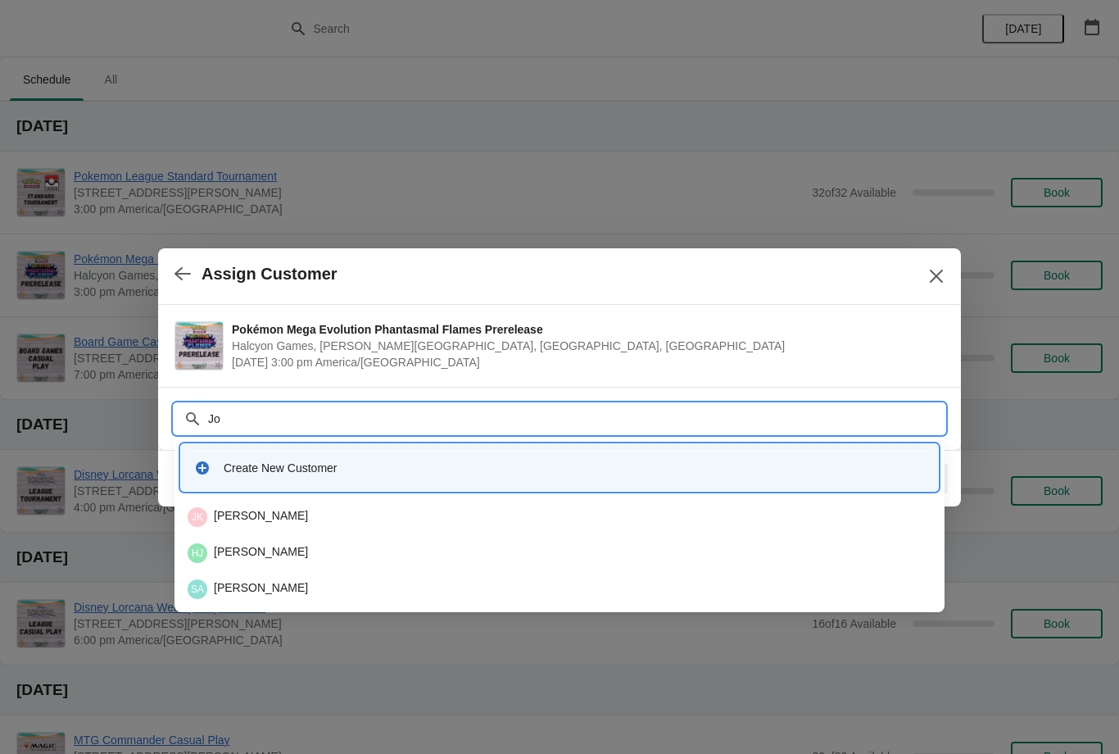
type input "J"
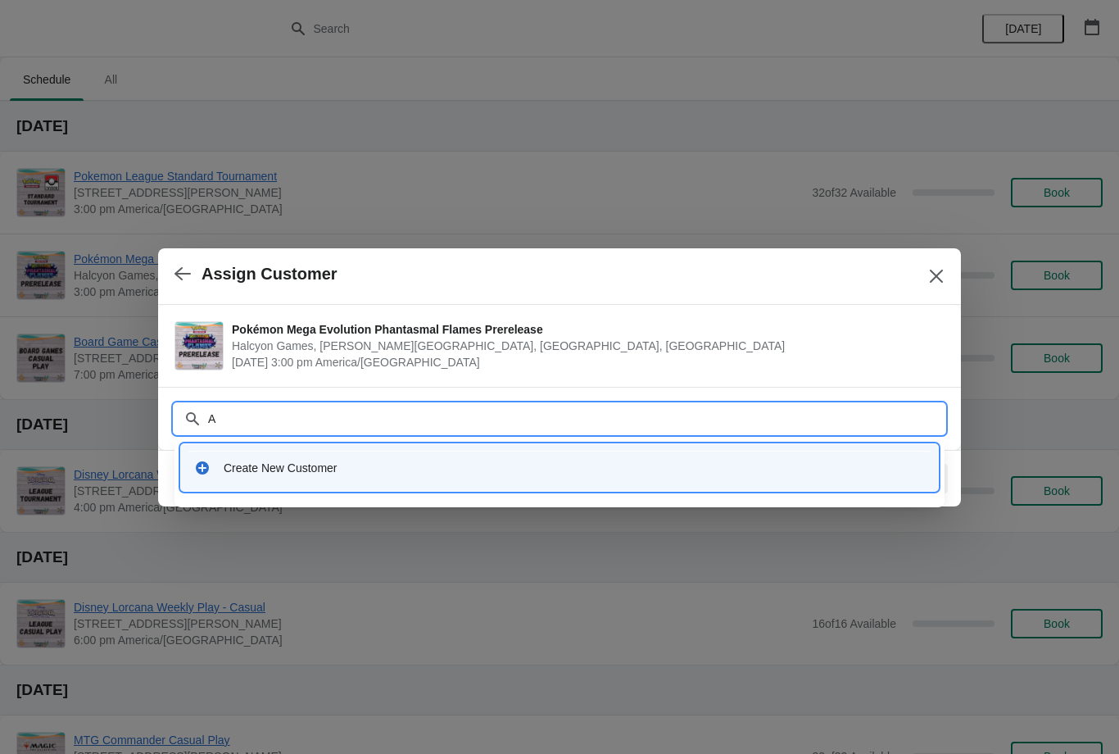
type input "Aq"
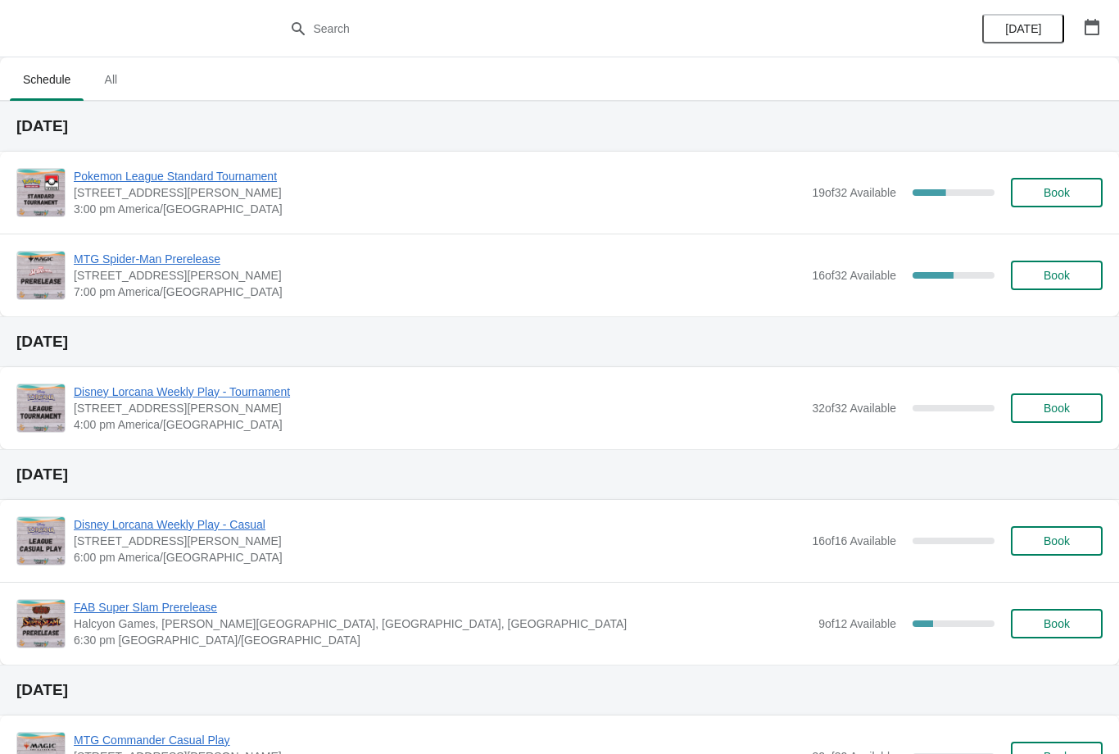
click at [1078, 32] on button "button" at bounding box center [1092, 26] width 29 height 29
click at [1096, 29] on icon "button" at bounding box center [1092, 27] width 16 height 16
click at [1099, 31] on icon "button" at bounding box center [1092, 27] width 15 height 16
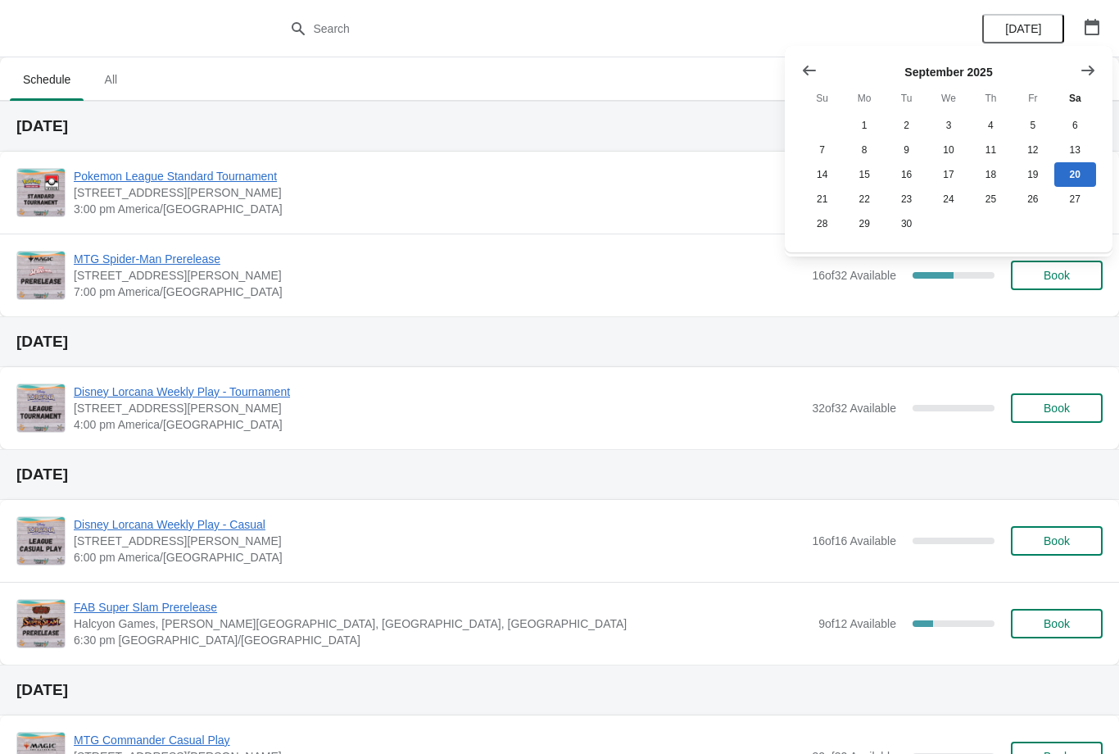
click at [1083, 70] on icon "Show next month, October 2025" at bounding box center [1088, 70] width 13 height 10
click at [1090, 70] on icon "Show next month, November 2025" at bounding box center [1088, 70] width 13 height 10
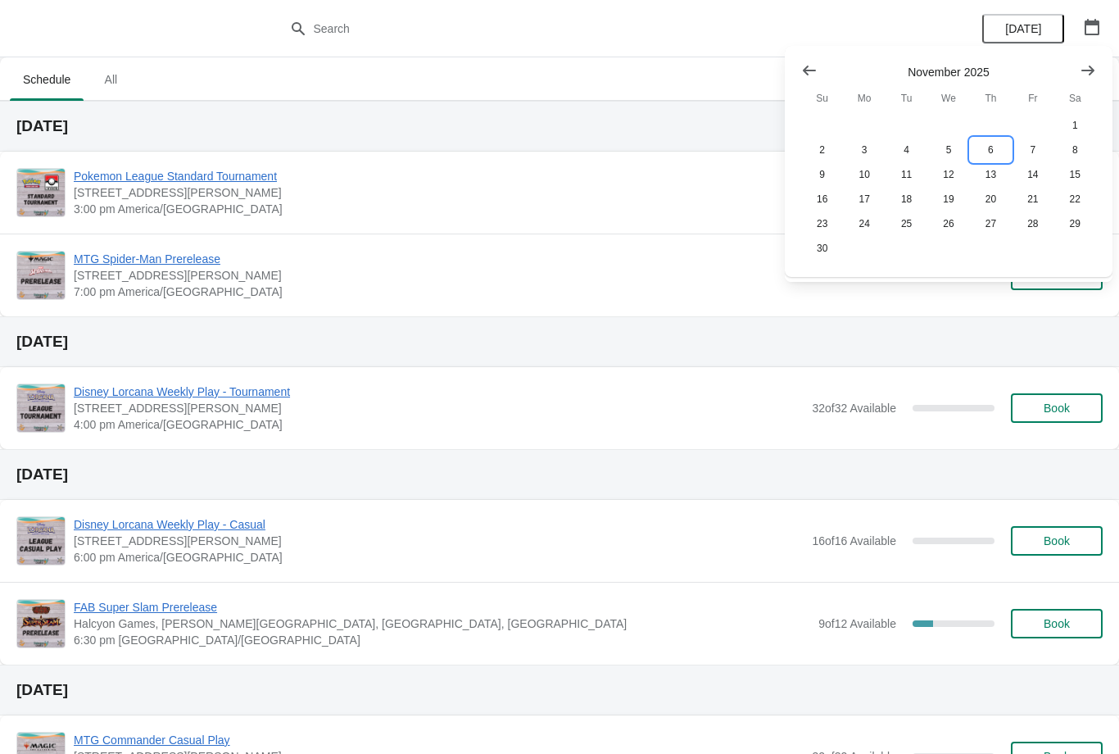
click at [987, 148] on button "6" at bounding box center [991, 150] width 42 height 25
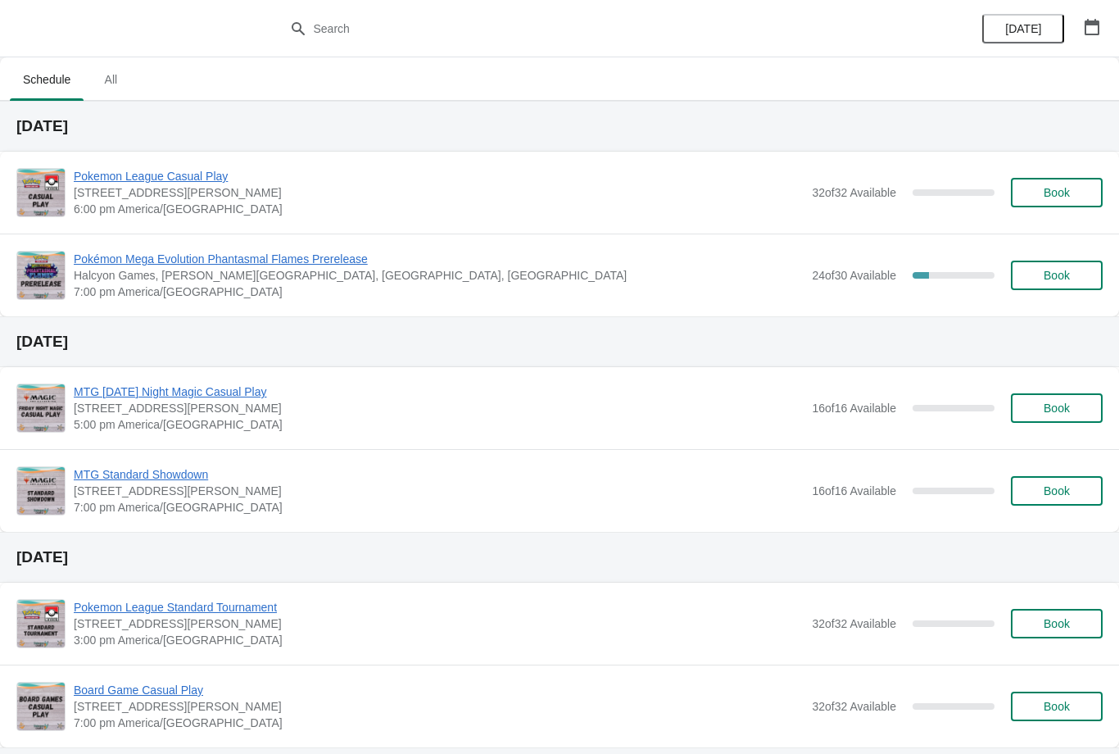
click at [1077, 279] on span "Book" at bounding box center [1057, 275] width 62 height 13
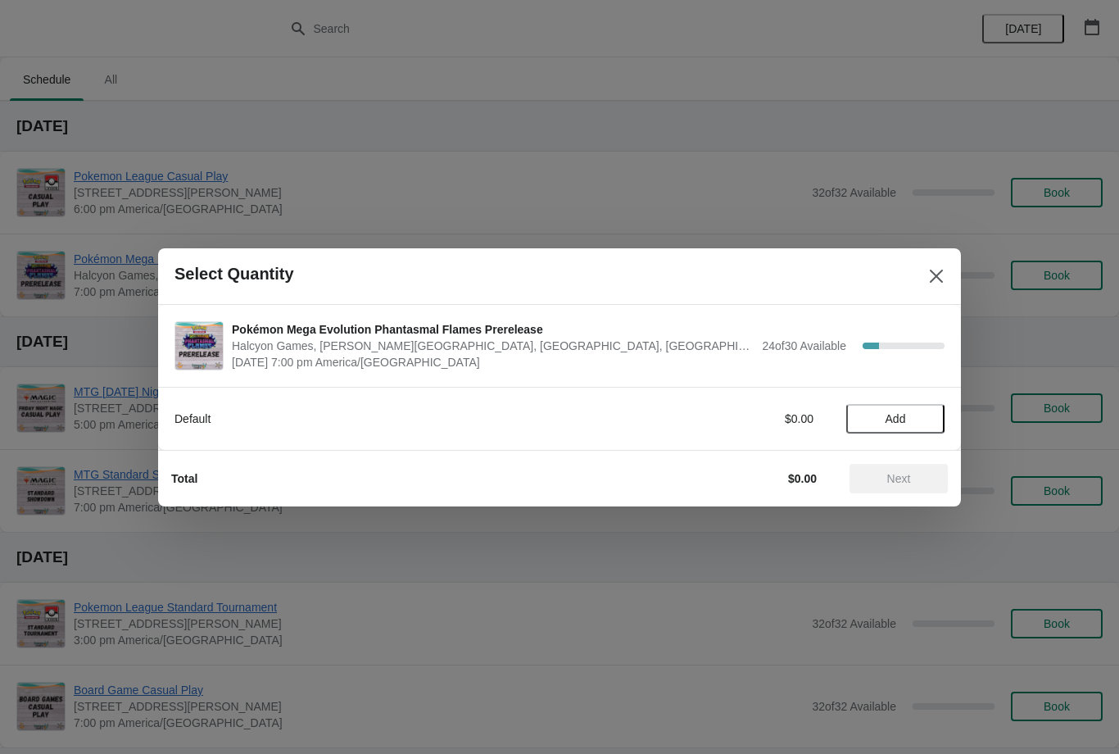
click at [919, 413] on span "Add" at bounding box center [895, 418] width 69 height 13
click at [910, 480] on span "Next" at bounding box center [899, 478] width 24 height 13
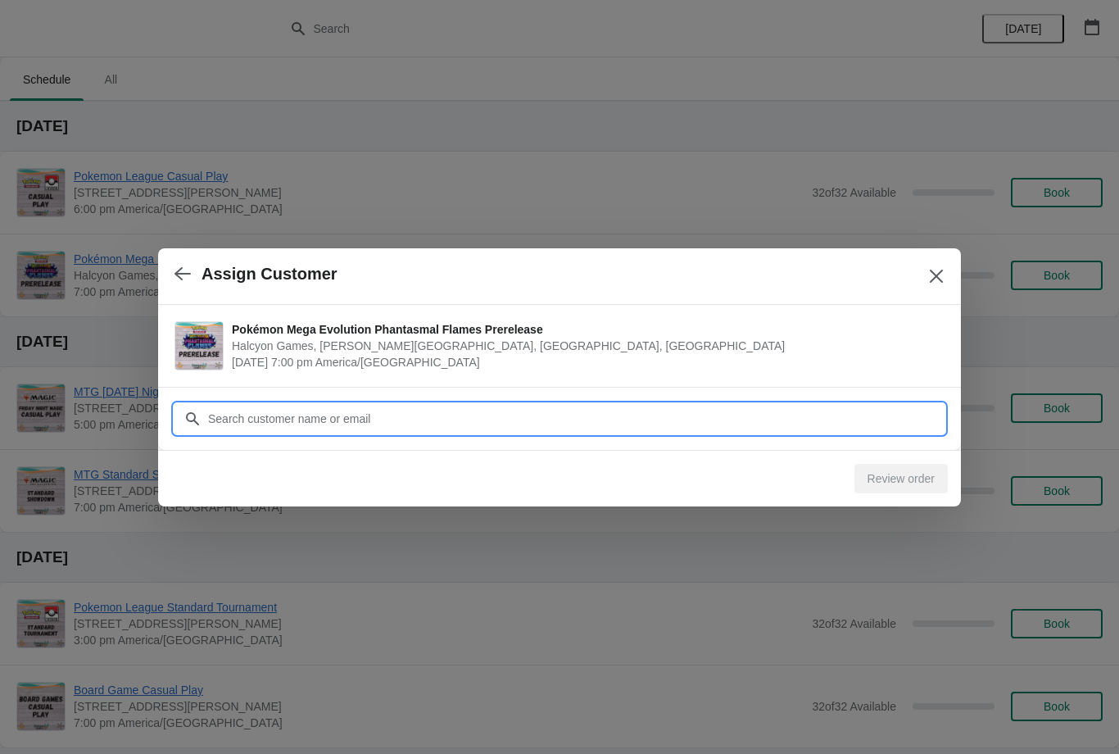
click at [836, 419] on input "Customer" at bounding box center [575, 418] width 737 height 29
